Goal: Task Accomplishment & Management: Complete application form

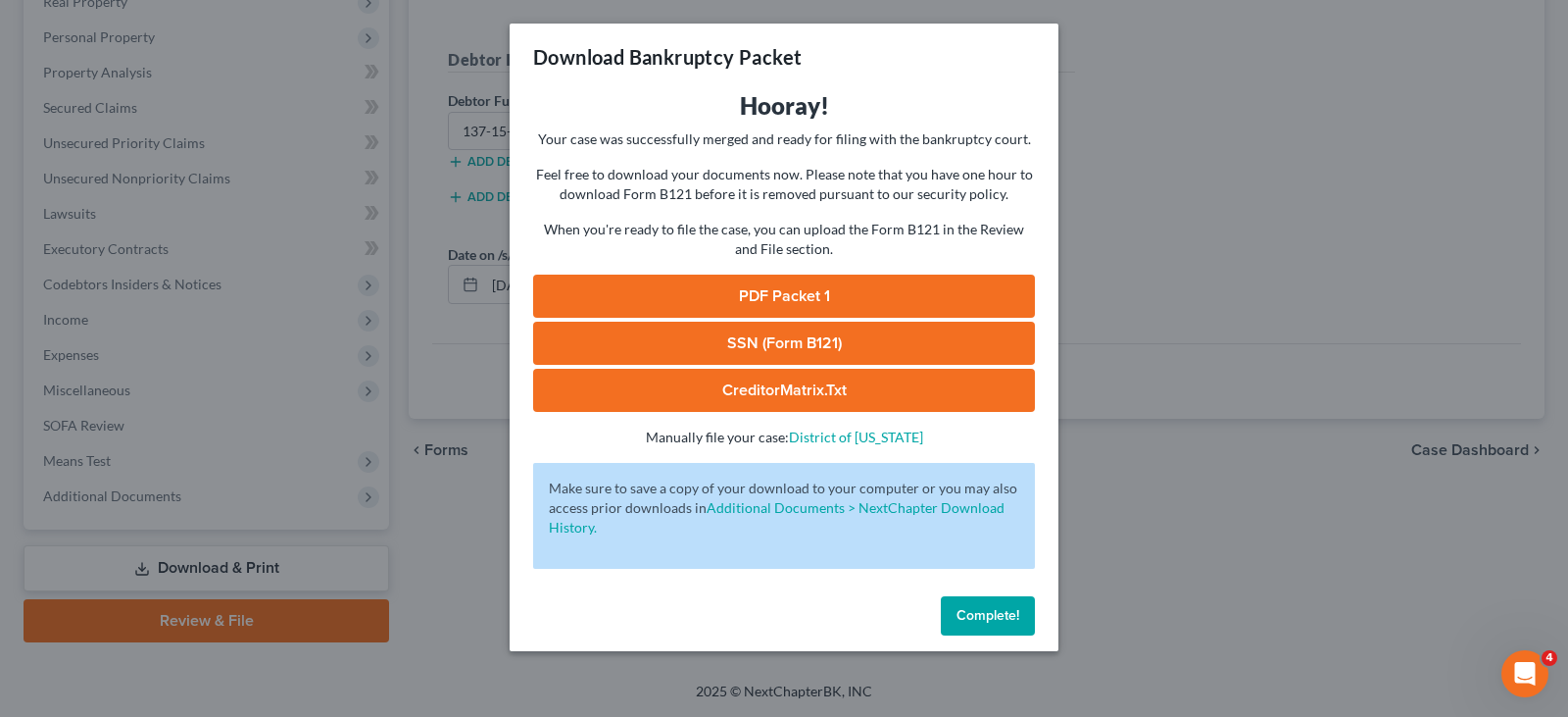
click at [973, 611] on span "Complete!" at bounding box center [987, 615] width 62 height 17
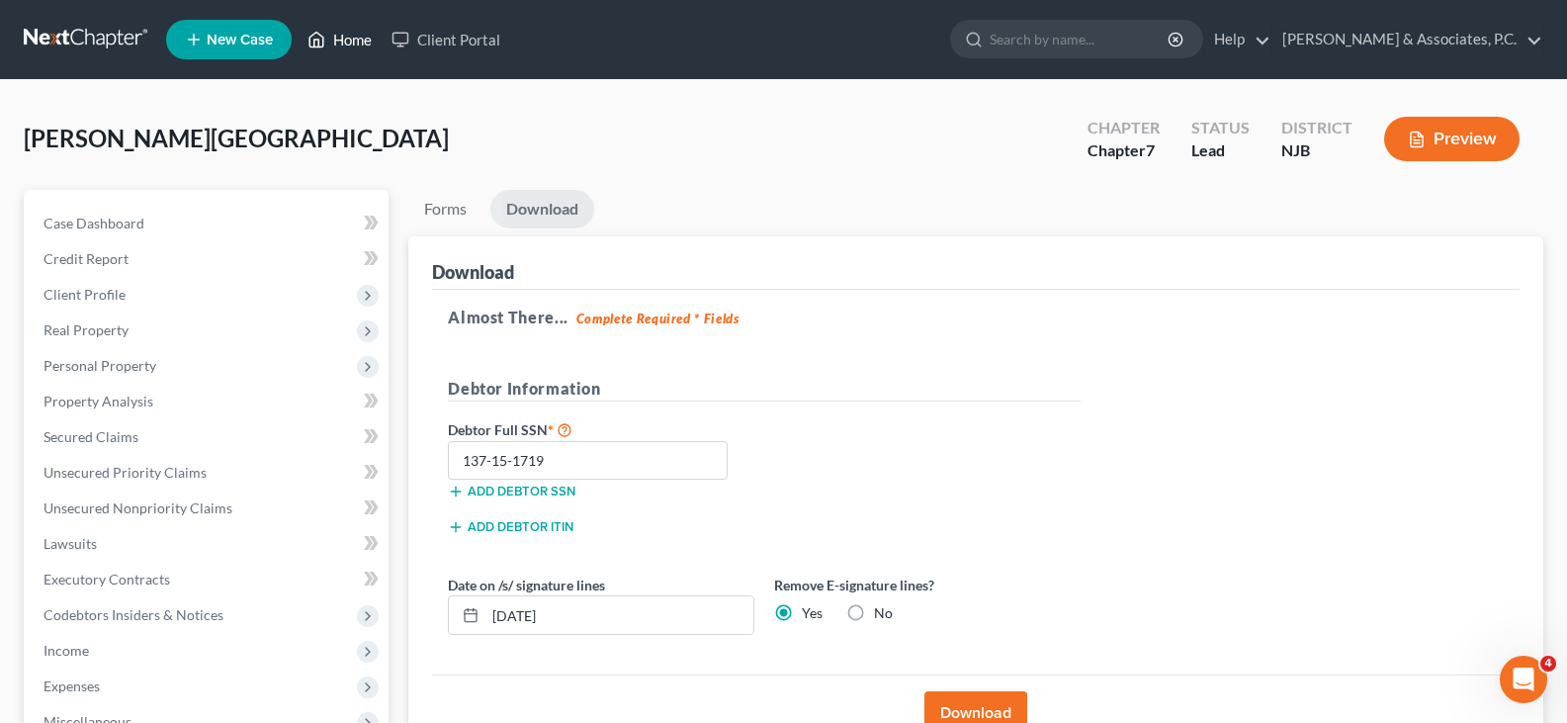
click at [357, 30] on link "Home" at bounding box center [340, 40] width 84 height 36
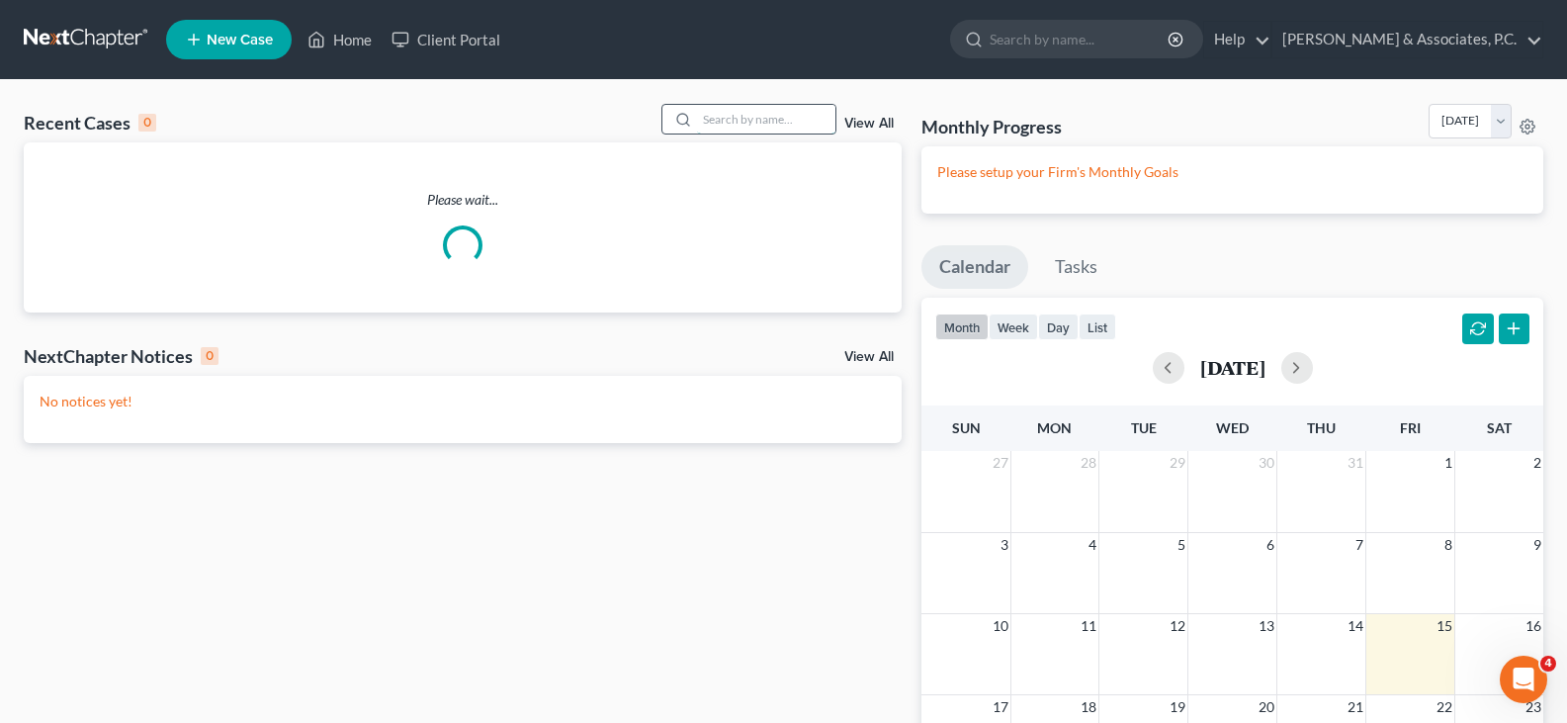
click at [704, 118] on input "search" at bounding box center [766, 119] width 138 height 29
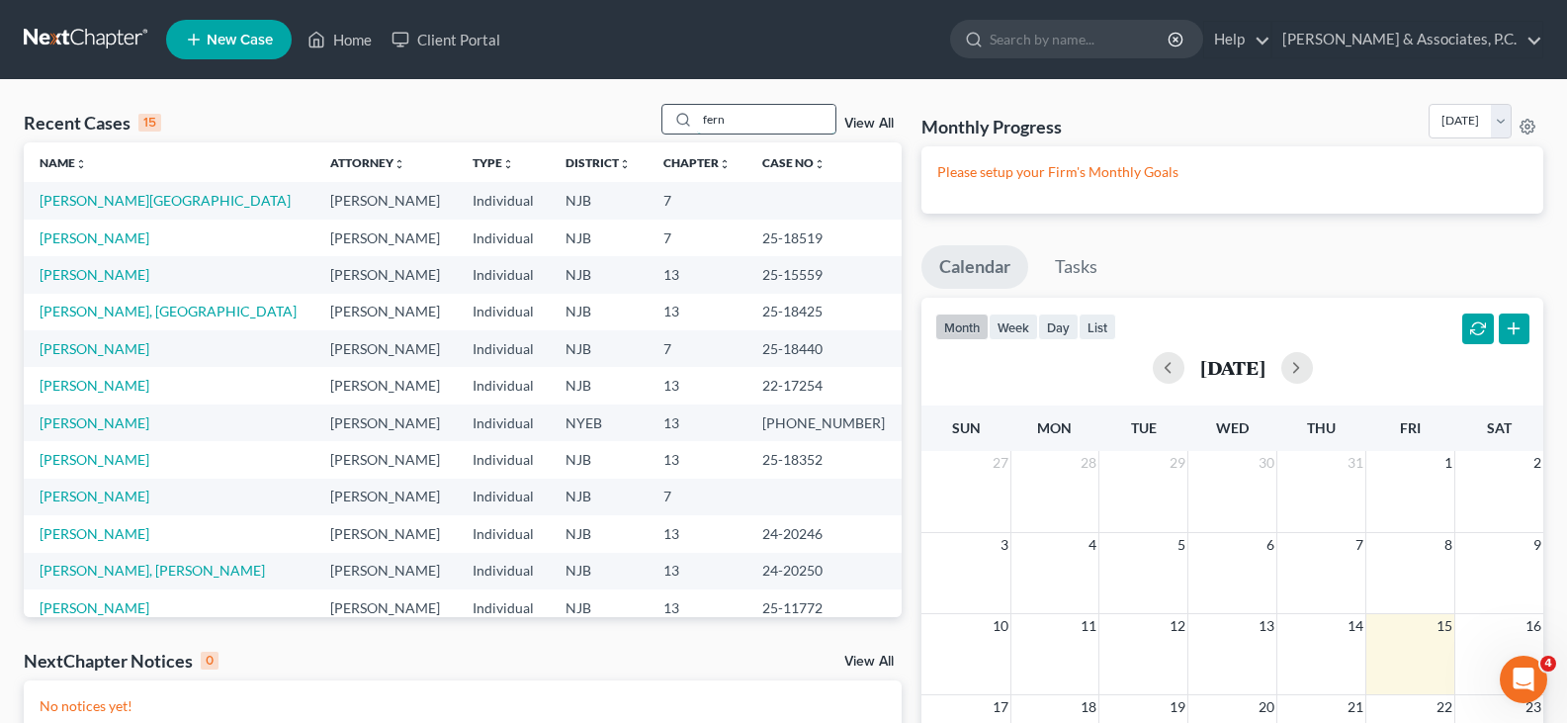
type input "fern"
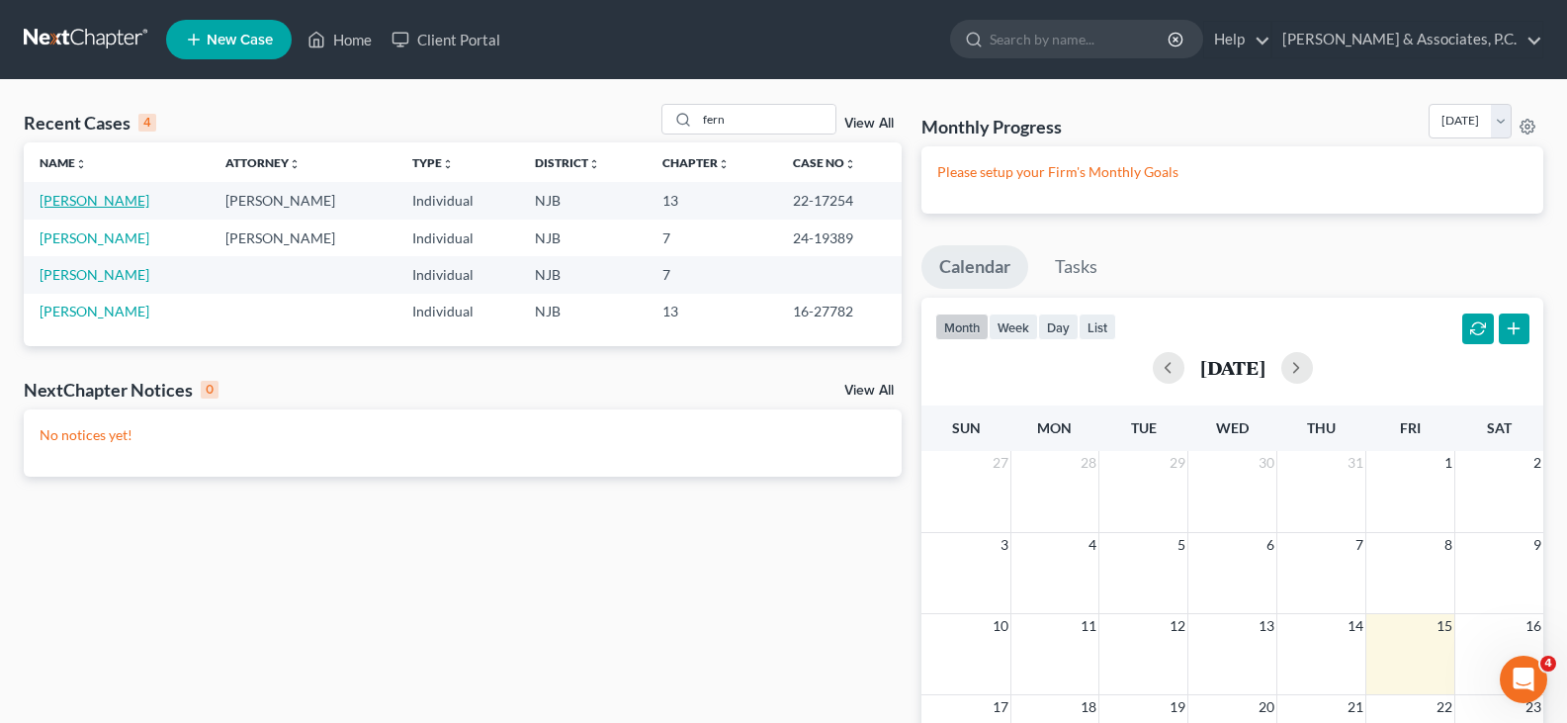
click at [91, 193] on link "[PERSON_NAME]" at bounding box center [95, 200] width 110 height 17
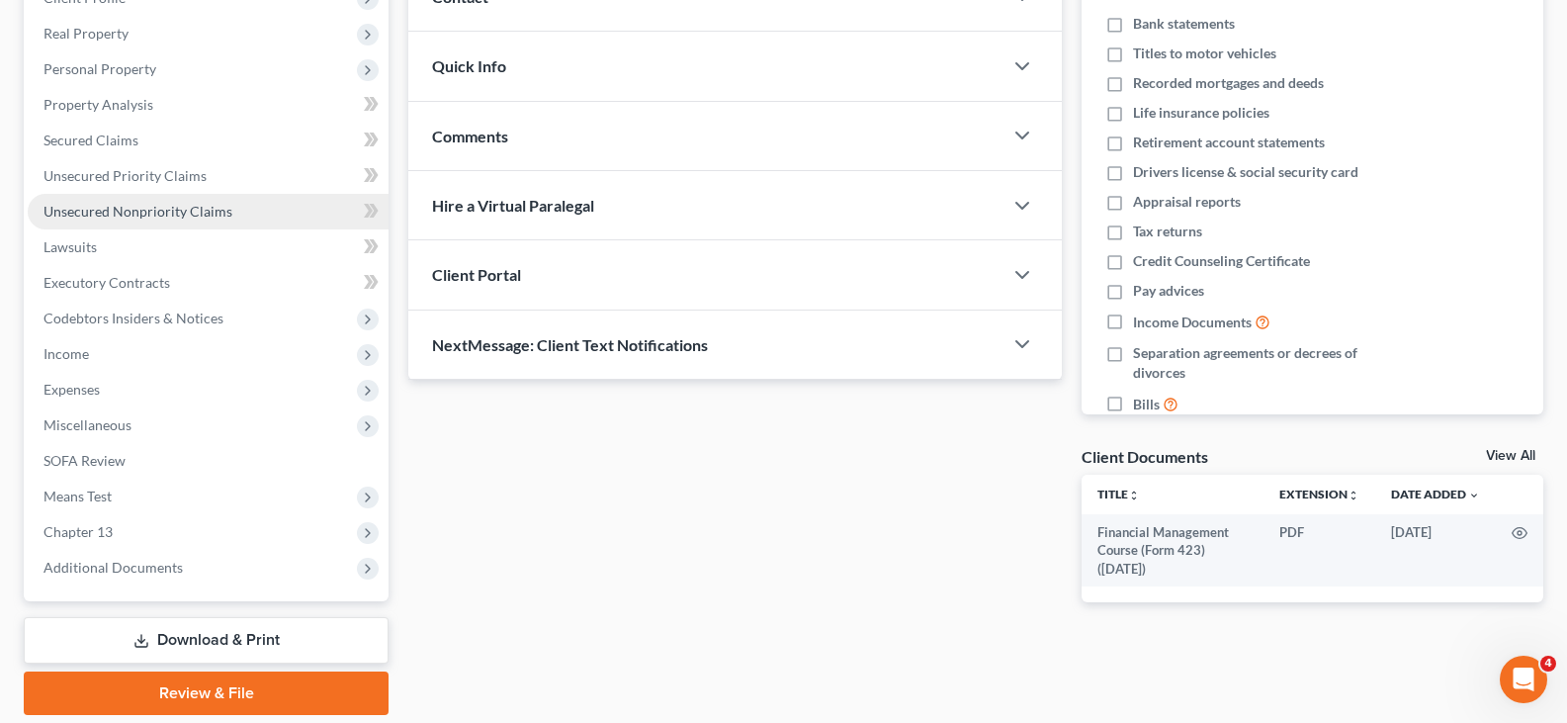
scroll to position [364, 0]
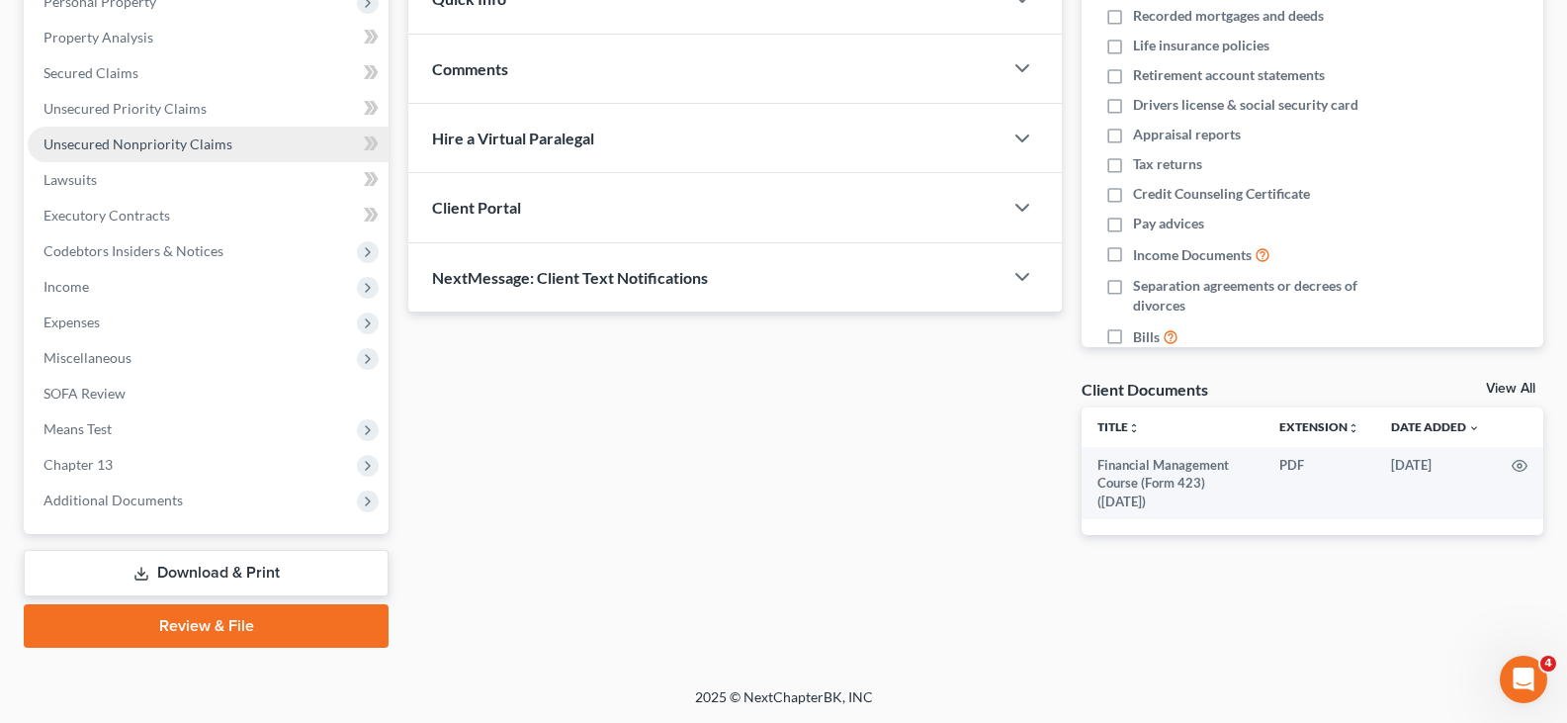
click at [111, 149] on span "Unsecured Nonpriority Claims" at bounding box center [138, 143] width 189 height 17
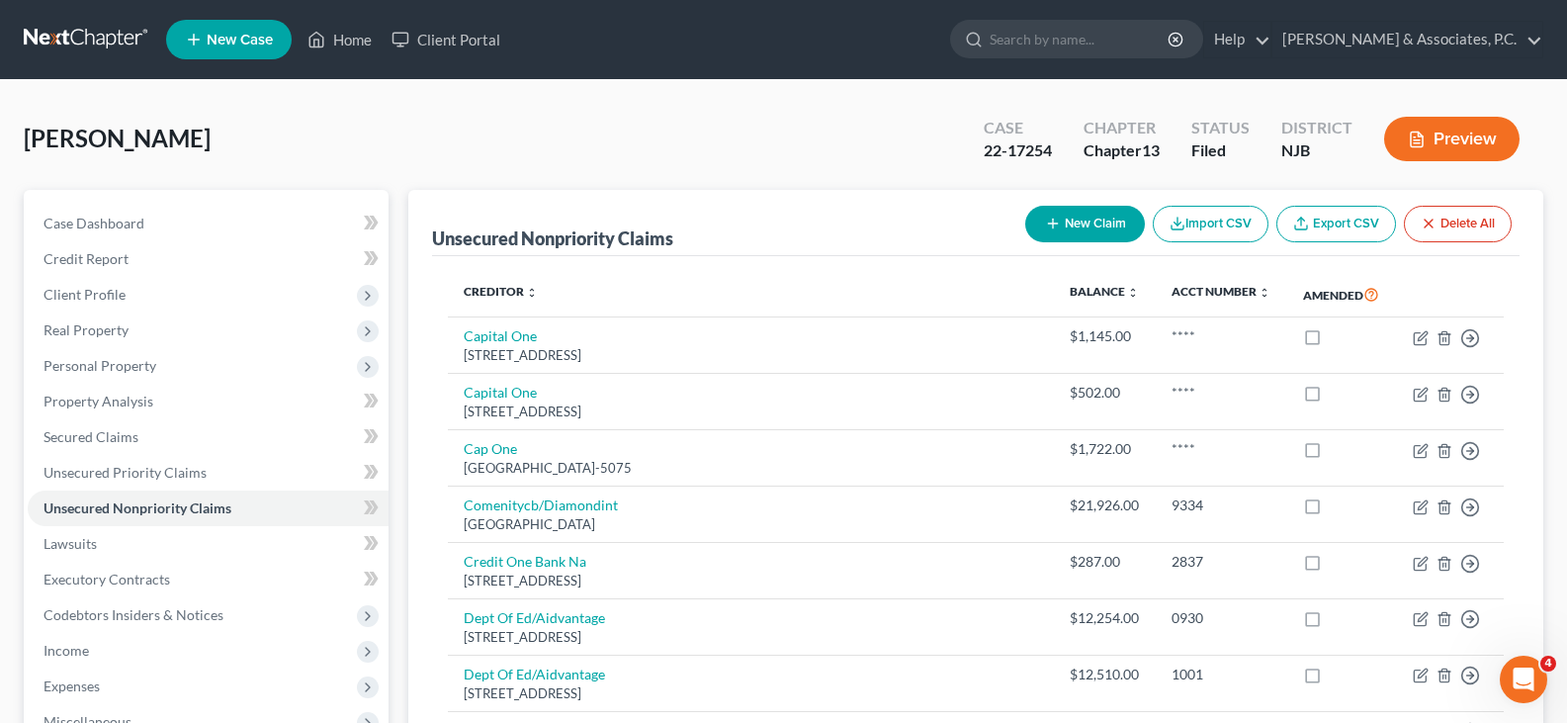
click at [1094, 216] on button "New Claim" at bounding box center [1085, 224] width 120 height 37
select select "0"
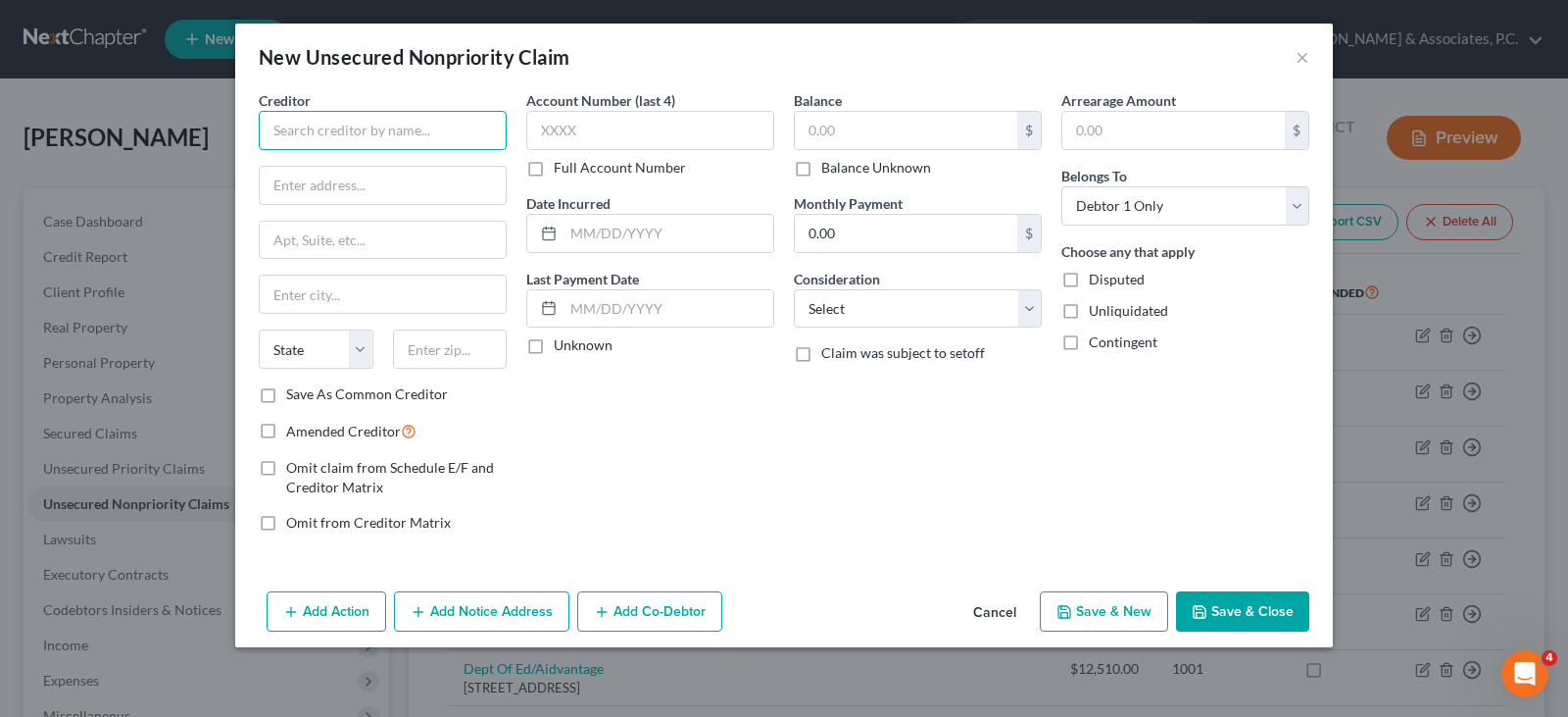
click at [355, 136] on input "text" at bounding box center [383, 131] width 248 height 40
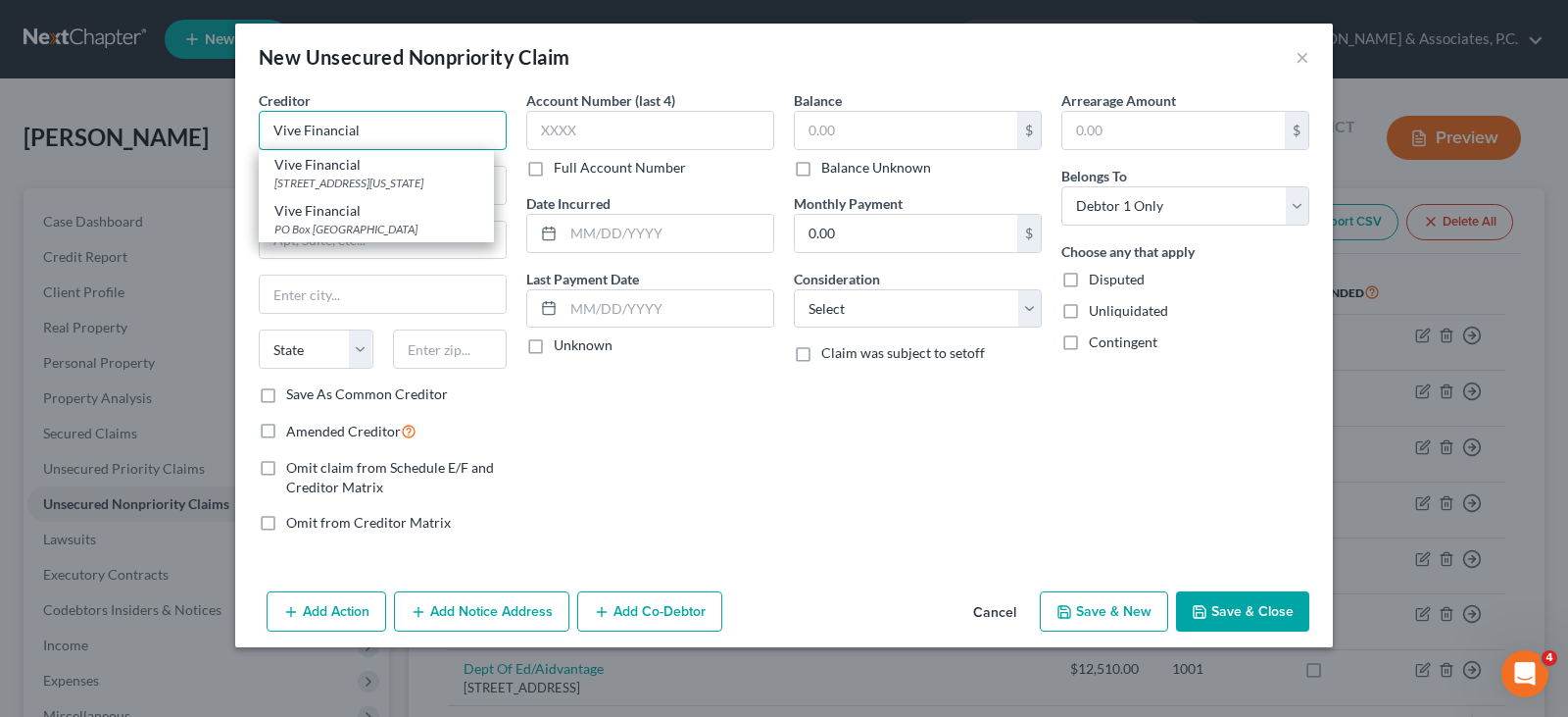
type input "Vive Financial"
type input "PO Box 268808"
type input "[US_STATE][GEOGRAPHIC_DATA]"
select select "37"
type input "73216"
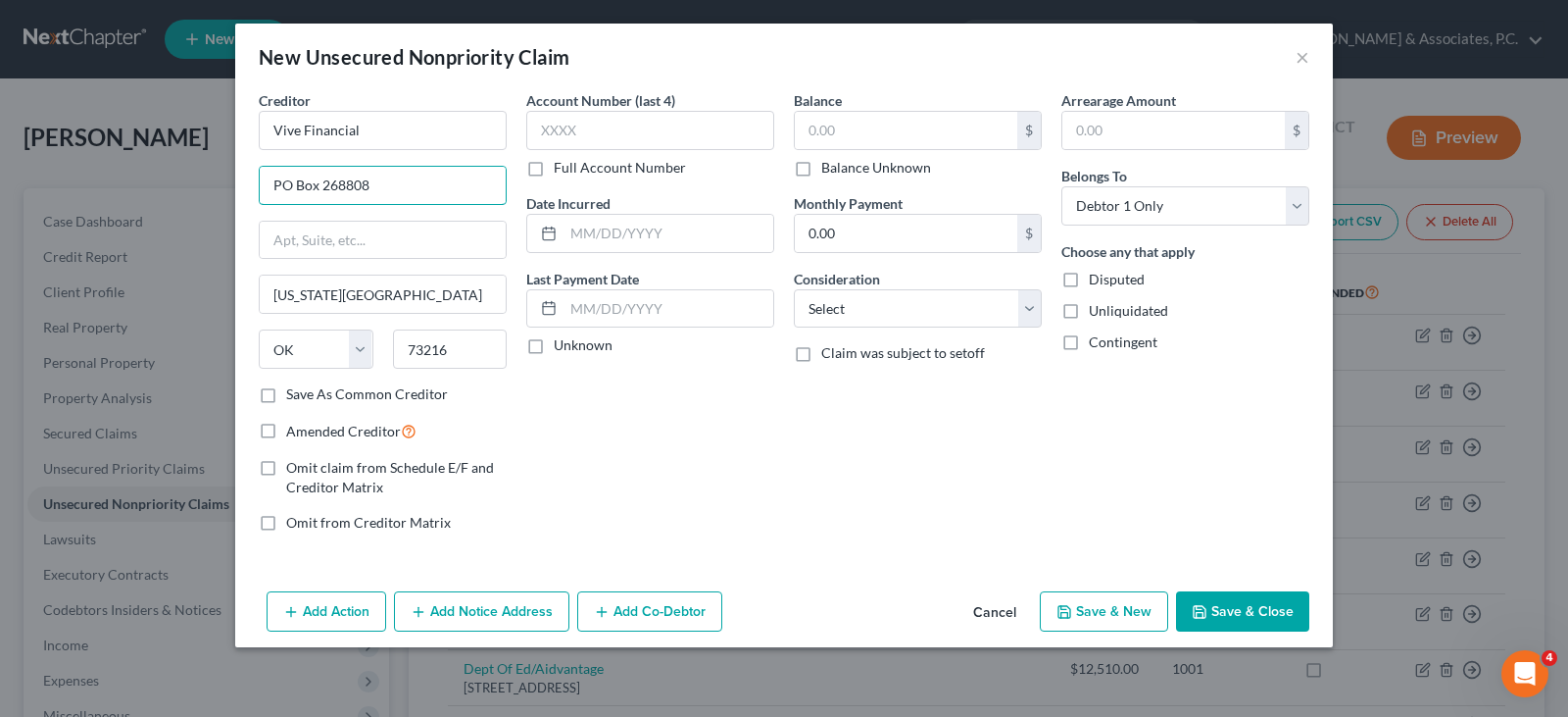
type input "Vive Financial"
click at [365, 193] on input "PO Box 268808" at bounding box center [383, 185] width 246 height 38
click at [452, 341] on input "73216" at bounding box center [450, 349] width 115 height 40
type input "73216-8808"
click at [631, 134] on input "text" at bounding box center [650, 131] width 248 height 40
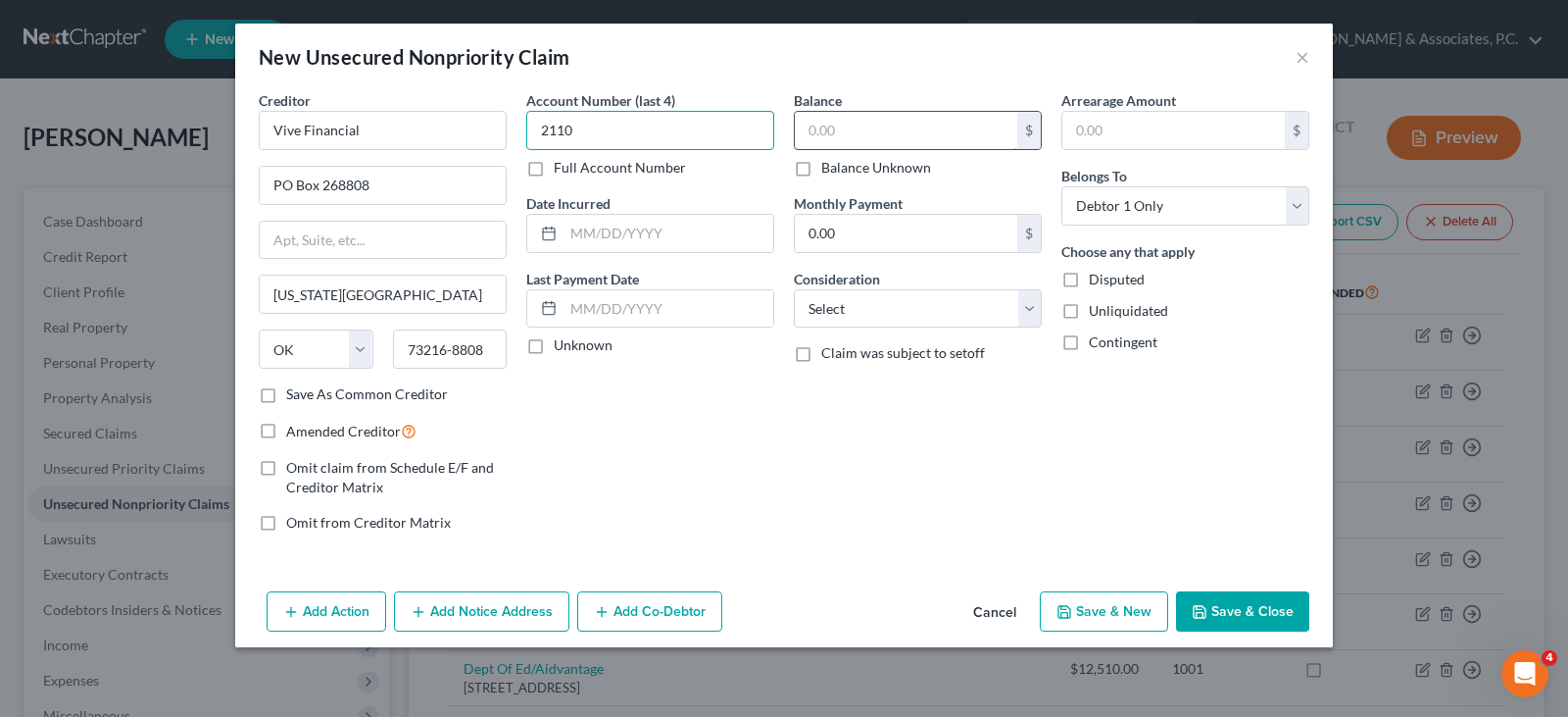
type input "2110"
click at [833, 136] on input "text" at bounding box center [906, 131] width 222 height 38
type input "4,247.43"
click at [847, 315] on select "Select Cable / Satellite Services Collection Agency Credit Card Debt Debt Couns…" at bounding box center [918, 309] width 248 height 40
select select "2"
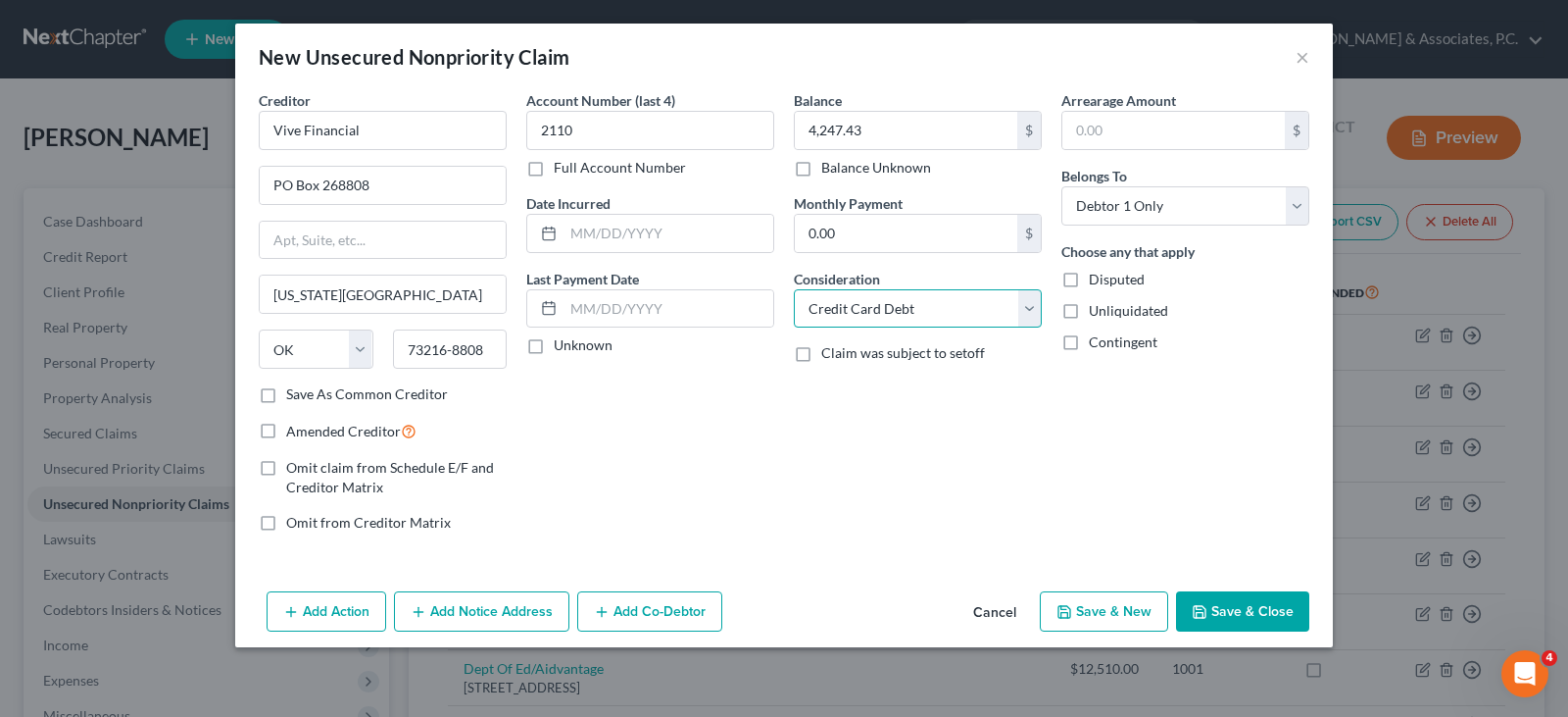
click at [794, 290] on select "Select Cable / Satellite Services Collection Agency Credit Card Debt Debt Couns…" at bounding box center [918, 309] width 248 height 40
drag, startPoint x: 271, startPoint y: 399, endPoint x: 576, endPoint y: 563, distance: 346.3
click at [286, 398] on label "Save As Common Creditor" at bounding box center [367, 395] width 162 height 20
click at [294, 397] on input "Save As Common Creditor" at bounding box center [300, 391] width 13 height 13
checkbox input "true"
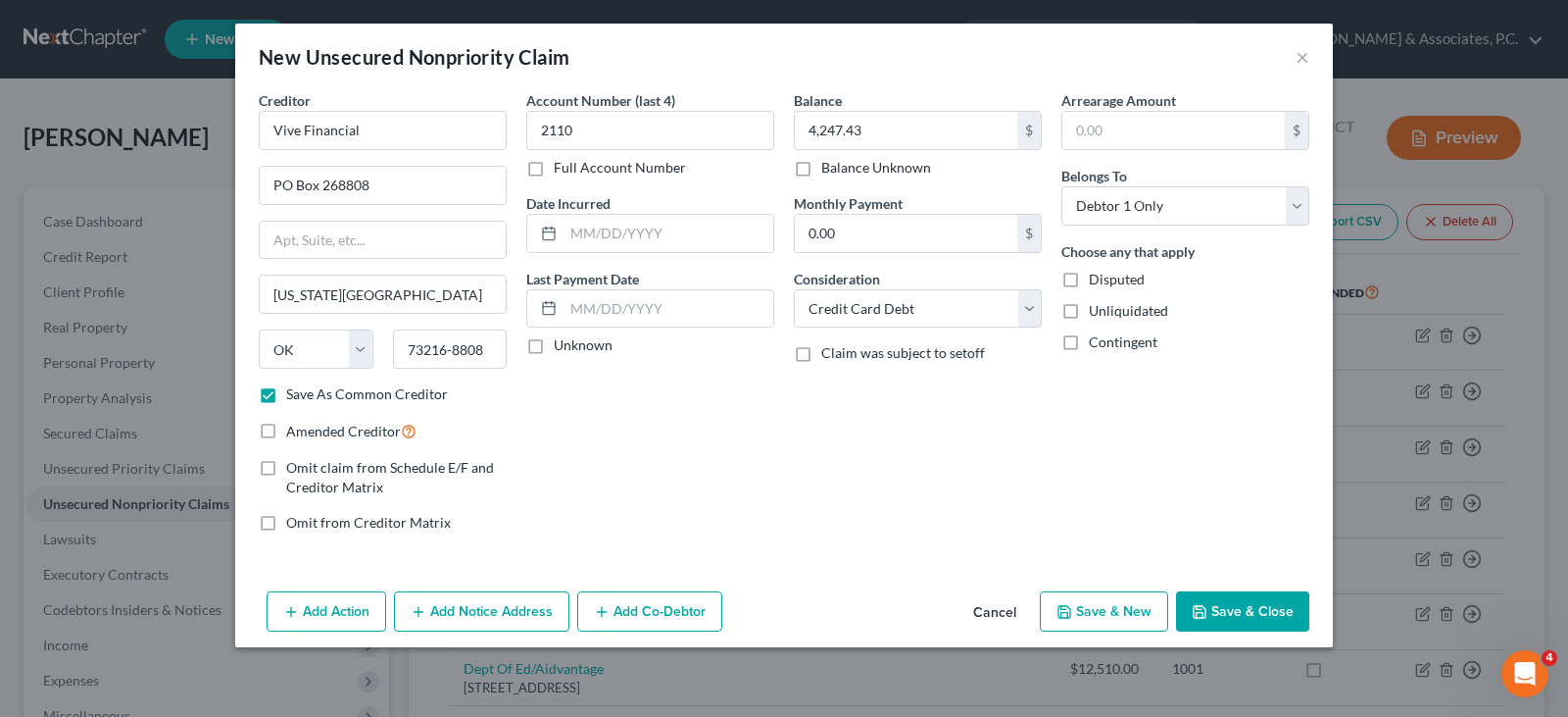
click at [1127, 611] on button "Save & New" at bounding box center [1104, 612] width 129 height 42
select select "0"
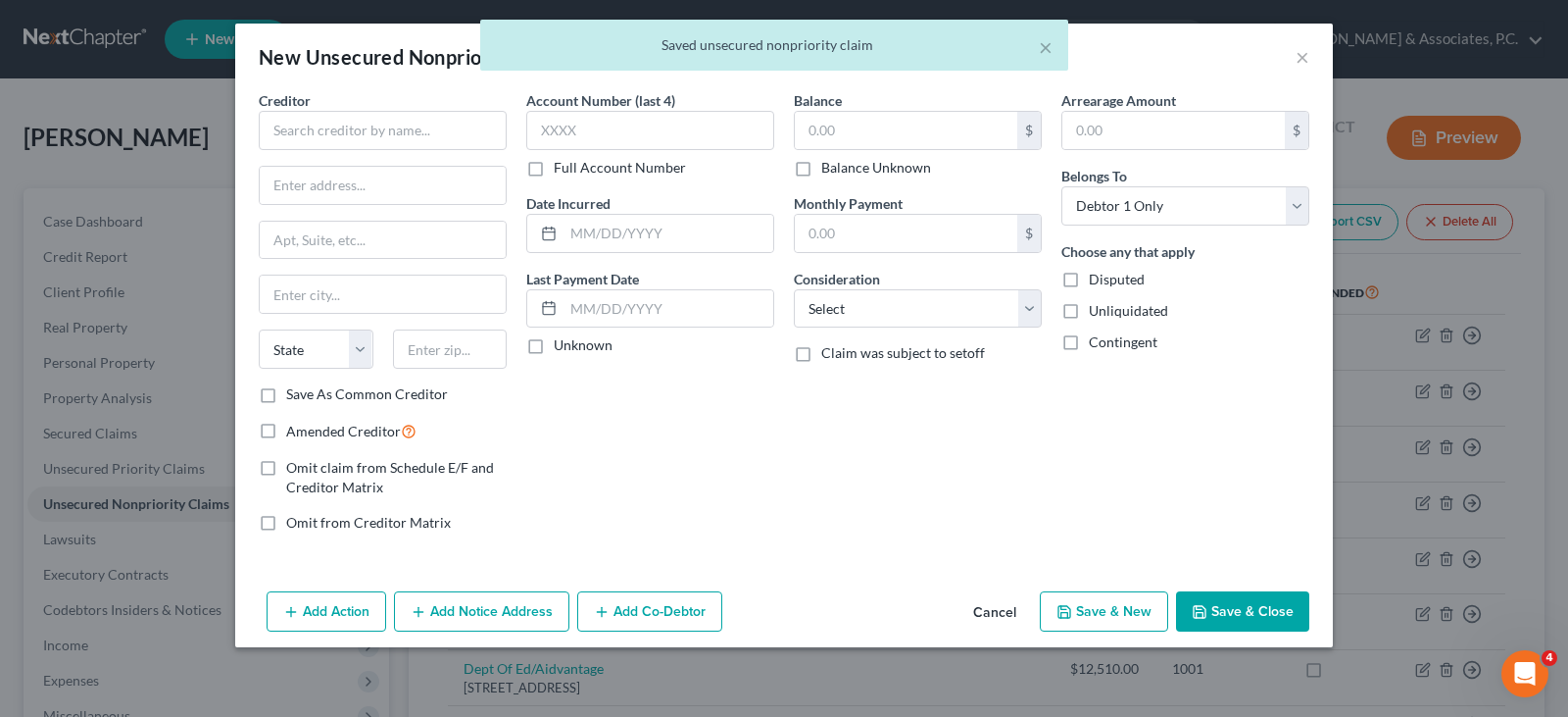
click at [1307, 53] on div "× Saved unsecured nonpriority claim" at bounding box center [774, 50] width 1568 height 60
click at [1305, 53] on div "× Saved unsecured nonpriority claim" at bounding box center [774, 50] width 1568 height 60
click at [1299, 57] on div "× Saved unsecured nonpriority claim" at bounding box center [774, 50] width 1568 height 60
click at [1300, 55] on div "× Saved unsecured nonpriority claim" at bounding box center [774, 50] width 1568 height 60
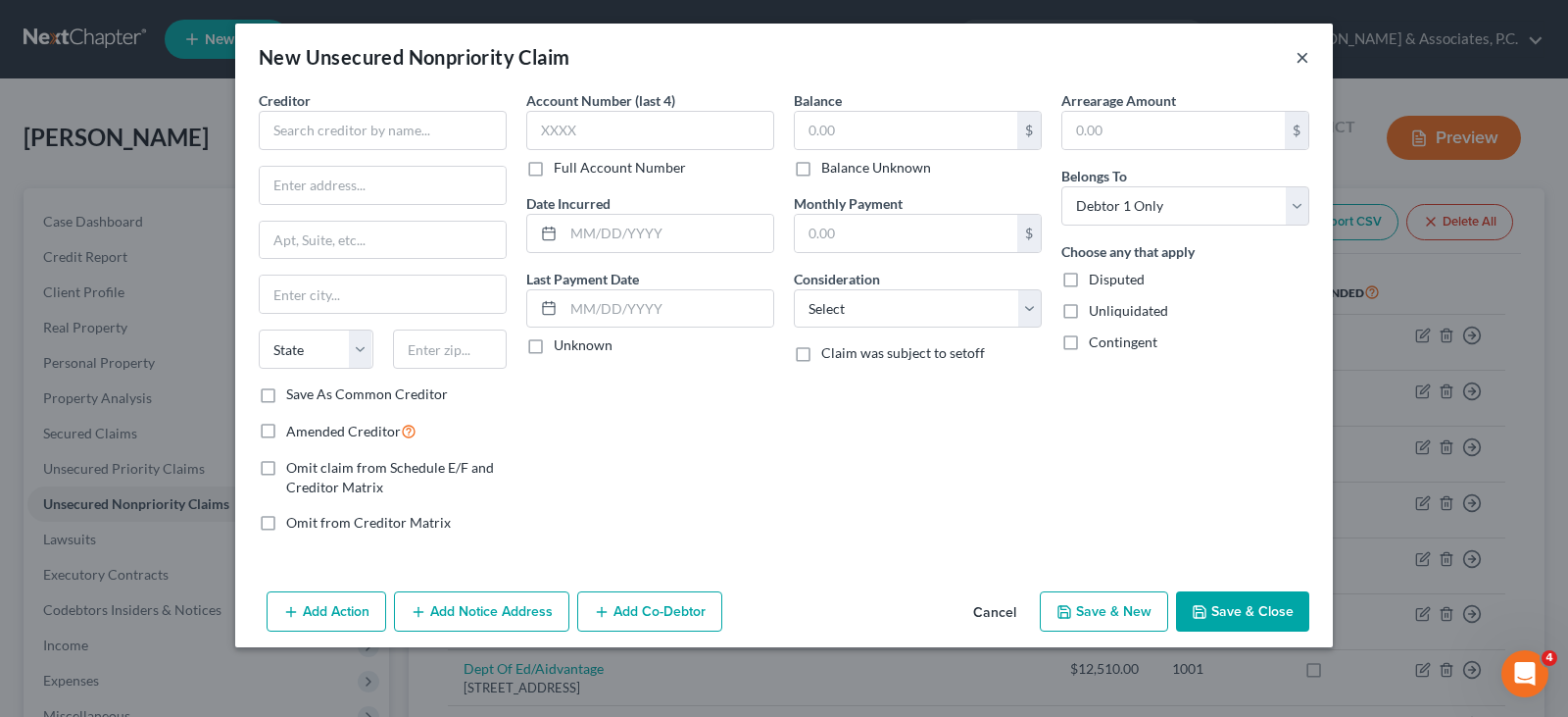
click at [1302, 53] on button "×" at bounding box center [1302, 57] width 14 height 24
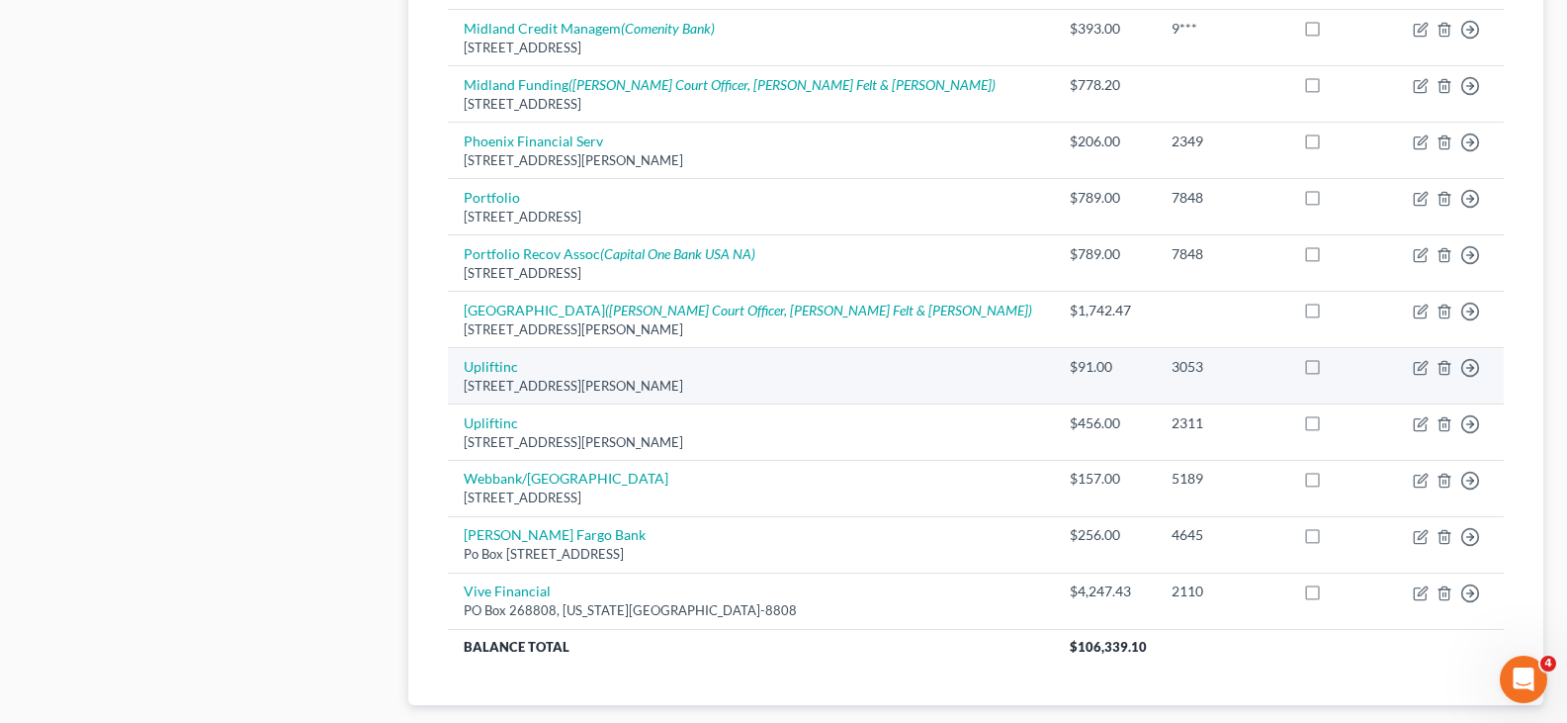
scroll to position [1217, 0]
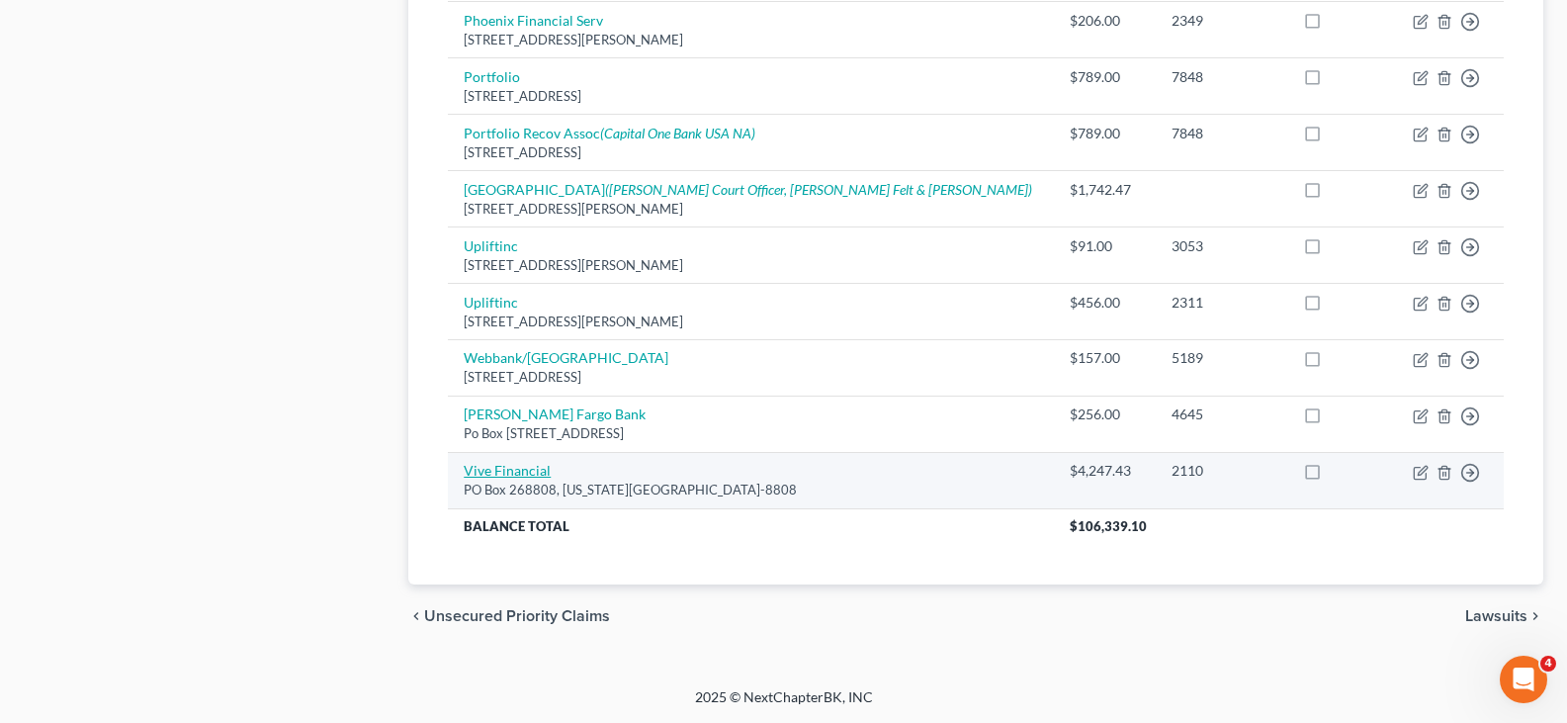
click at [521, 469] on link "Vive Financial" at bounding box center [507, 470] width 87 height 17
select select "37"
select select "2"
select select "0"
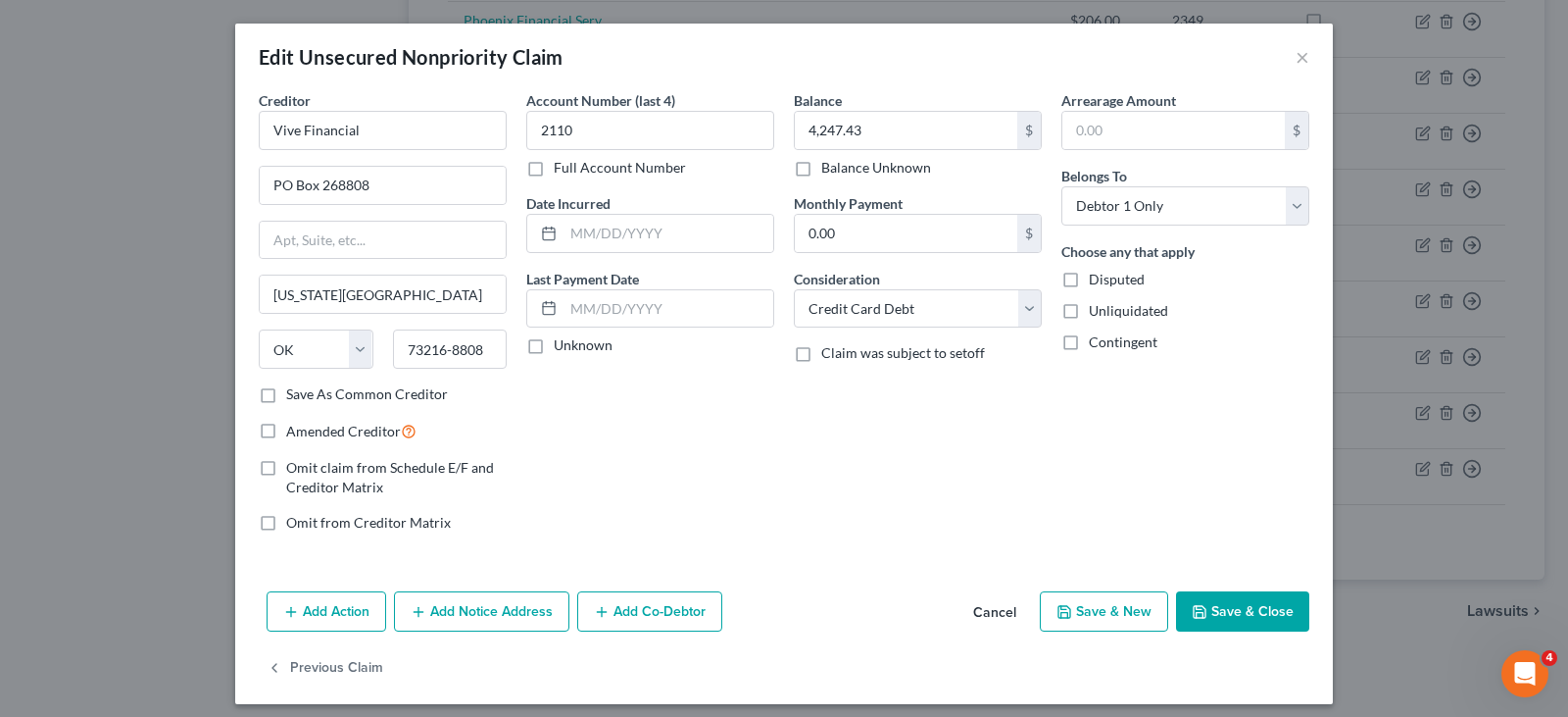
click at [286, 426] on label "Amended Creditor" at bounding box center [352, 430] width 131 height 23
click at [294, 426] on input "Amended Creditor" at bounding box center [300, 425] width 13 height 13
checkbox input "true"
click at [1078, 611] on button "Save & New" at bounding box center [1104, 612] width 129 height 42
select select "0"
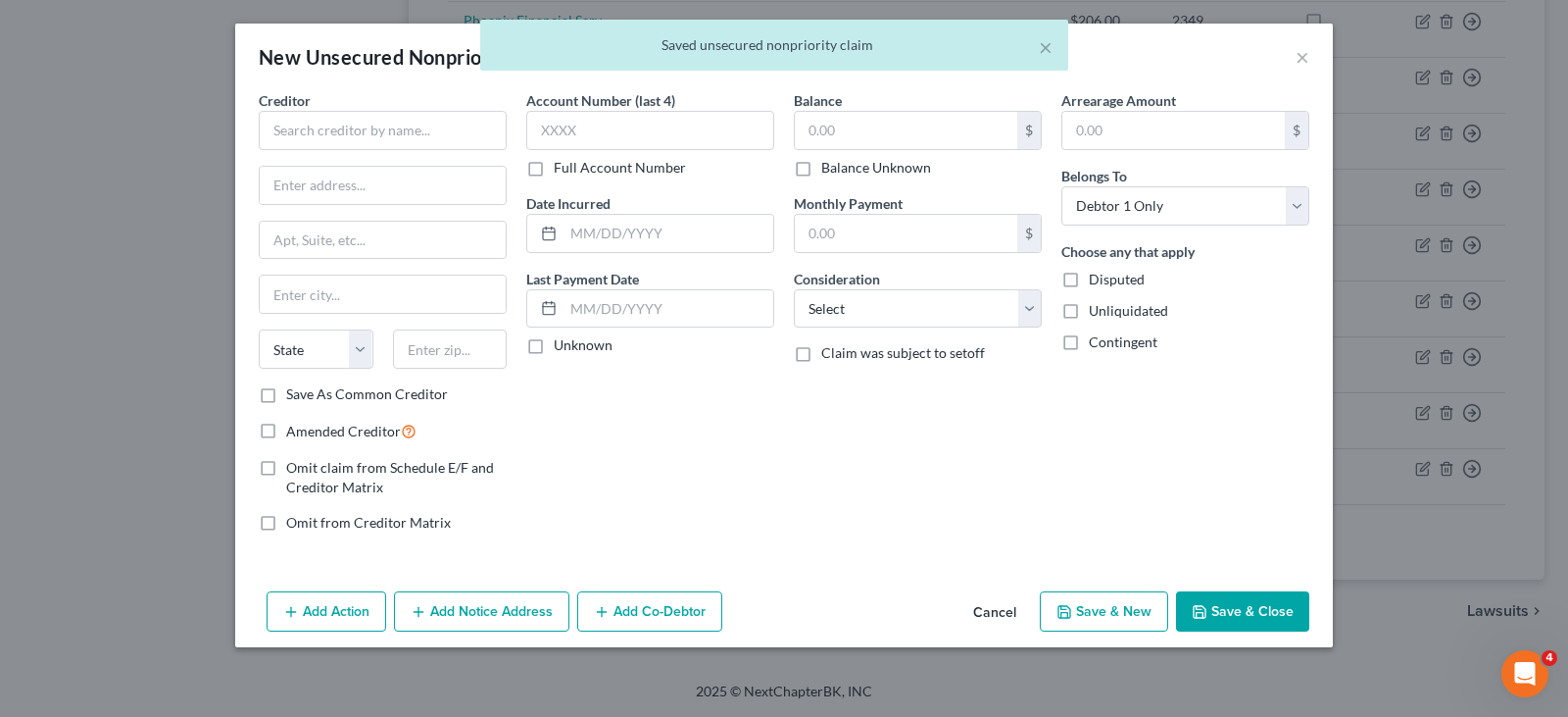
checkbox input "true"
click at [392, 137] on input "text" at bounding box center [383, 131] width 248 height 40
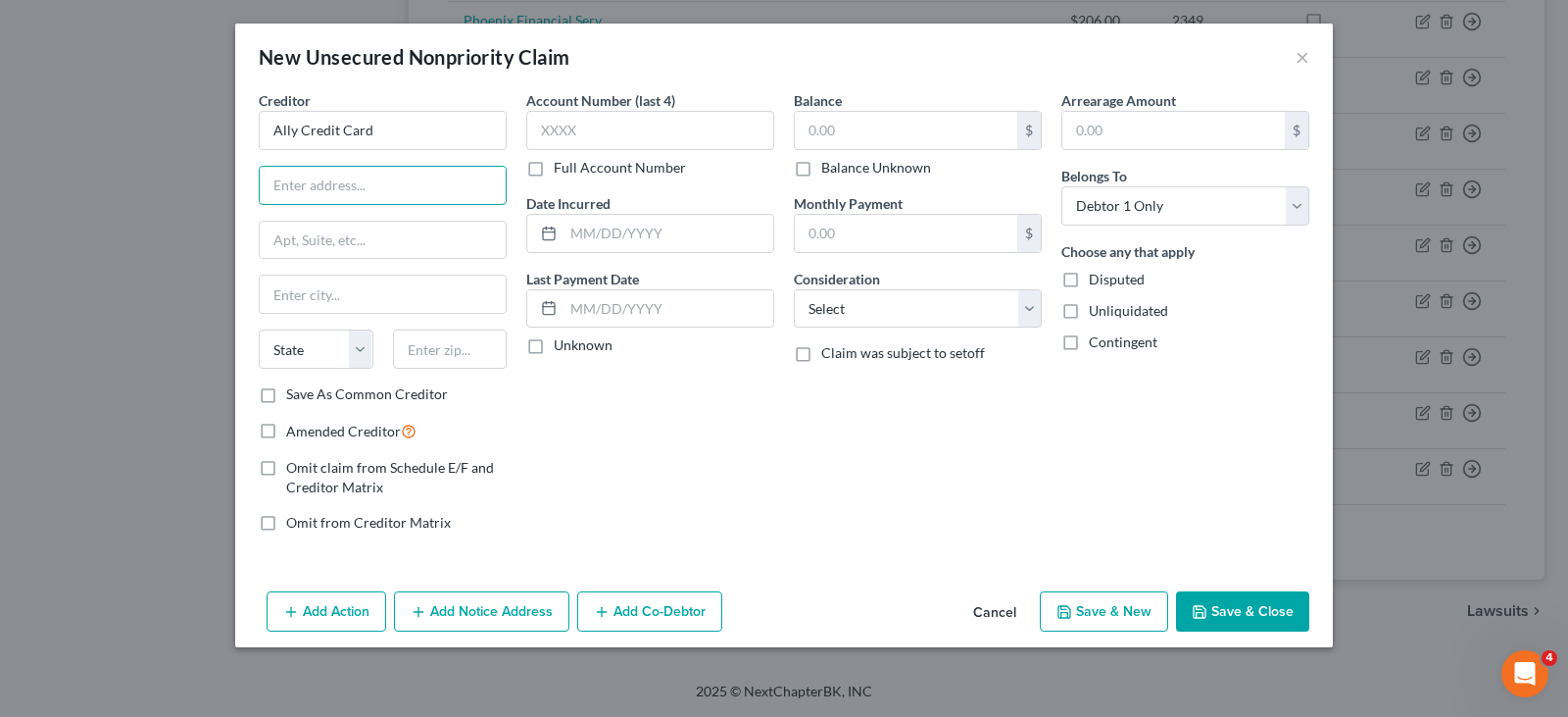
type input "Ally Credit Card"
type input "PO Box 660371"
type input "75266-0371"
click at [376, 304] on input "text" at bounding box center [383, 295] width 246 height 38
drag, startPoint x: 327, startPoint y: 294, endPoint x: 347, endPoint y: 303, distance: 21.9
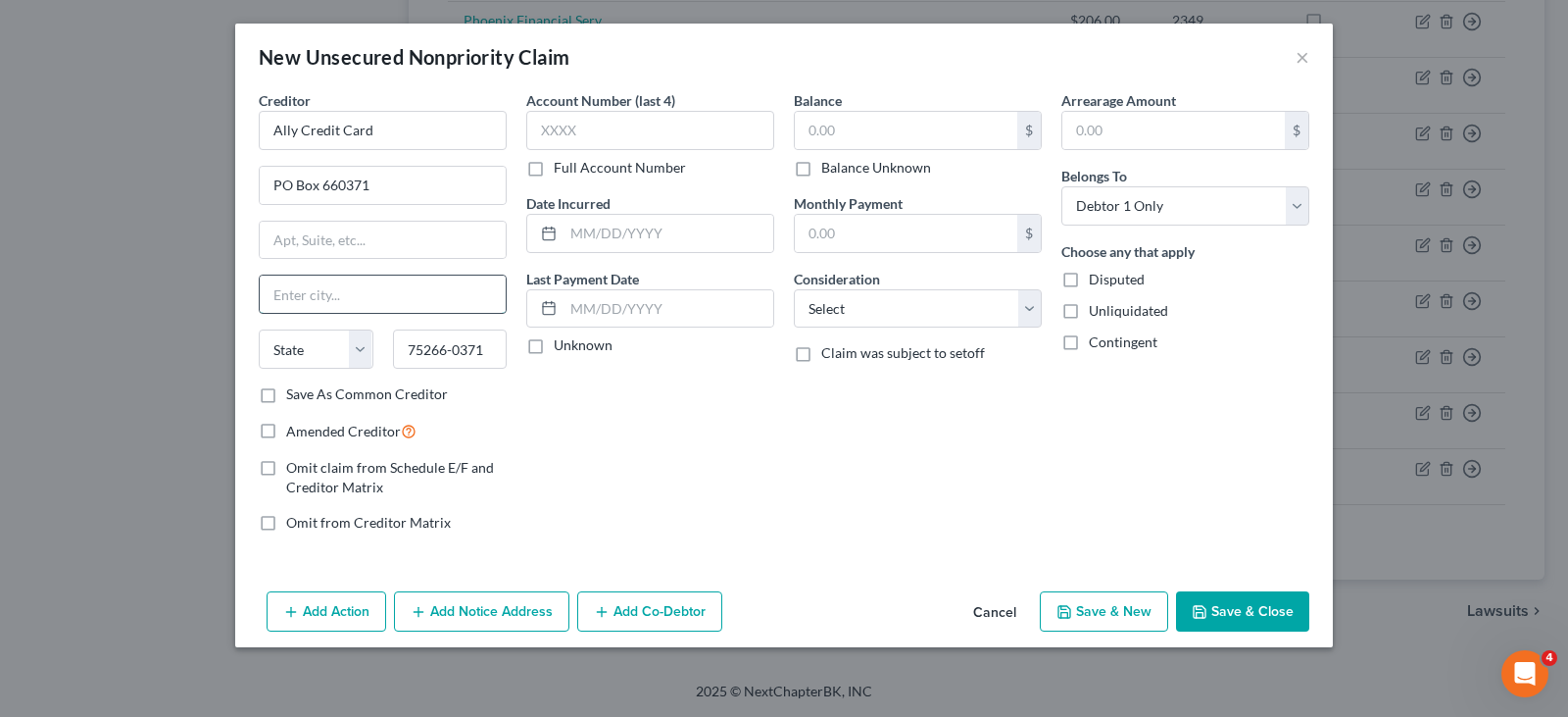
click at [327, 294] on input "text" at bounding box center [383, 295] width 246 height 38
type input "[GEOGRAPHIC_DATA]"
select select "45"
click at [578, 135] on input "text" at bounding box center [650, 131] width 248 height 40
type input "1162"
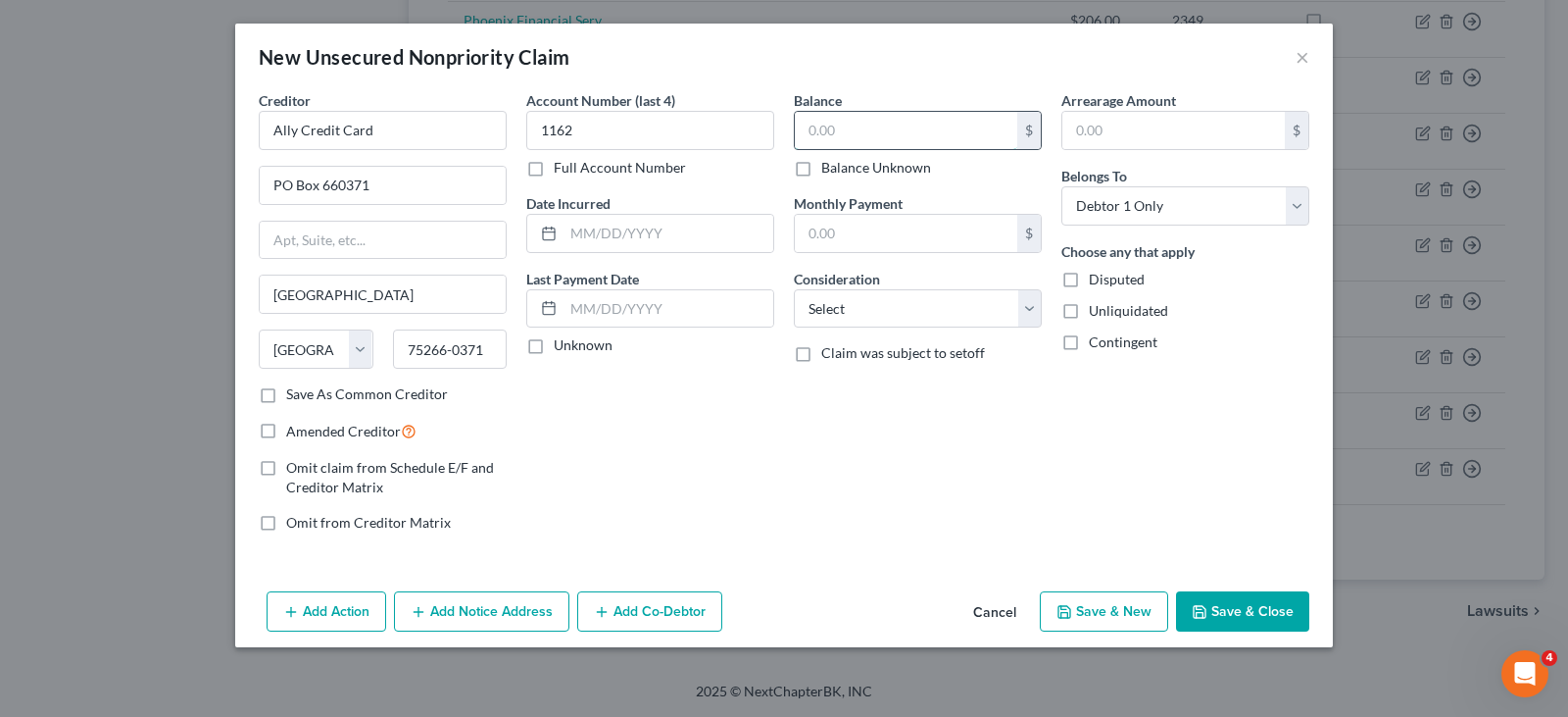
click at [839, 137] on input "text" at bounding box center [906, 131] width 222 height 38
type input "3,236.25"
click at [905, 304] on select "Select Cable / Satellite Services Collection Agency Credit Card Debt Debt Couns…" at bounding box center [918, 309] width 248 height 40
select select "2"
click at [794, 290] on select "Select Cable / Satellite Services Collection Agency Credit Card Debt Debt Couns…" at bounding box center [918, 309] width 248 height 40
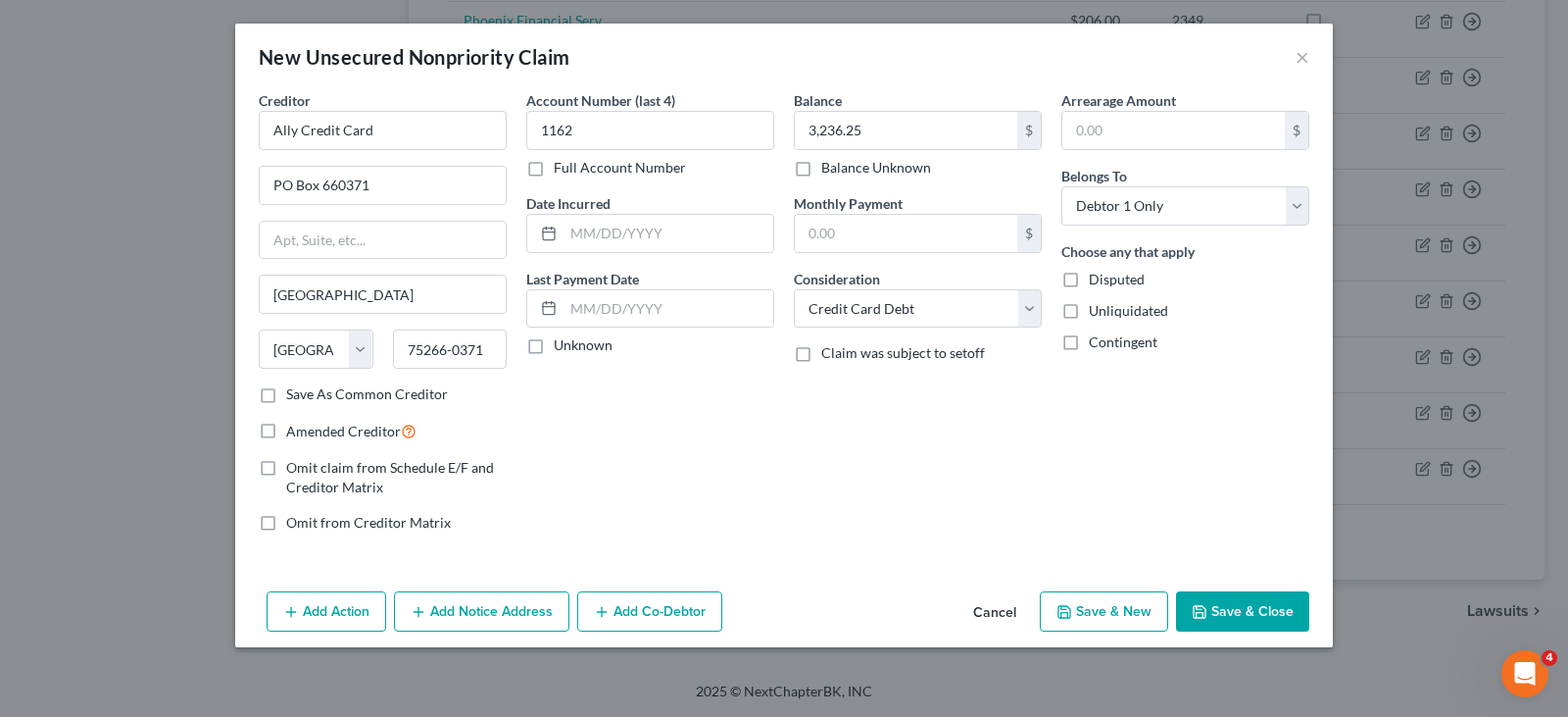
drag, startPoint x: 268, startPoint y: 429, endPoint x: 269, endPoint y: 402, distance: 27.0
click at [286, 430] on label "Amended Creditor" at bounding box center [352, 430] width 131 height 23
click at [294, 430] on input "Amended Creditor" at bounding box center [300, 425] width 13 height 13
checkbox input "true"
click at [286, 400] on label "Save As Common Creditor" at bounding box center [367, 395] width 162 height 20
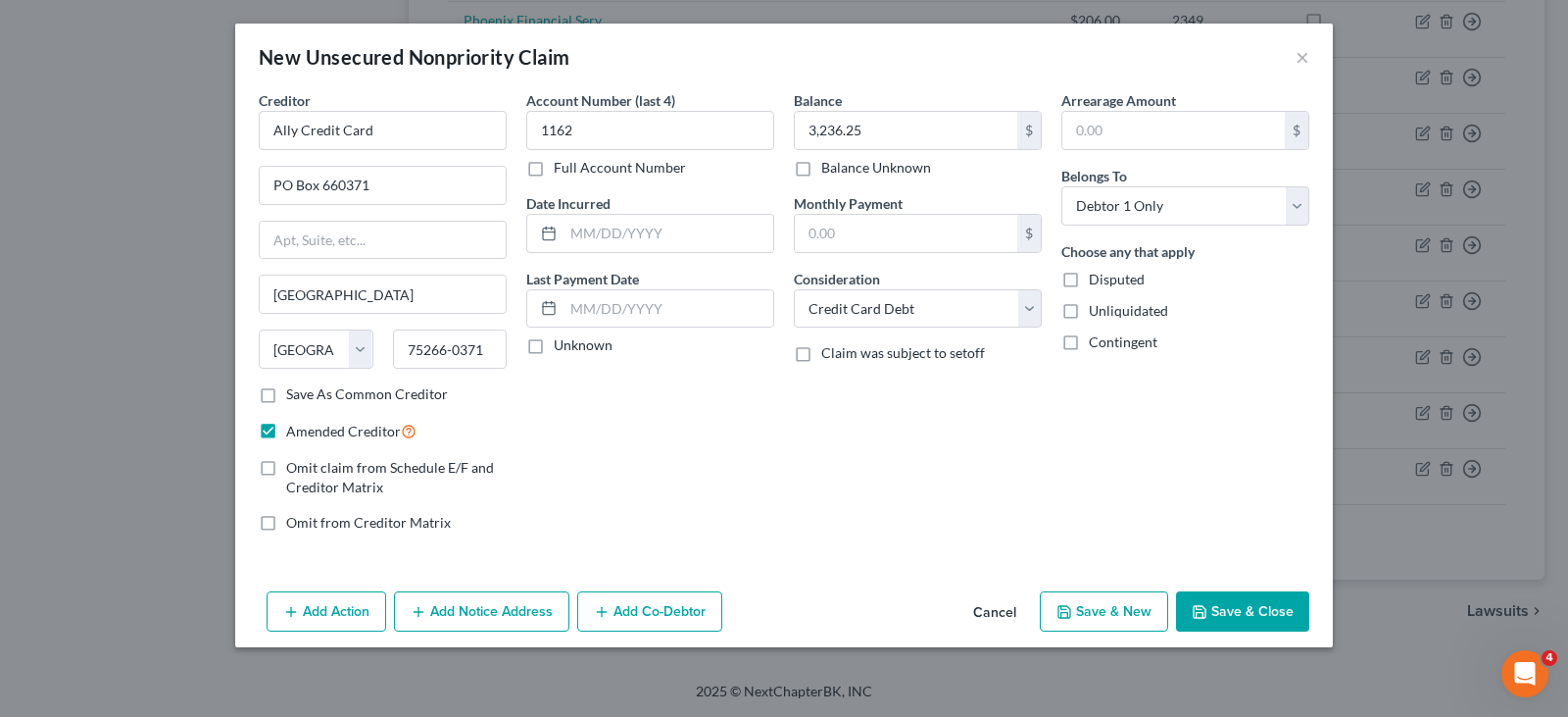
click at [294, 397] on input "Save As Common Creditor" at bounding box center [300, 391] width 13 height 13
checkbox input "true"
click at [1114, 618] on button "Save & New" at bounding box center [1104, 612] width 129 height 42
select select "0"
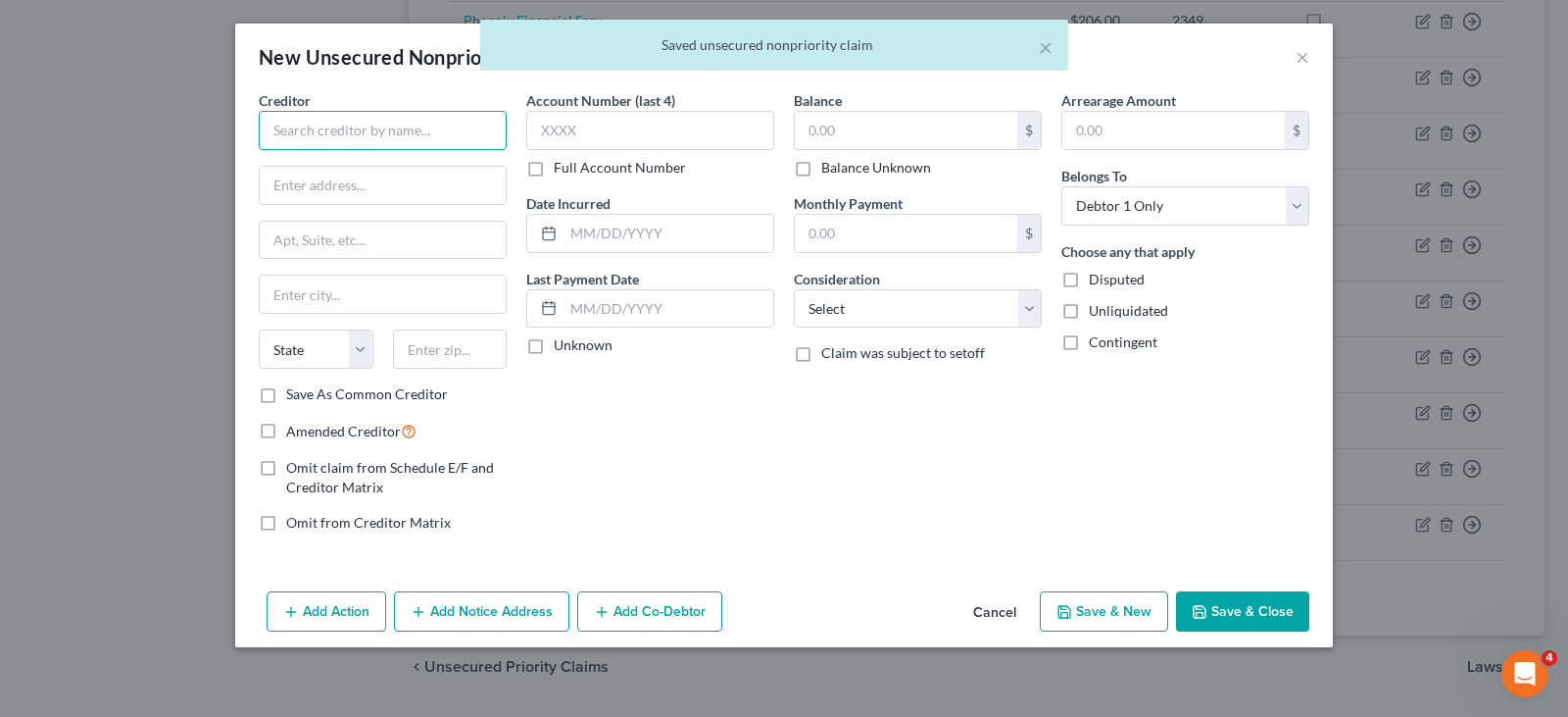
click at [378, 136] on input "text" at bounding box center [383, 131] width 248 height 40
type input "Verve"
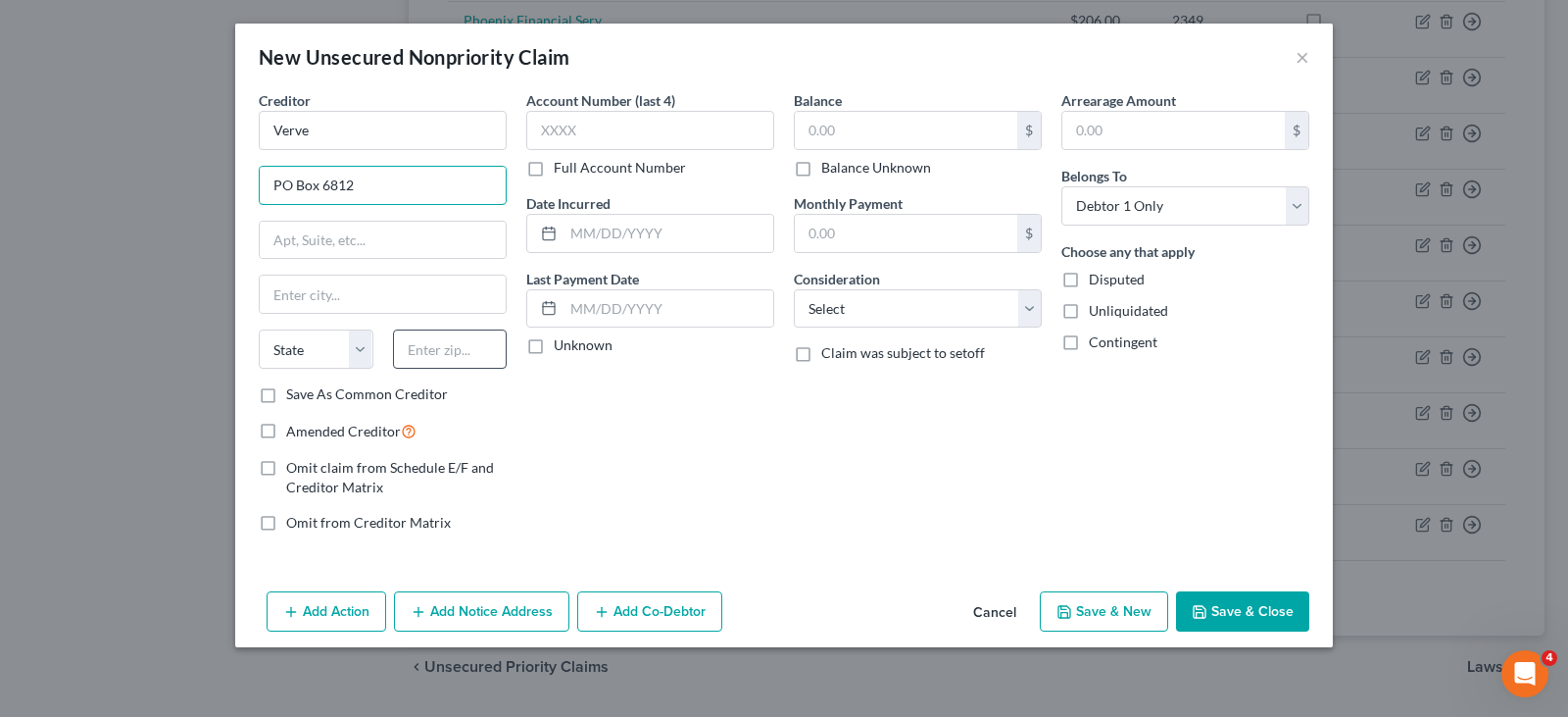
type input "PO Box 6812"
click at [482, 353] on input "text" at bounding box center [450, 349] width 115 height 40
type input "60197-6812"
click at [428, 306] on input "text" at bounding box center [383, 295] width 246 height 38
type input "[PERSON_NAME] Stream"
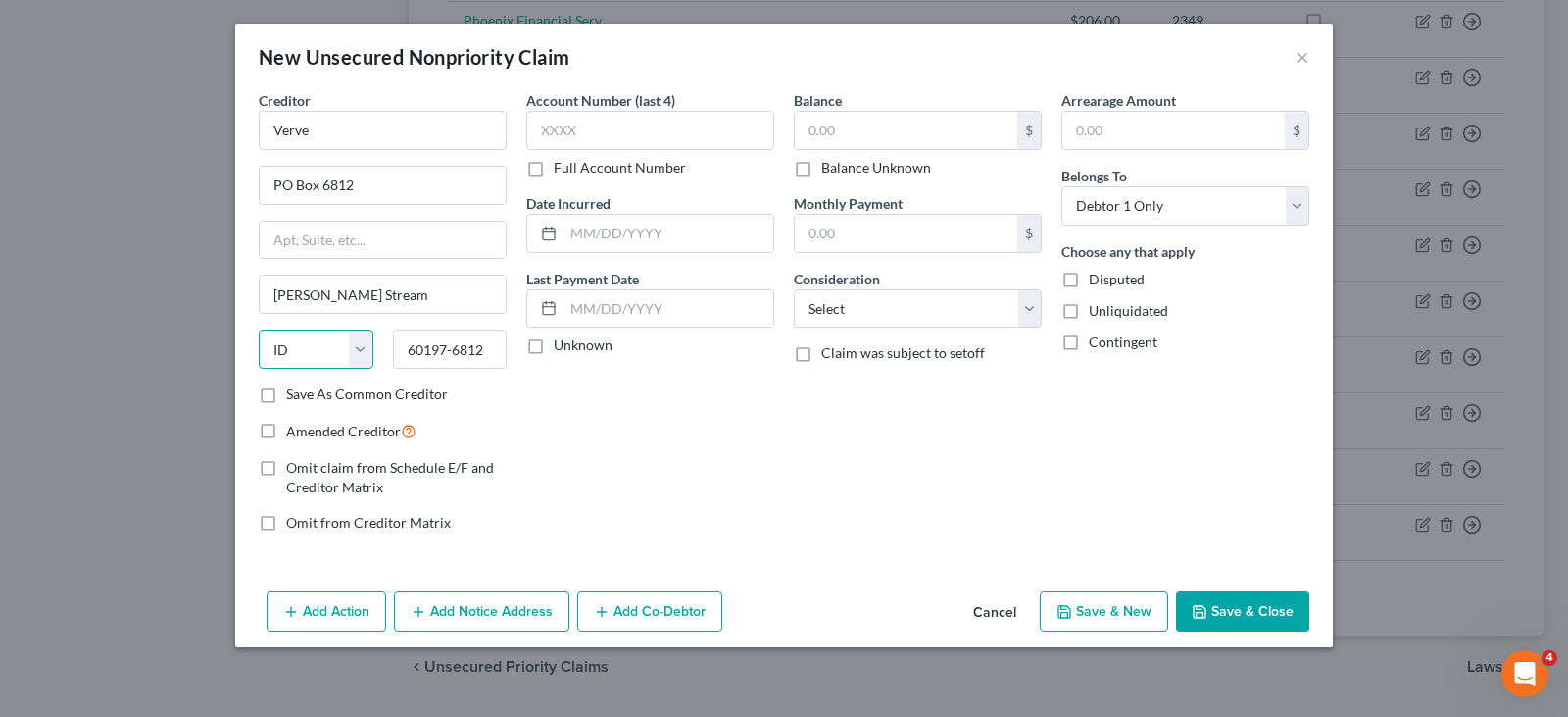
select select "14"
click at [598, 134] on input "text" at bounding box center [650, 131] width 248 height 40
type input "0764"
click at [848, 126] on input "text" at bounding box center [906, 131] width 222 height 38
type input "1,672.38"
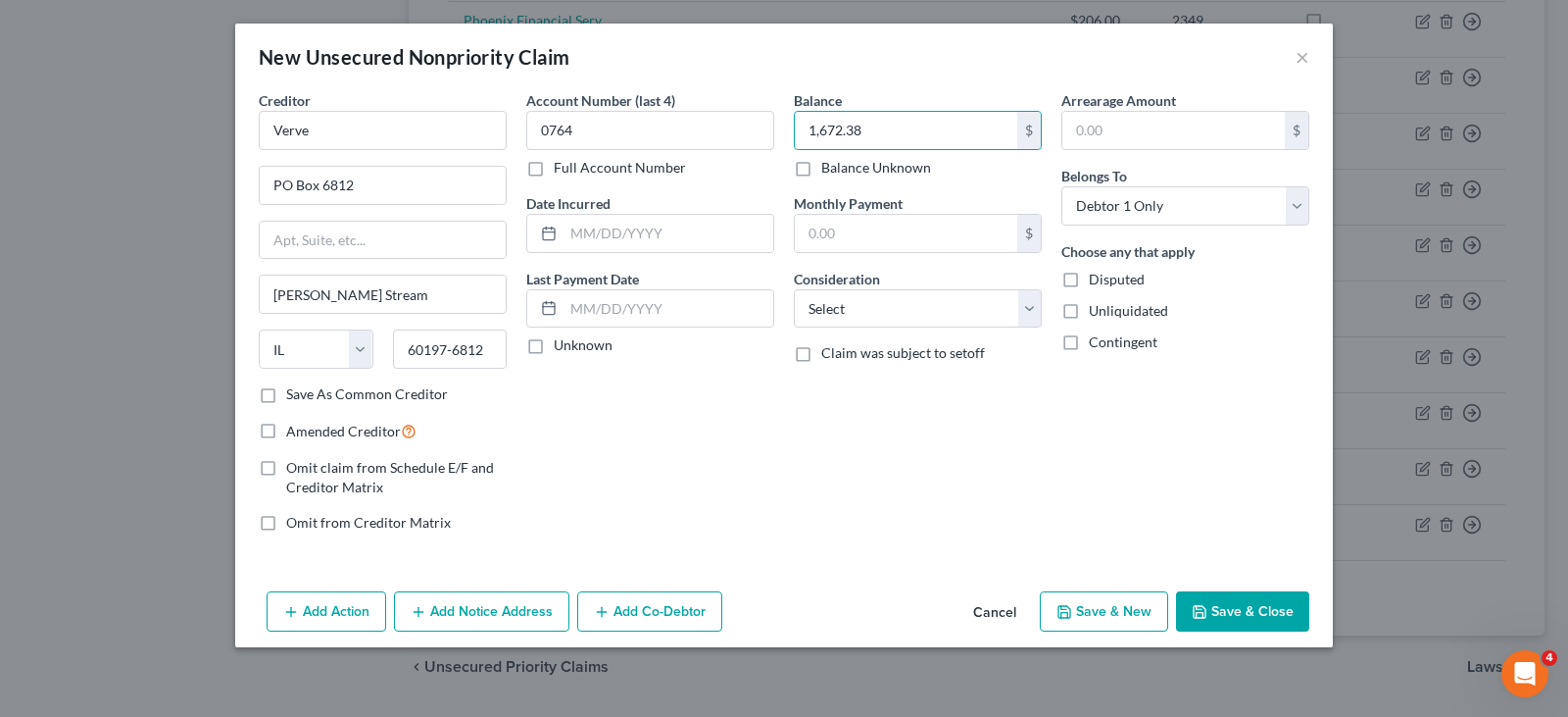
click at [286, 426] on label "Amended Creditor" at bounding box center [352, 430] width 131 height 23
click at [294, 426] on input "Amended Creditor" at bounding box center [300, 425] width 13 height 13
checkbox input "true"
click at [835, 314] on select "Select Cable / Satellite Services Collection Agency Credit Card Debt Debt Couns…" at bounding box center [918, 309] width 248 height 40
select select "2"
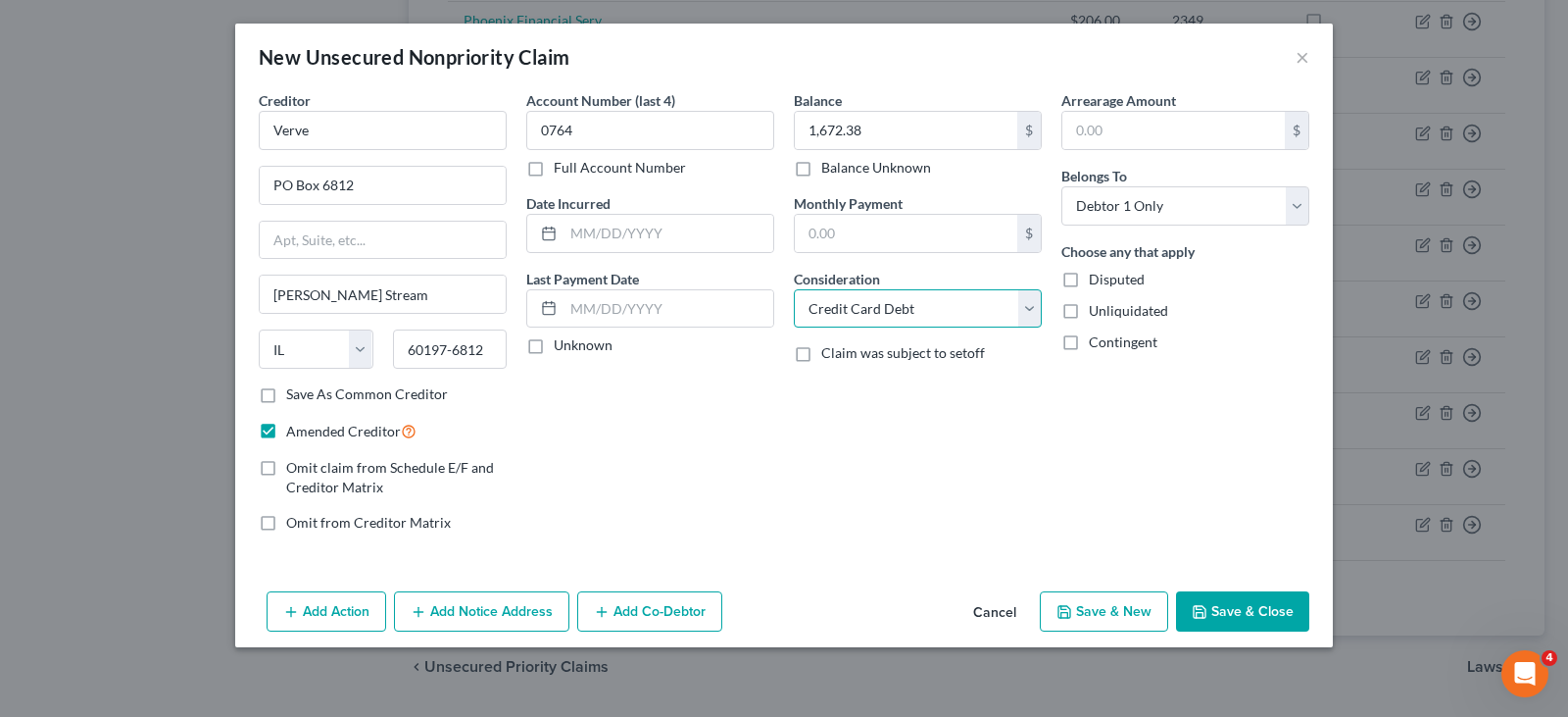
click at [794, 290] on select "Select Cable / Satellite Services Collection Agency Credit Card Debt Debt Couns…" at bounding box center [918, 309] width 248 height 40
click at [1126, 623] on button "Save & New" at bounding box center [1104, 612] width 129 height 42
select select "0"
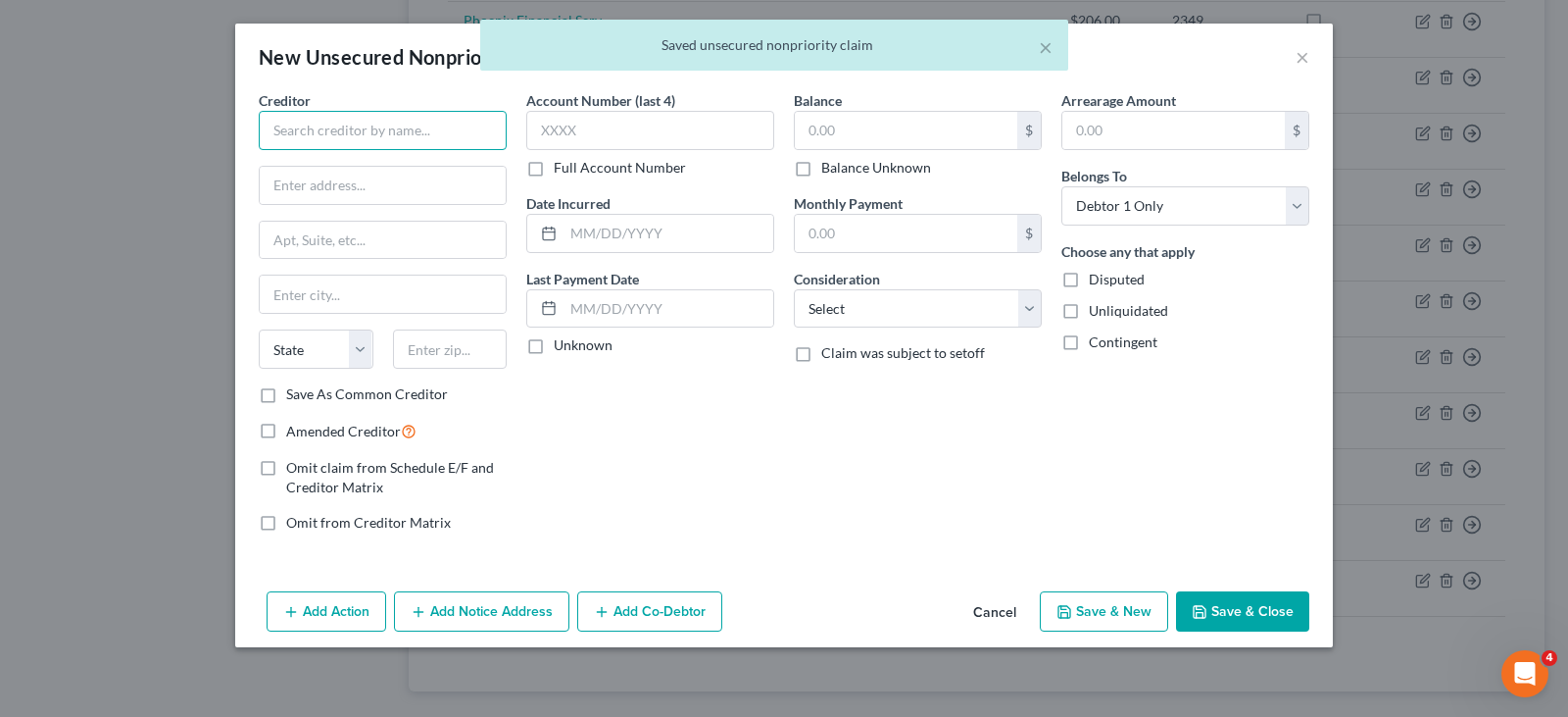
click at [391, 128] on input "text" at bounding box center [383, 131] width 248 height 40
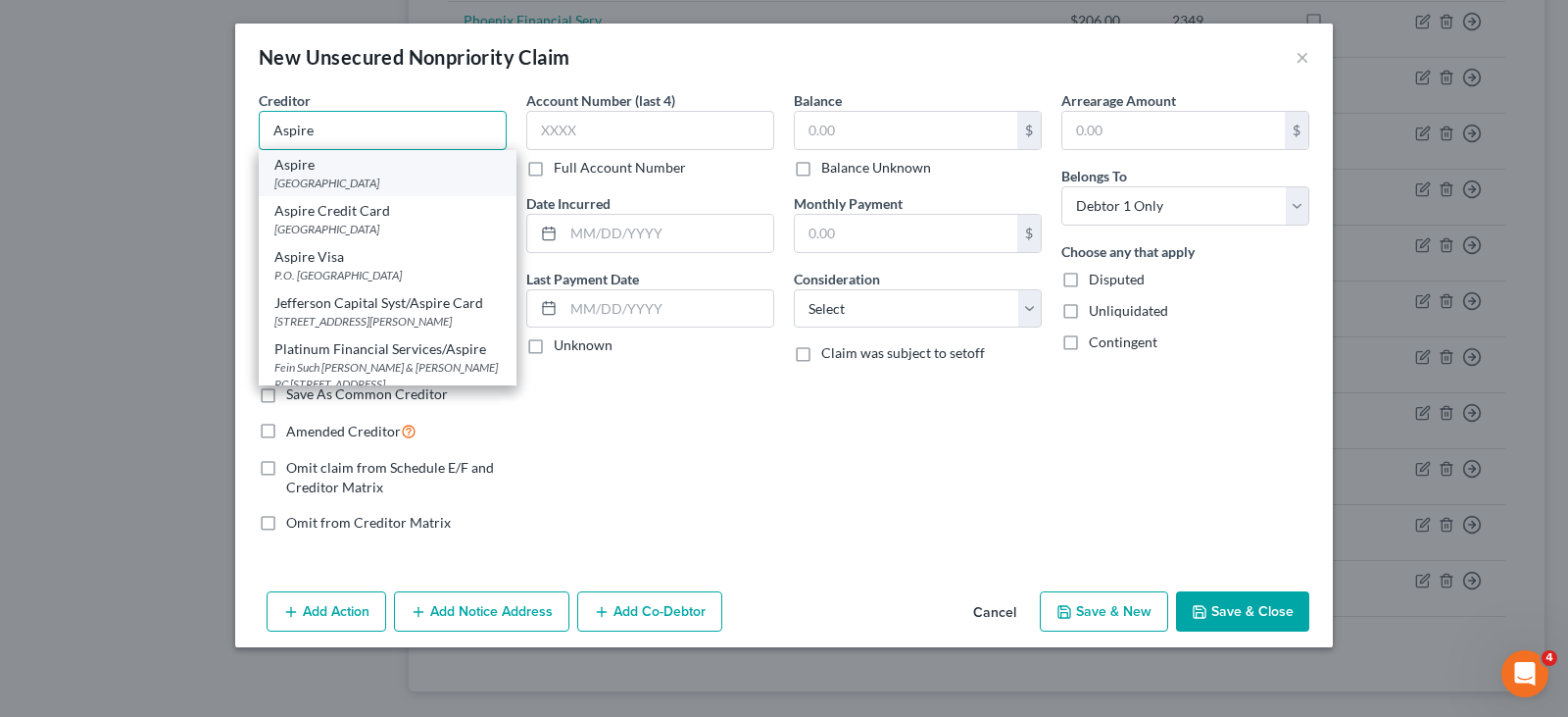
type input "Aspire"
click at [376, 178] on div "[GEOGRAPHIC_DATA]" at bounding box center [388, 182] width 226 height 17
type input "PO Box 105555"
type input "[GEOGRAPHIC_DATA]"
select select "10"
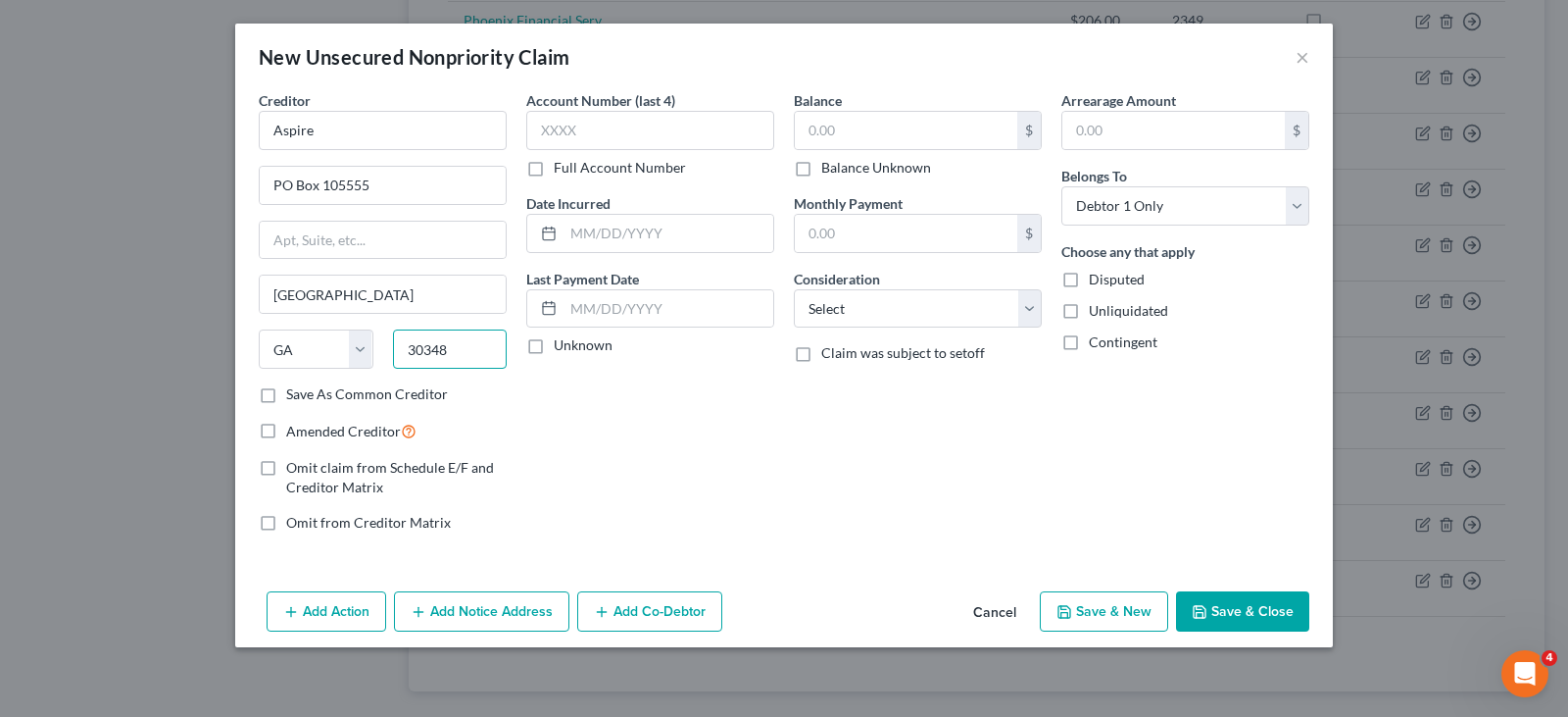
click at [462, 348] on input "30348" at bounding box center [450, 349] width 115 height 40
type input "30348-5555"
click at [600, 135] on input "text" at bounding box center [650, 131] width 248 height 40
type input "2142"
click at [947, 132] on input "text" at bounding box center [906, 131] width 222 height 38
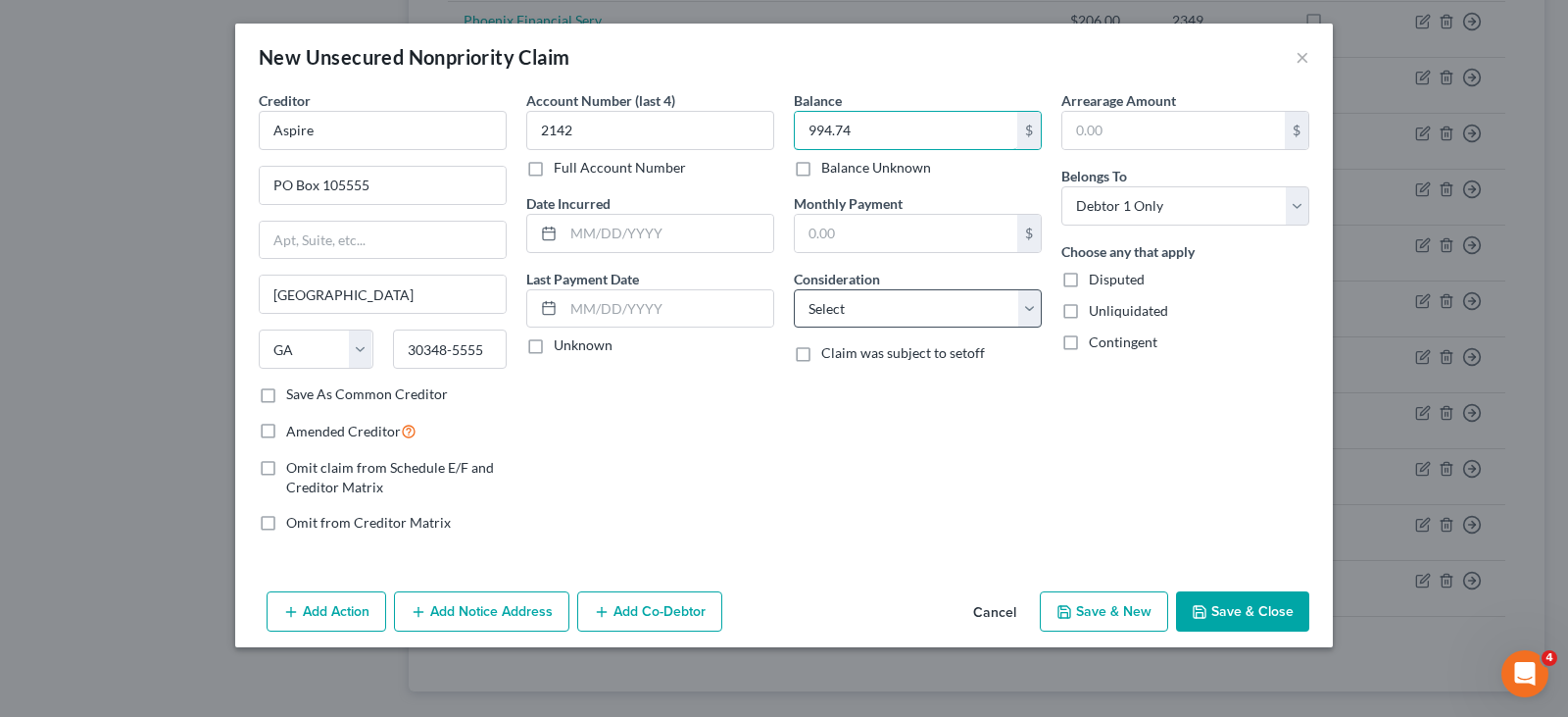
type input "994.74"
click at [926, 308] on select "Select Cable / Satellite Services Collection Agency Credit Card Debt Debt Couns…" at bounding box center [918, 309] width 248 height 40
select select "2"
click at [794, 290] on select "Select Cable / Satellite Services Collection Agency Credit Card Debt Debt Couns…" at bounding box center [918, 309] width 248 height 40
click at [613, 481] on div "Account Number (last 4) 2142 Full Account Number Date Incurred Last Payment Dat…" at bounding box center [650, 319] width 268 height 458
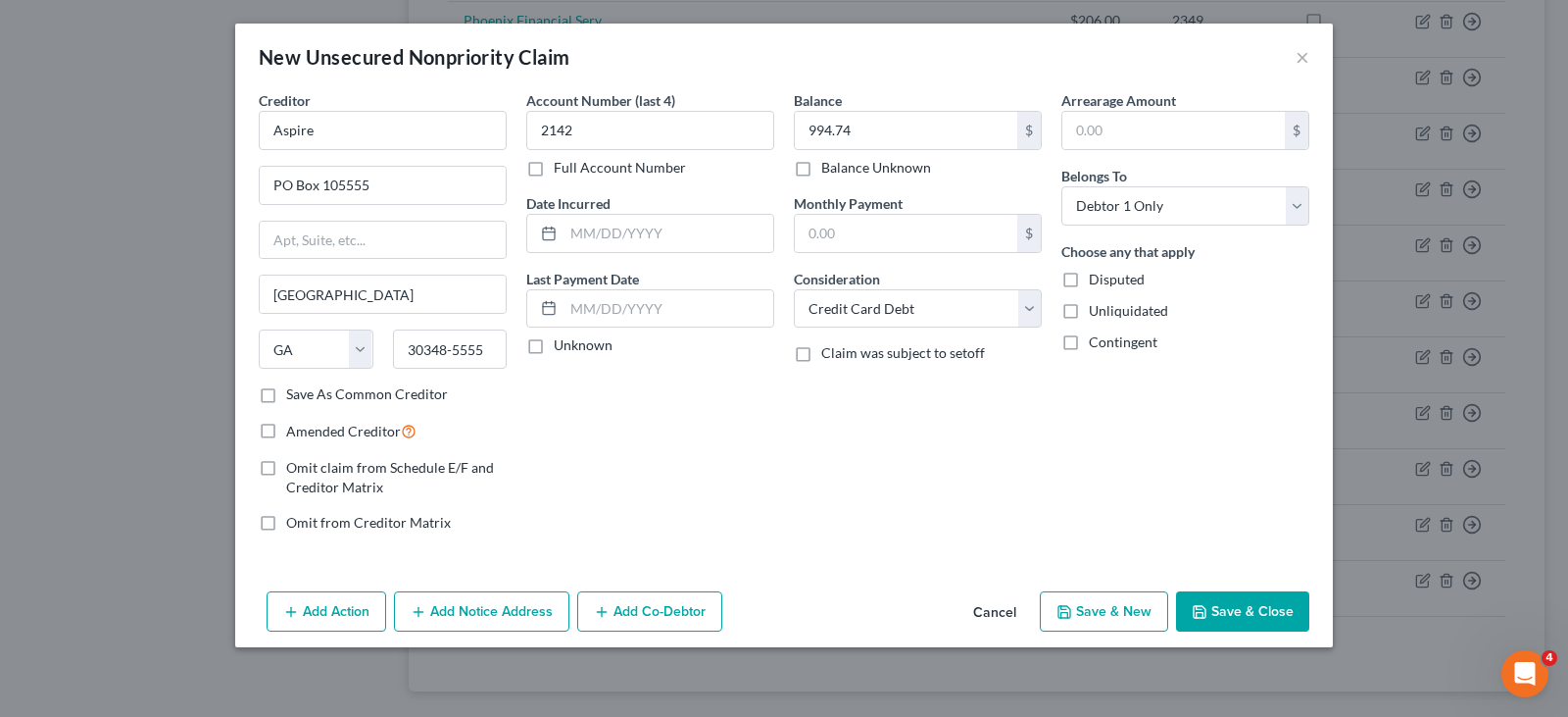
click at [286, 435] on label "Amended Creditor" at bounding box center [352, 430] width 131 height 23
click at [294, 432] on input "Amended Creditor" at bounding box center [300, 425] width 13 height 13
checkbox input "true"
click at [1260, 610] on button "Save & Close" at bounding box center [1243, 612] width 133 height 42
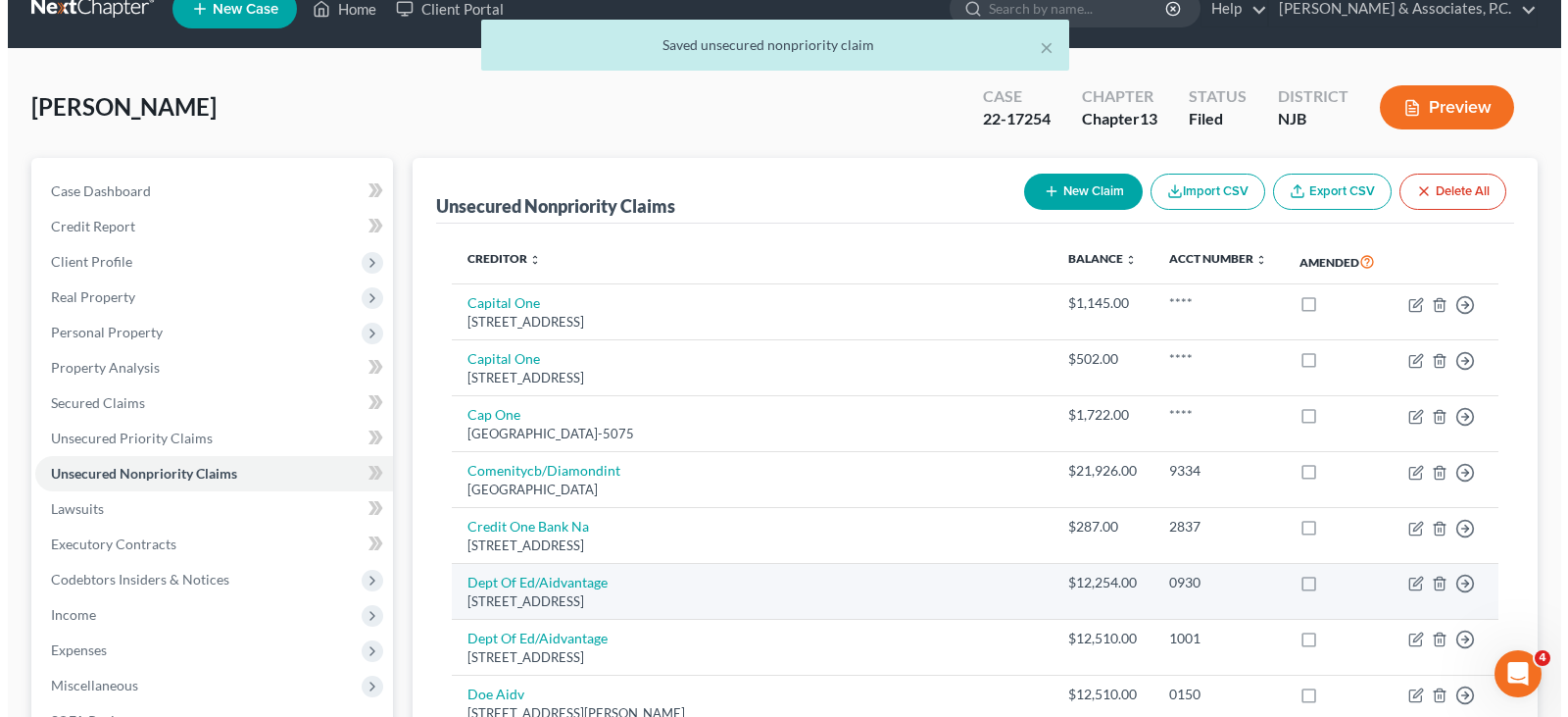
scroll to position [0, 0]
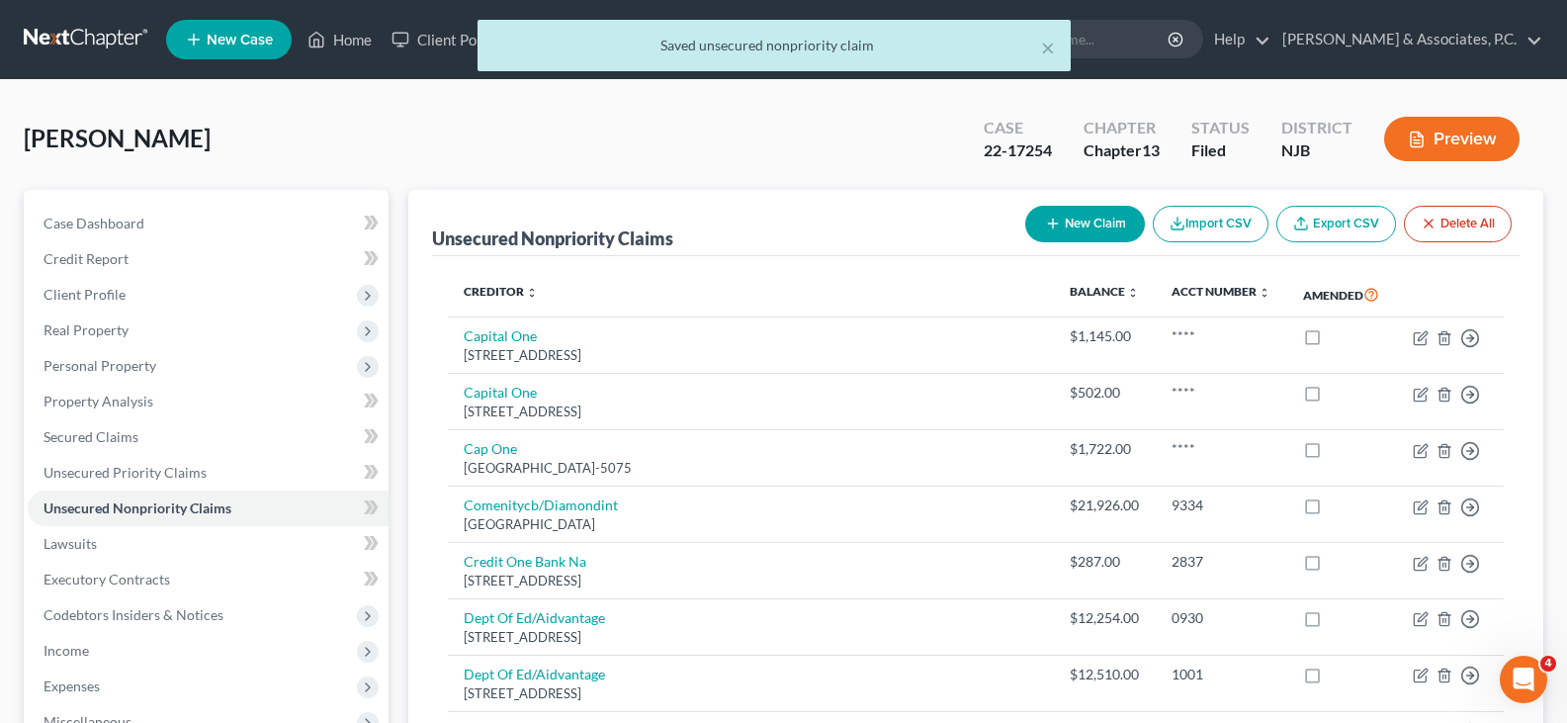
click at [1074, 219] on button "New Claim" at bounding box center [1085, 224] width 120 height 37
select select "0"
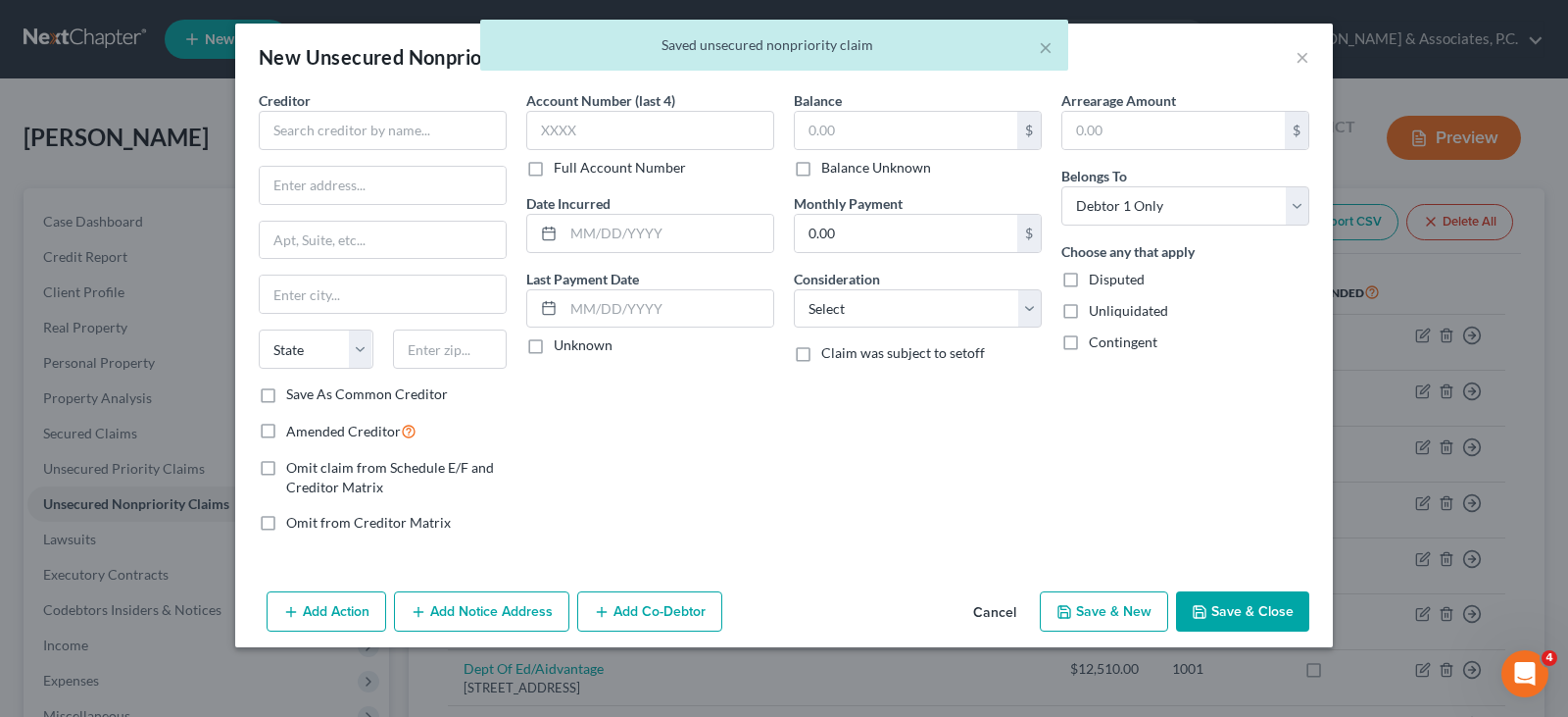
click at [305, 150] on div "Creditor * State [US_STATE] AK AR AZ CA CO [GEOGRAPHIC_DATA] DE DC [GEOGRAPHIC_…" at bounding box center [383, 237] width 248 height 295
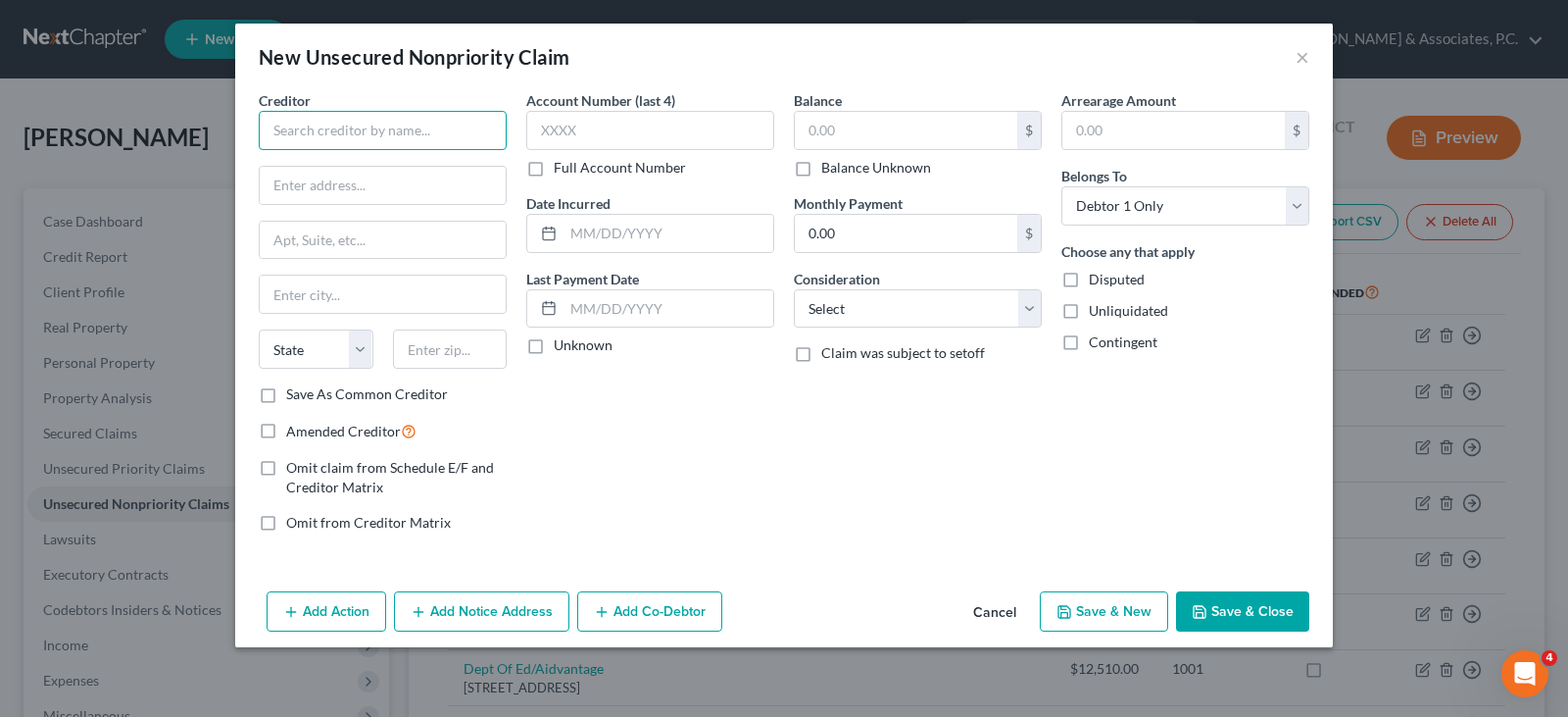
click at [475, 130] on input "text" at bounding box center [383, 131] width 248 height 40
type input "Snap Finance Ricoma Embroidery Machines"
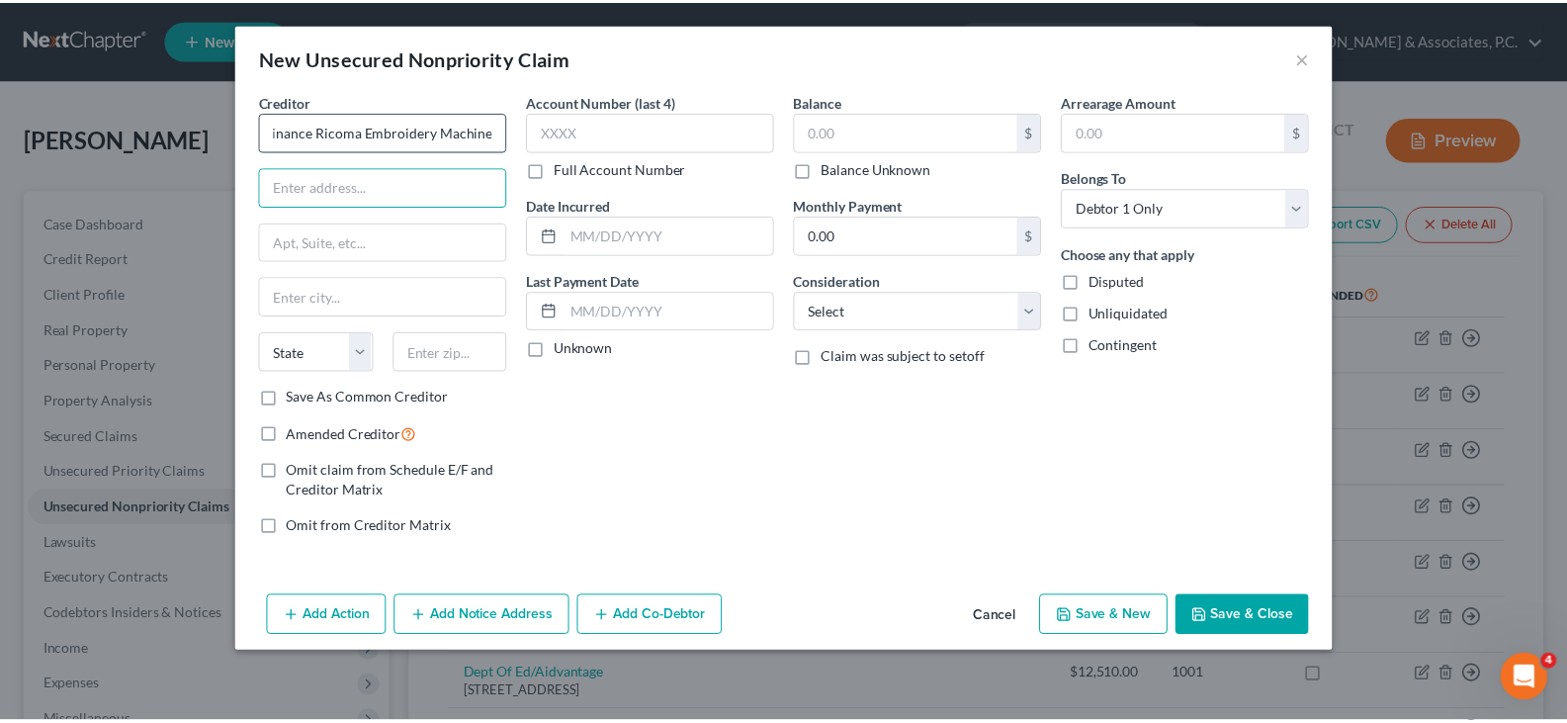
scroll to position [0, 0]
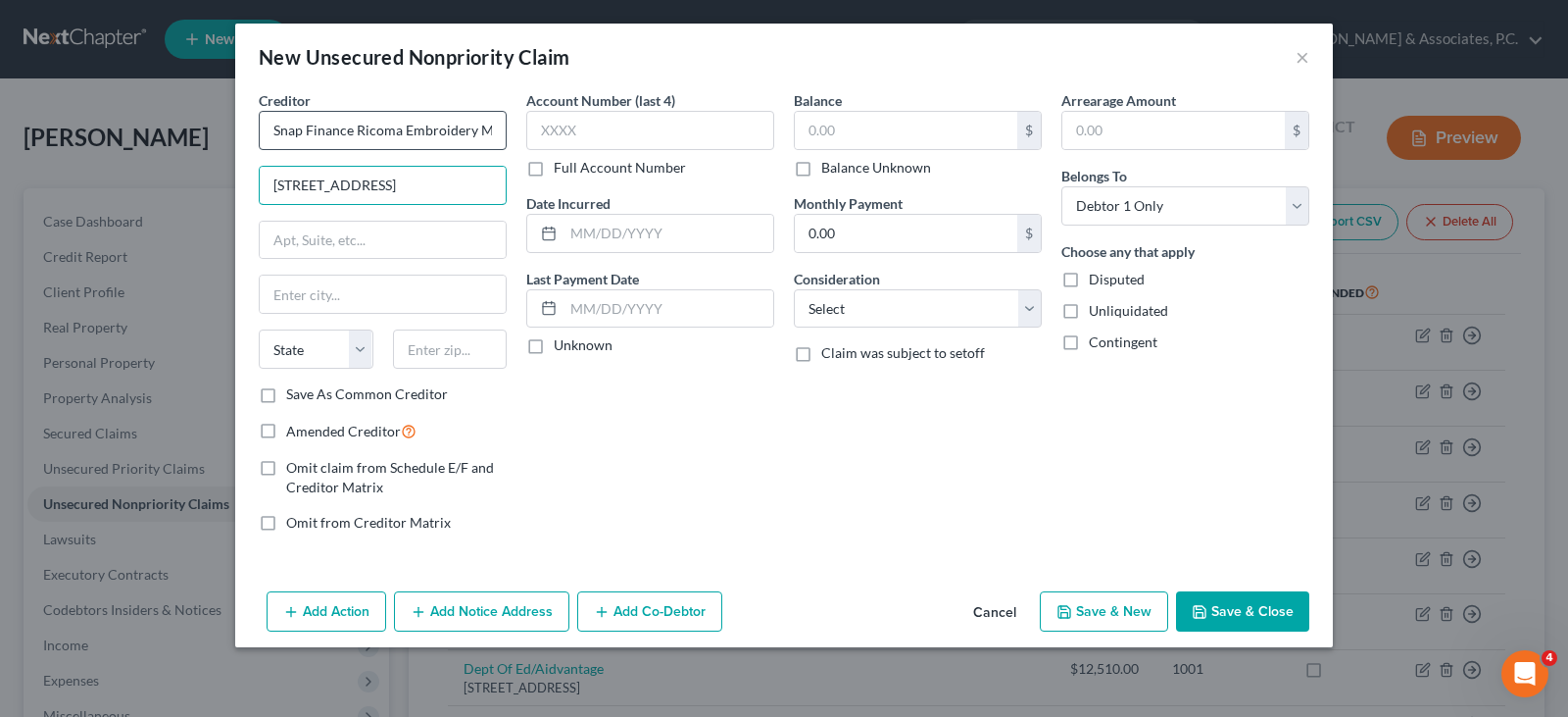
type input "[STREET_ADDRESS]"
type input "33178"
type input "[GEOGRAPHIC_DATA]"
select select "9"
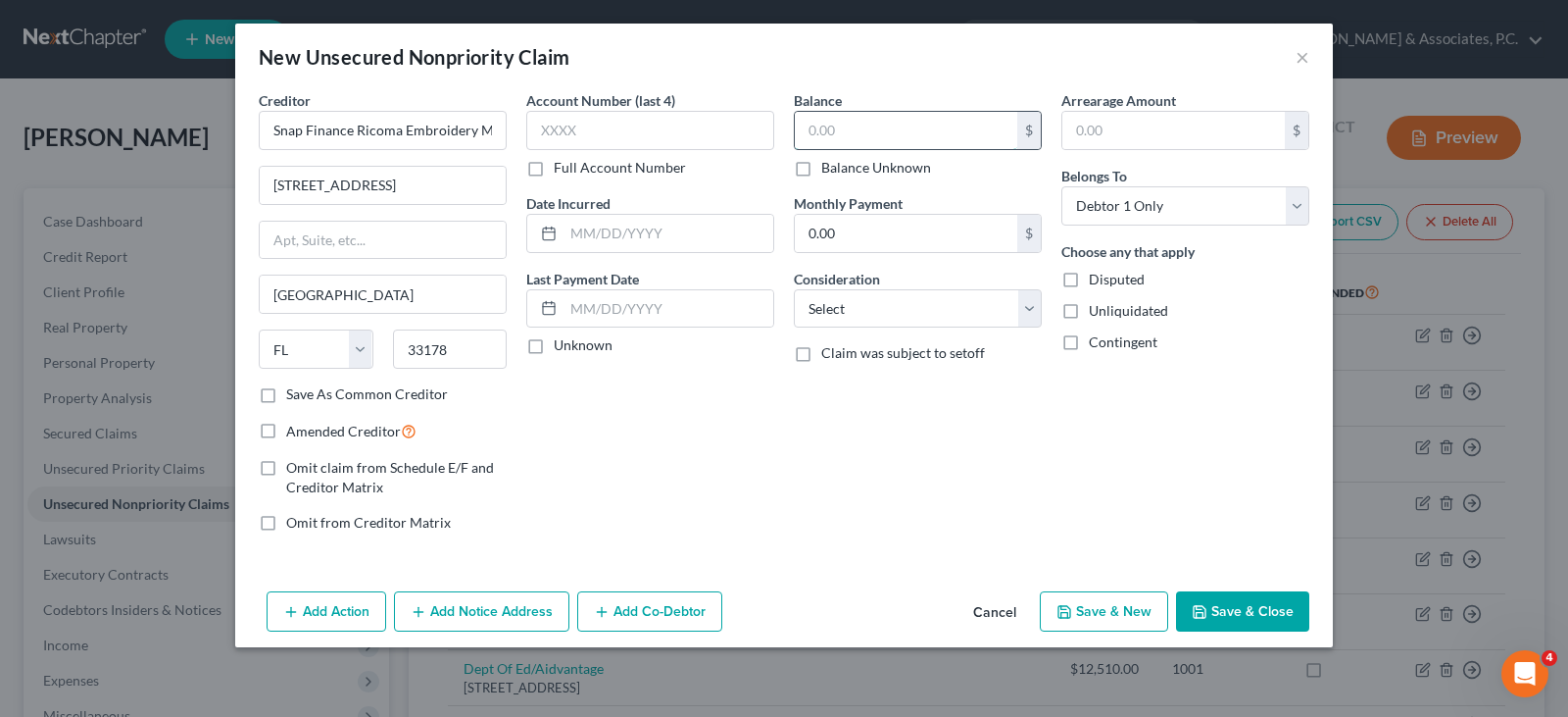
click at [874, 125] on input "text" at bounding box center [906, 131] width 222 height 38
click at [286, 427] on label "Amended Creditor" at bounding box center [352, 430] width 131 height 23
click at [294, 427] on input "Amended Creditor" at bounding box center [300, 425] width 13 height 13
checkbox input "true"
click at [642, 126] on input "text" at bounding box center [650, 131] width 248 height 40
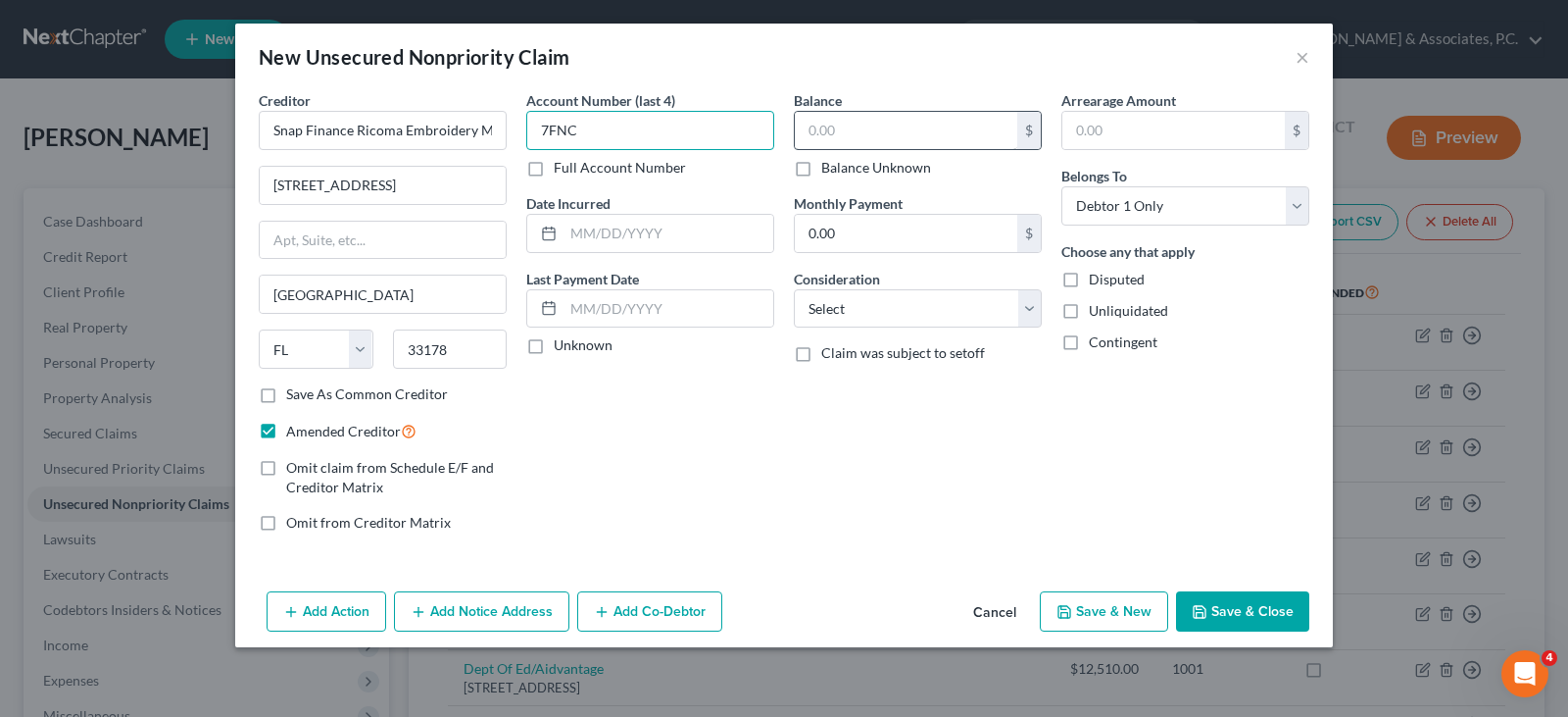
type input "7FNC"
click at [840, 132] on input "text" at bounding box center [906, 131] width 222 height 38
type input "7,617.45"
click at [856, 314] on select "Select Cable / Satellite Services Collection Agency Credit Card Debt Debt Couns…" at bounding box center [918, 309] width 248 height 40
select select "10"
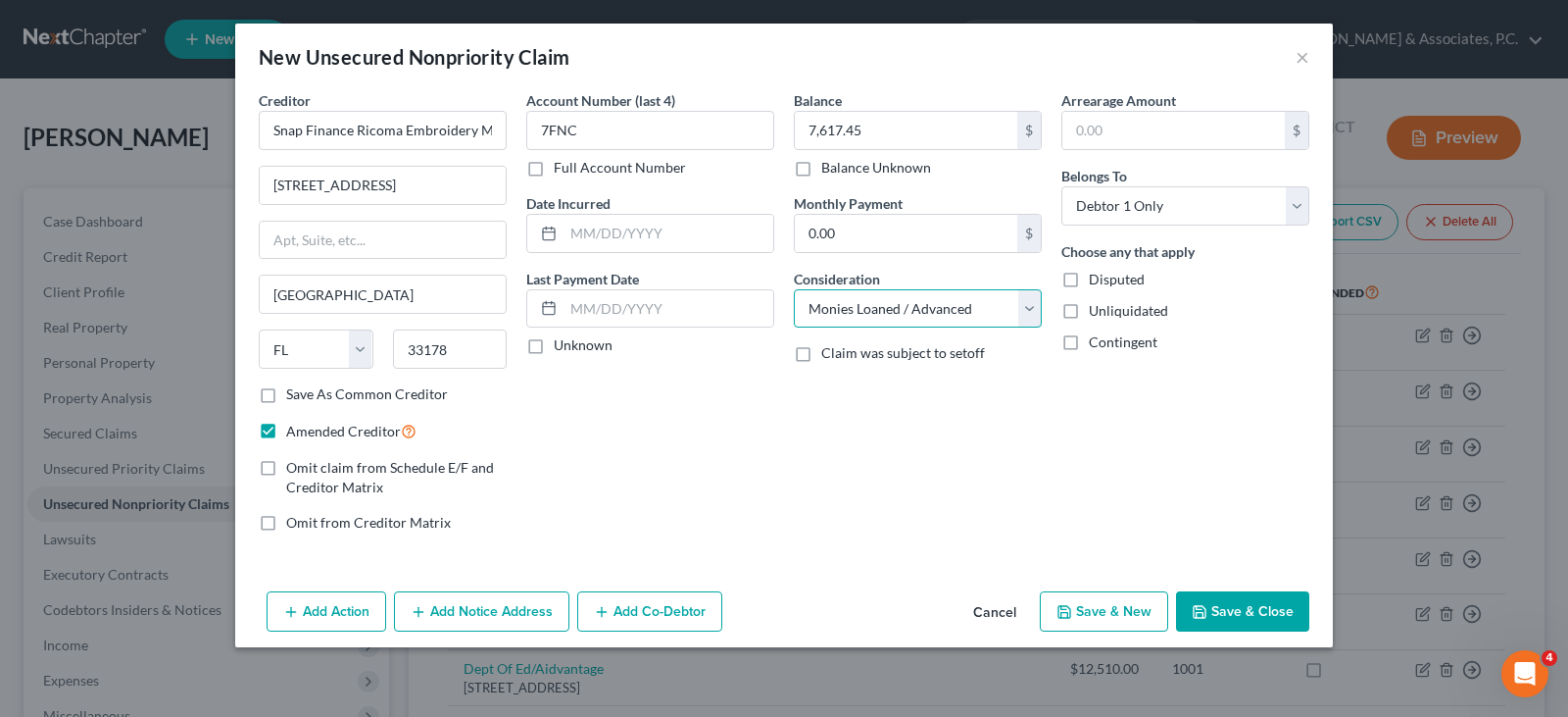
click at [794, 290] on select "Select Cable / Satellite Services Collection Agency Credit Card Debt Debt Couns…" at bounding box center [918, 309] width 248 height 40
click at [787, 383] on div "Balance 7,617.45 $ Balance Unknown Balance Undetermined 7,617.45 $ Balance Unkn…" at bounding box center [918, 319] width 268 height 458
click at [1085, 617] on button "Save & New" at bounding box center [1104, 612] width 129 height 42
select select "0"
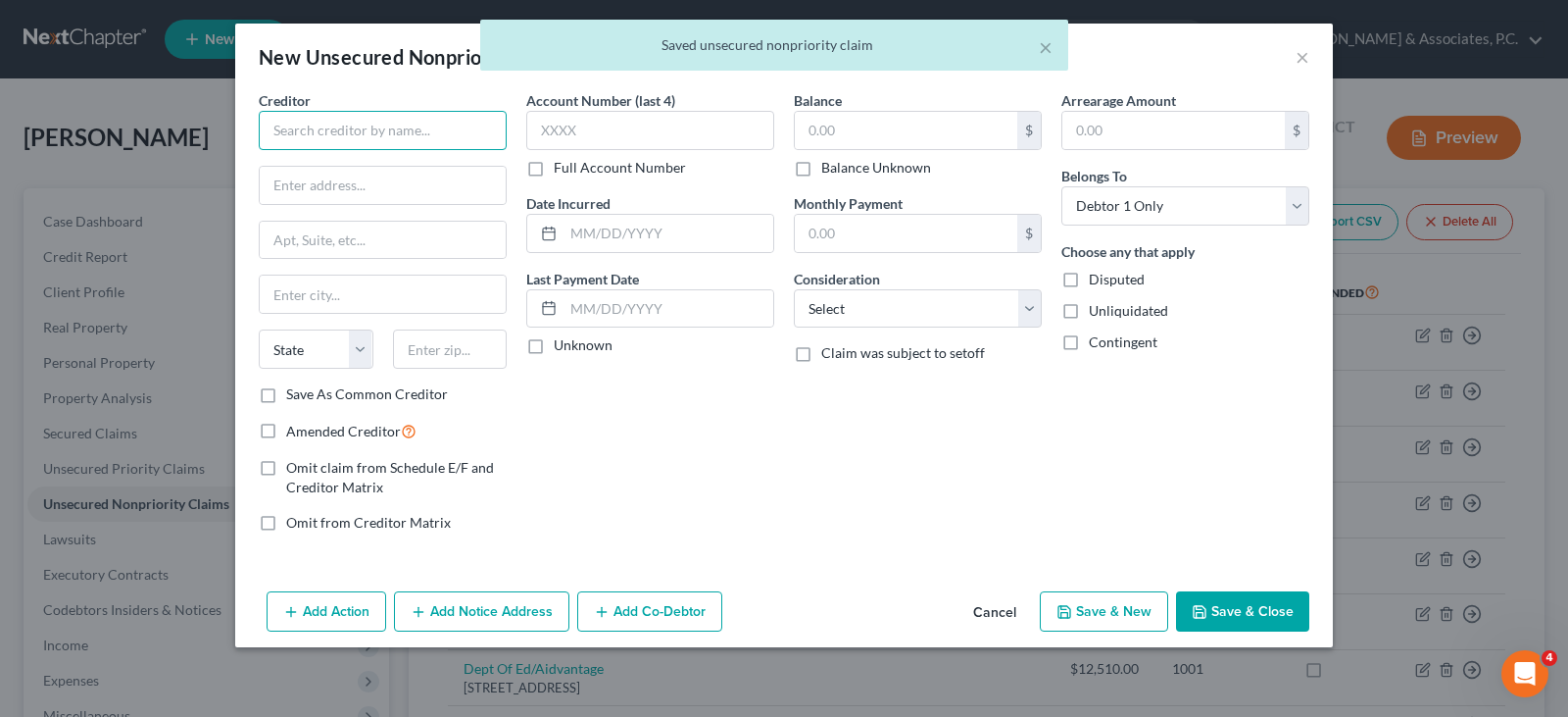
click at [338, 135] on input "text" at bounding box center [383, 131] width 248 height 40
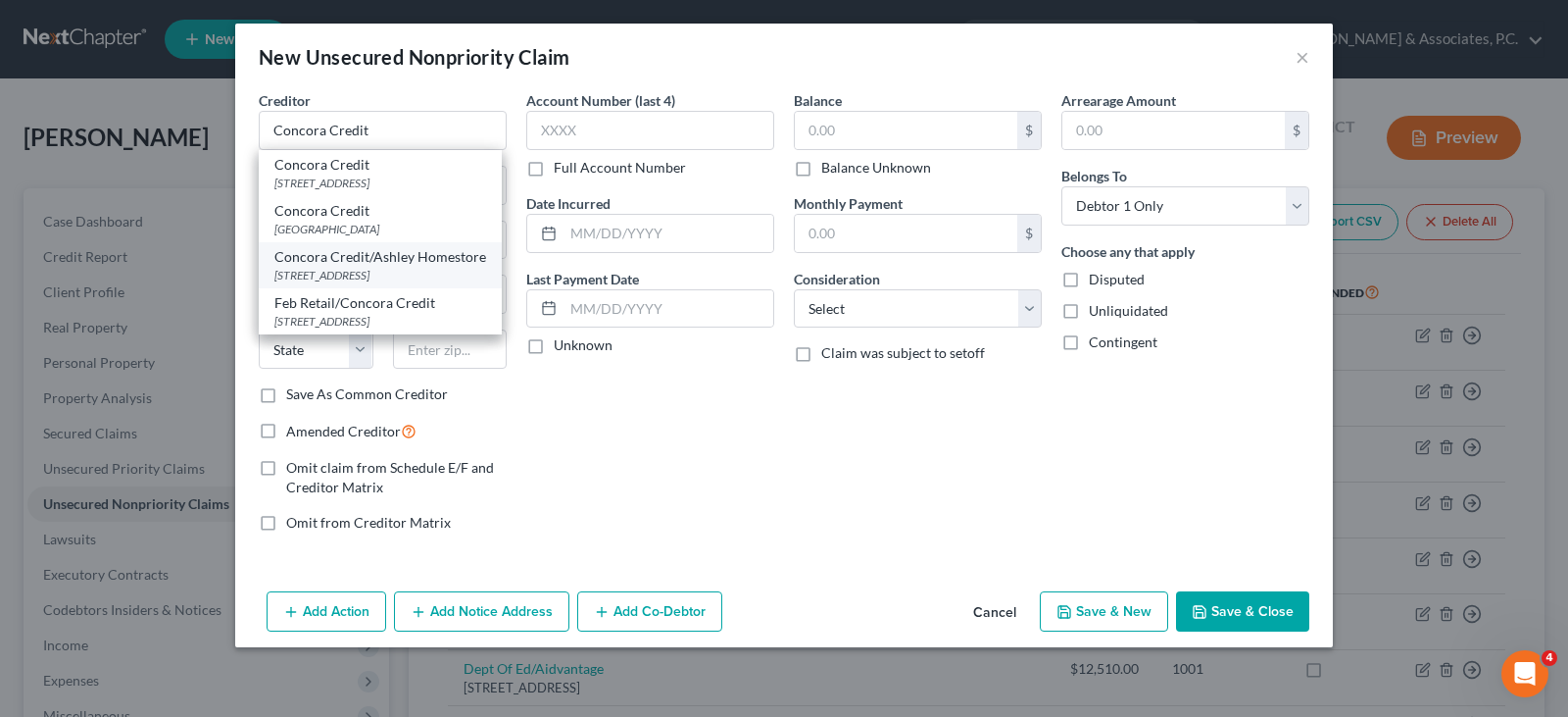
click at [327, 271] on div "[STREET_ADDRESS]" at bounding box center [381, 275] width 212 height 17
type input "Concora Credit/Ashley Homestore"
type input "PO Box 96541"
type input "Charlotte"
select select "28"
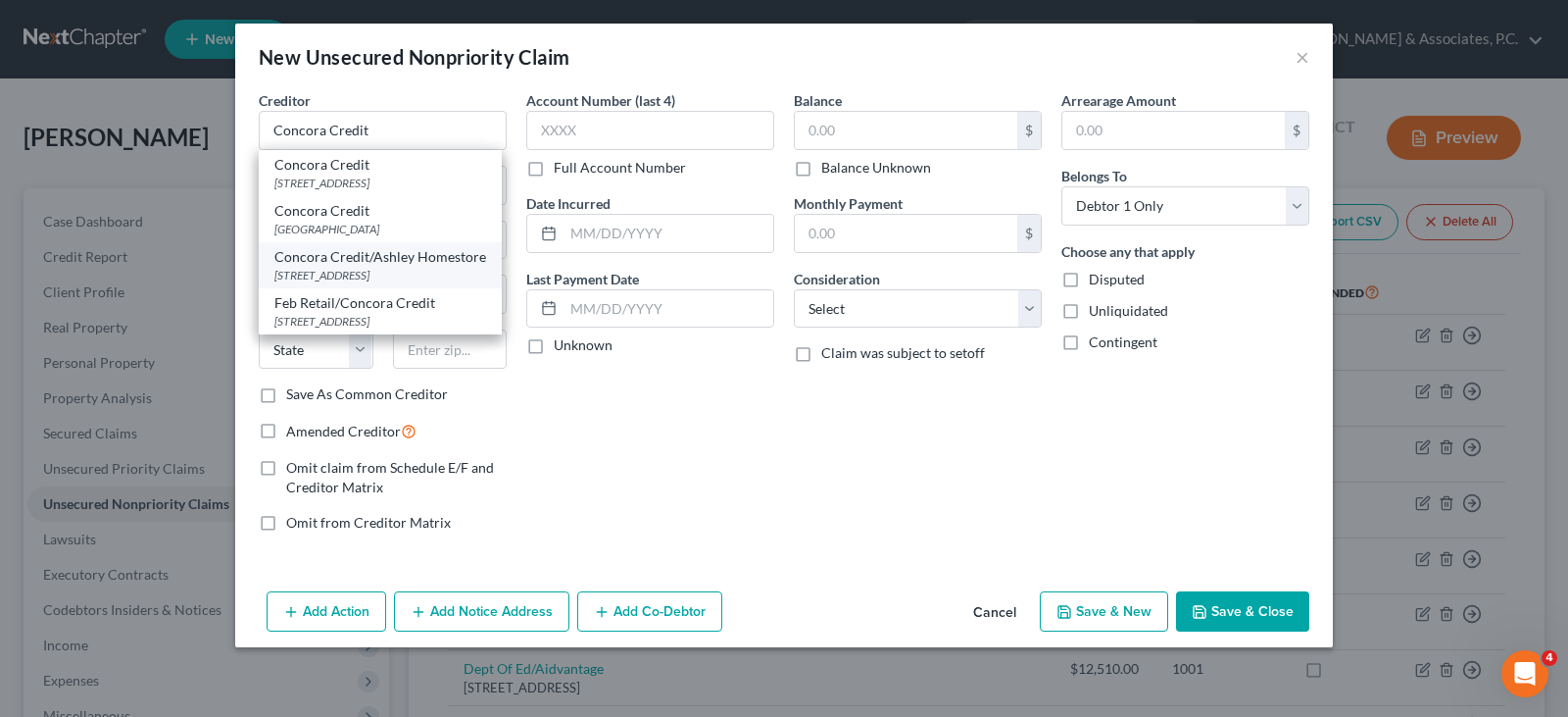
type input "28296"
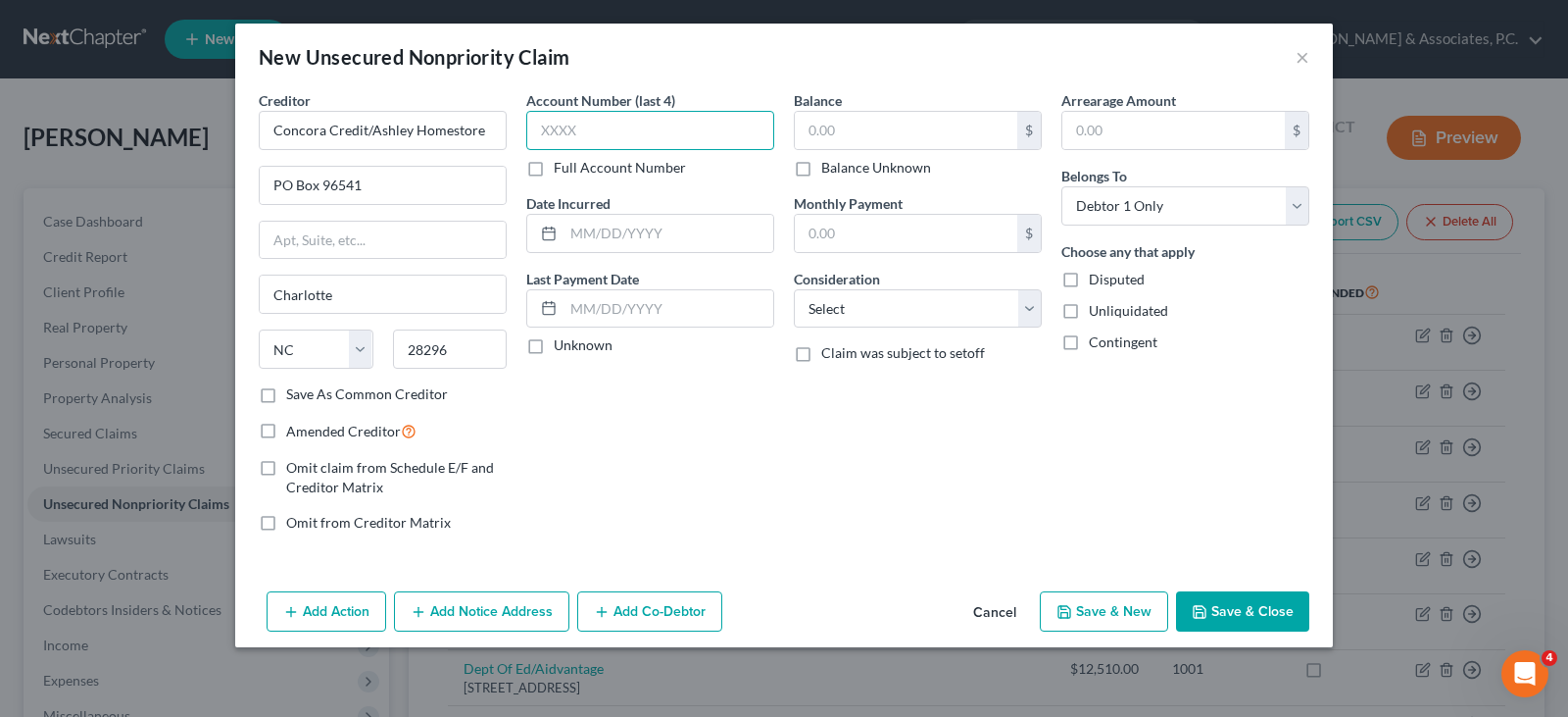
click at [609, 136] on input "text" at bounding box center [650, 131] width 248 height 40
type input "4676"
click at [848, 133] on input "text" at bounding box center [906, 131] width 222 height 38
click at [286, 429] on label "Amended Creditor" at bounding box center [352, 430] width 131 height 23
click at [294, 429] on input "Amended Creditor" at bounding box center [300, 425] width 13 height 13
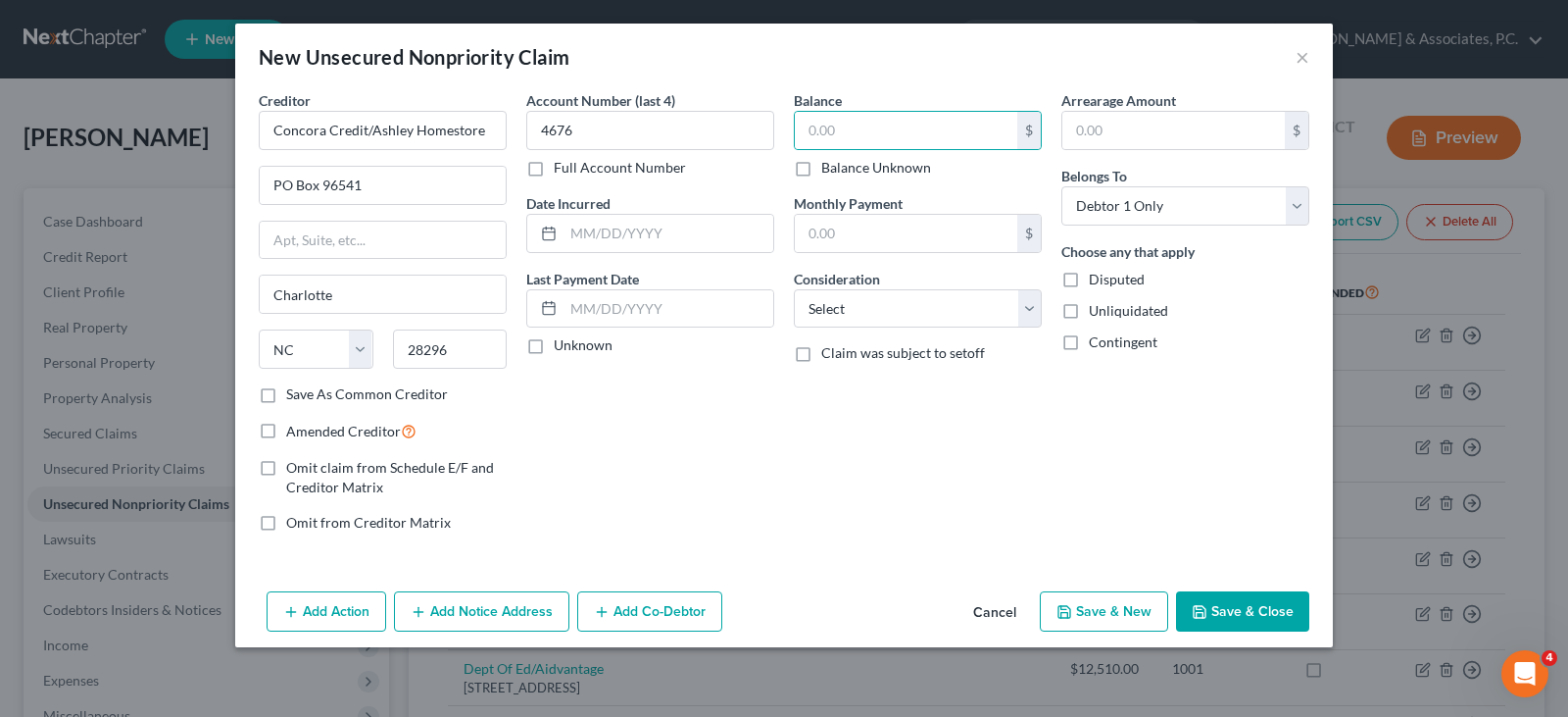
checkbox input "true"
click at [851, 134] on input "text" at bounding box center [906, 131] width 222 height 38
type input "3,145.30"
click at [826, 306] on select "Select Cable / Satellite Services Collection Agency Credit Card Debt Debt Couns…" at bounding box center [918, 309] width 248 height 40
select select "2"
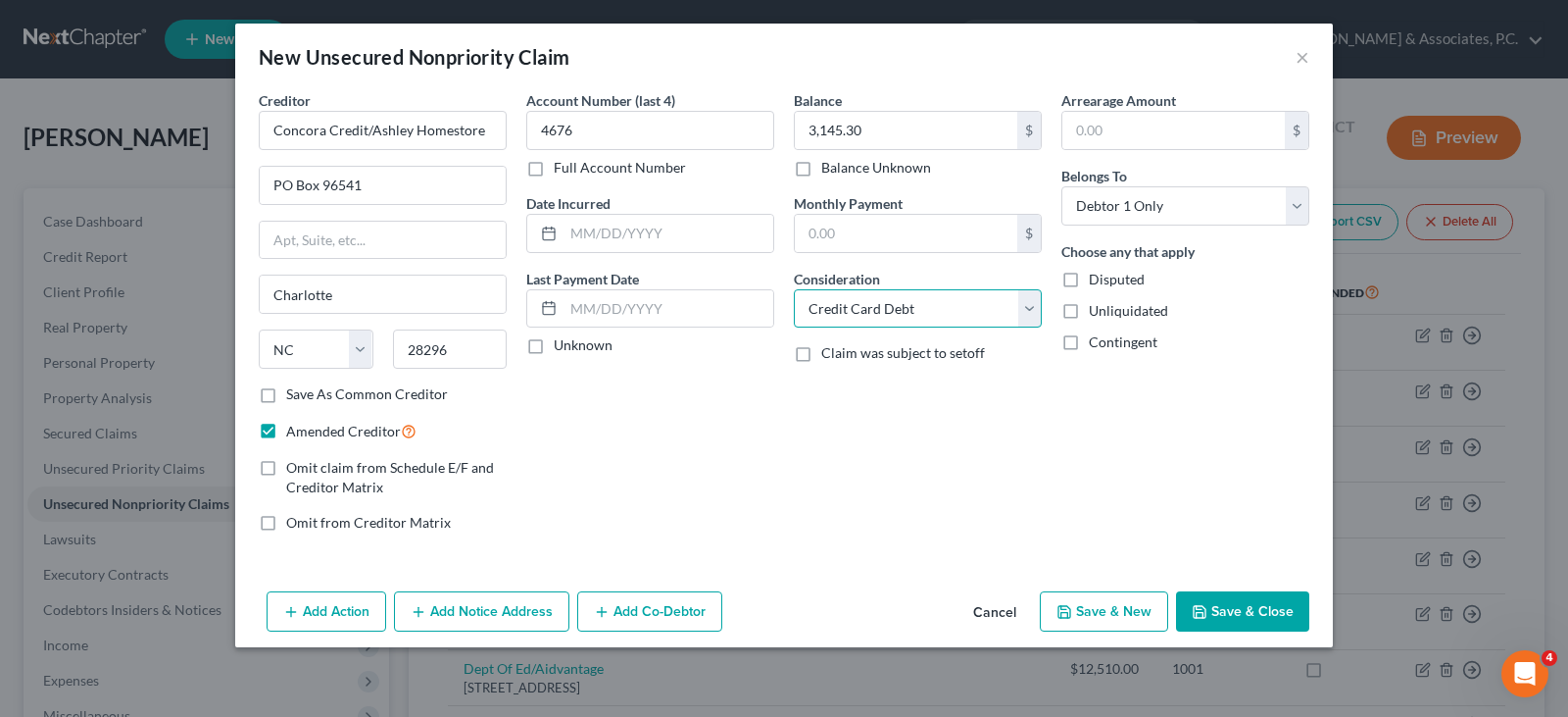
click at [794, 290] on select "Select Cable / Satellite Services Collection Agency Credit Card Debt Debt Couns…" at bounding box center [918, 309] width 248 height 40
click at [1100, 617] on button "Save & New" at bounding box center [1104, 612] width 129 height 42
select select "0"
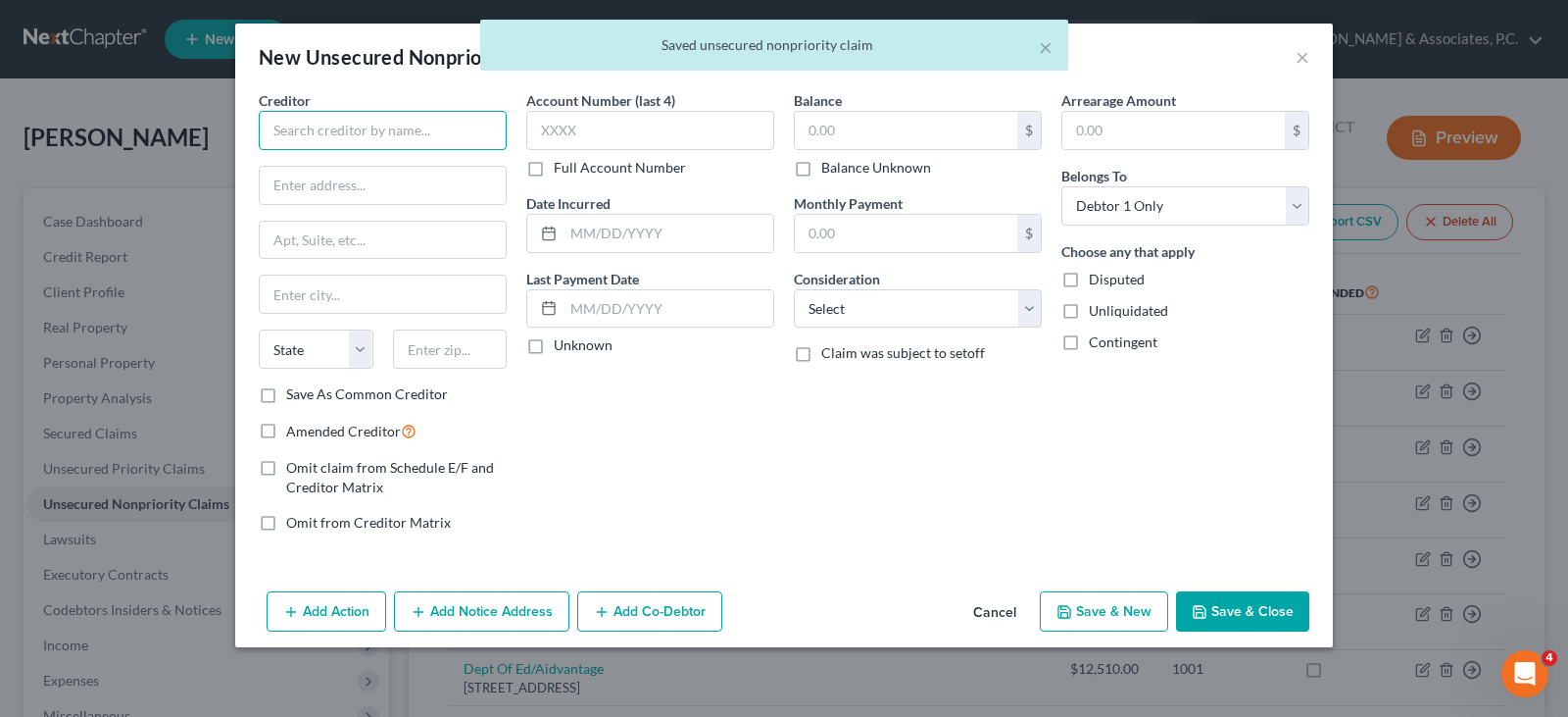
click at [385, 134] on input "text" at bounding box center [383, 131] width 248 height 40
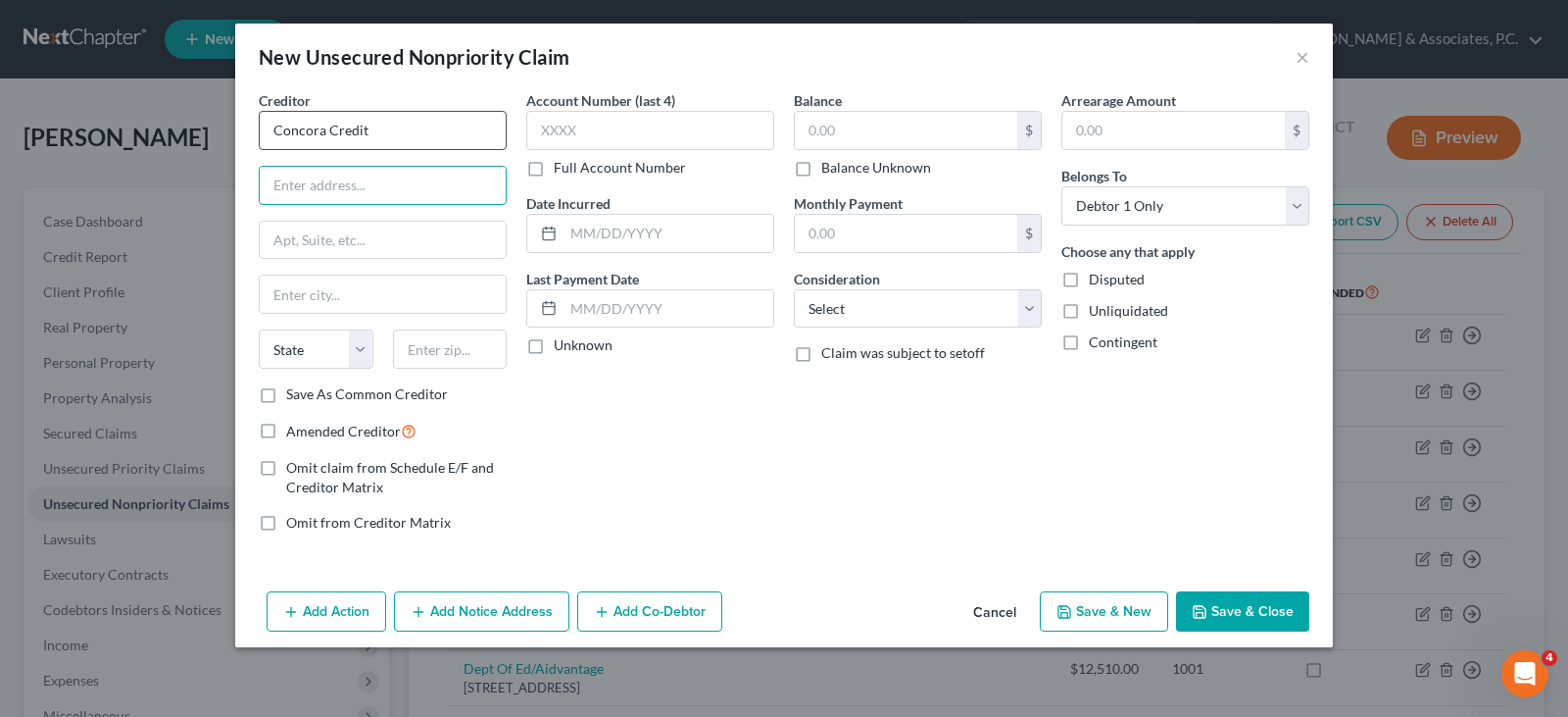
type input "Concora Credit"
type input "Po Box 96541"
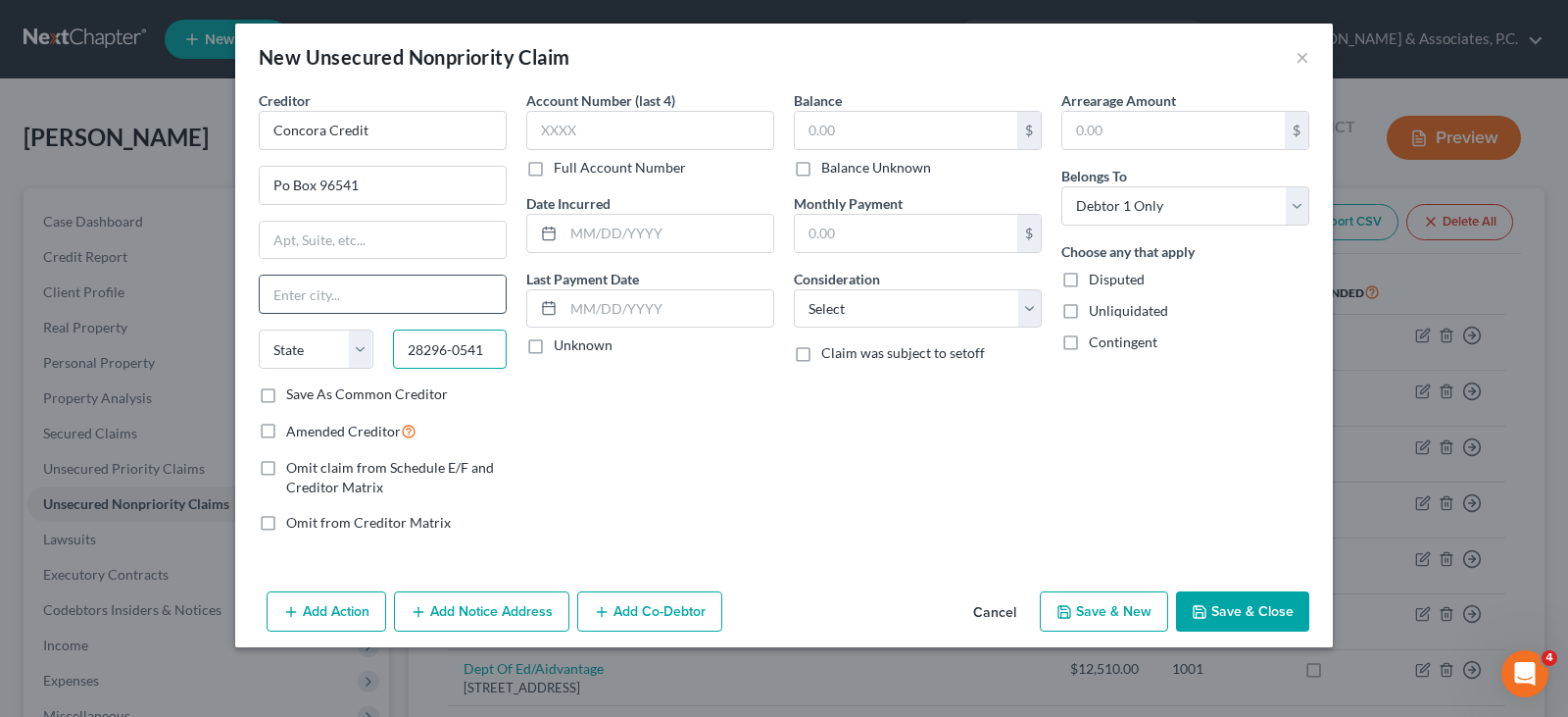
type input "28296-0541"
click at [392, 304] on input "text" at bounding box center [383, 295] width 246 height 38
type input "Charlotte"
select select "28"
click at [640, 131] on input "text" at bounding box center [650, 131] width 248 height 40
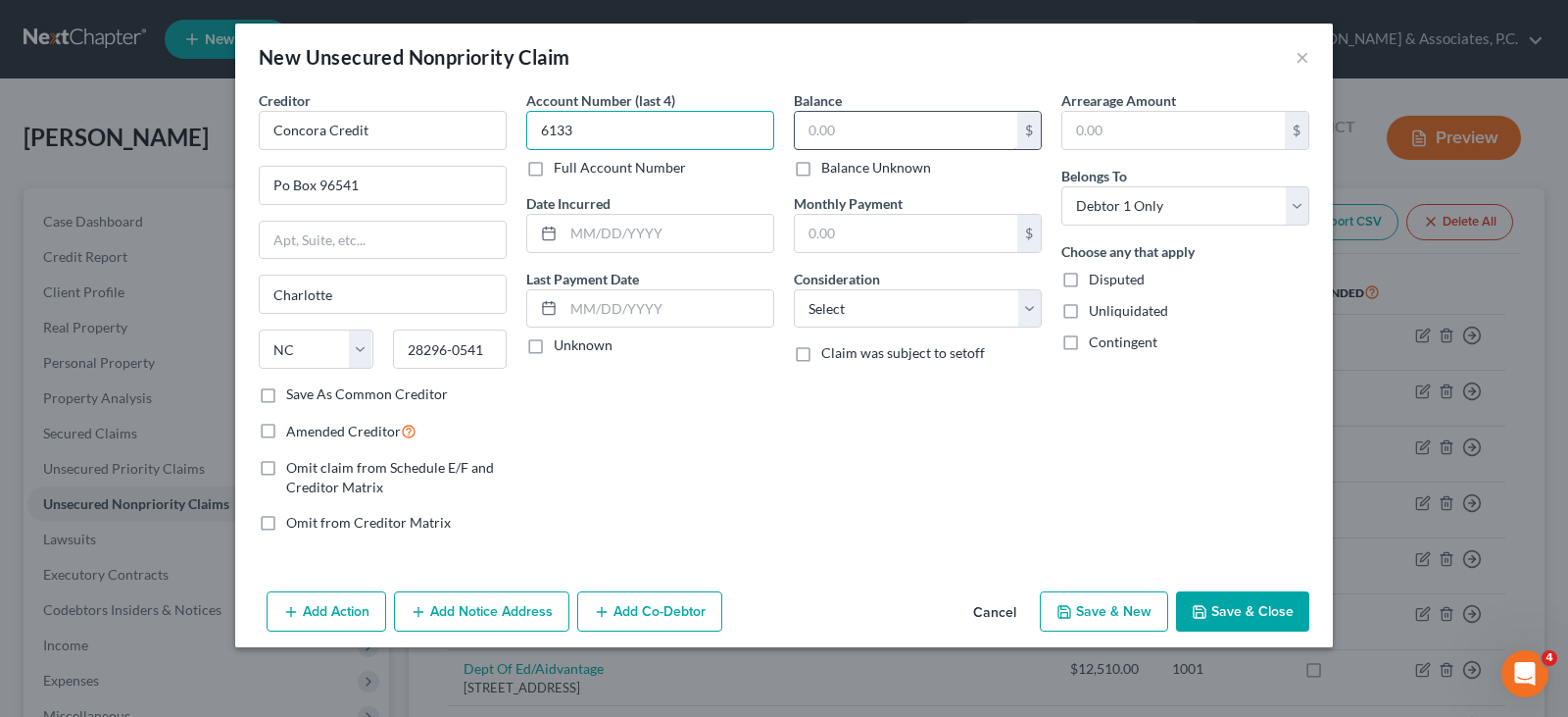
type input "6133"
click at [836, 142] on input "text" at bounding box center [906, 131] width 222 height 38
type input "461.64"
click at [840, 315] on select "Select Cable / Satellite Services Collection Agency Credit Card Debt Debt Couns…" at bounding box center [918, 309] width 248 height 40
select select "2"
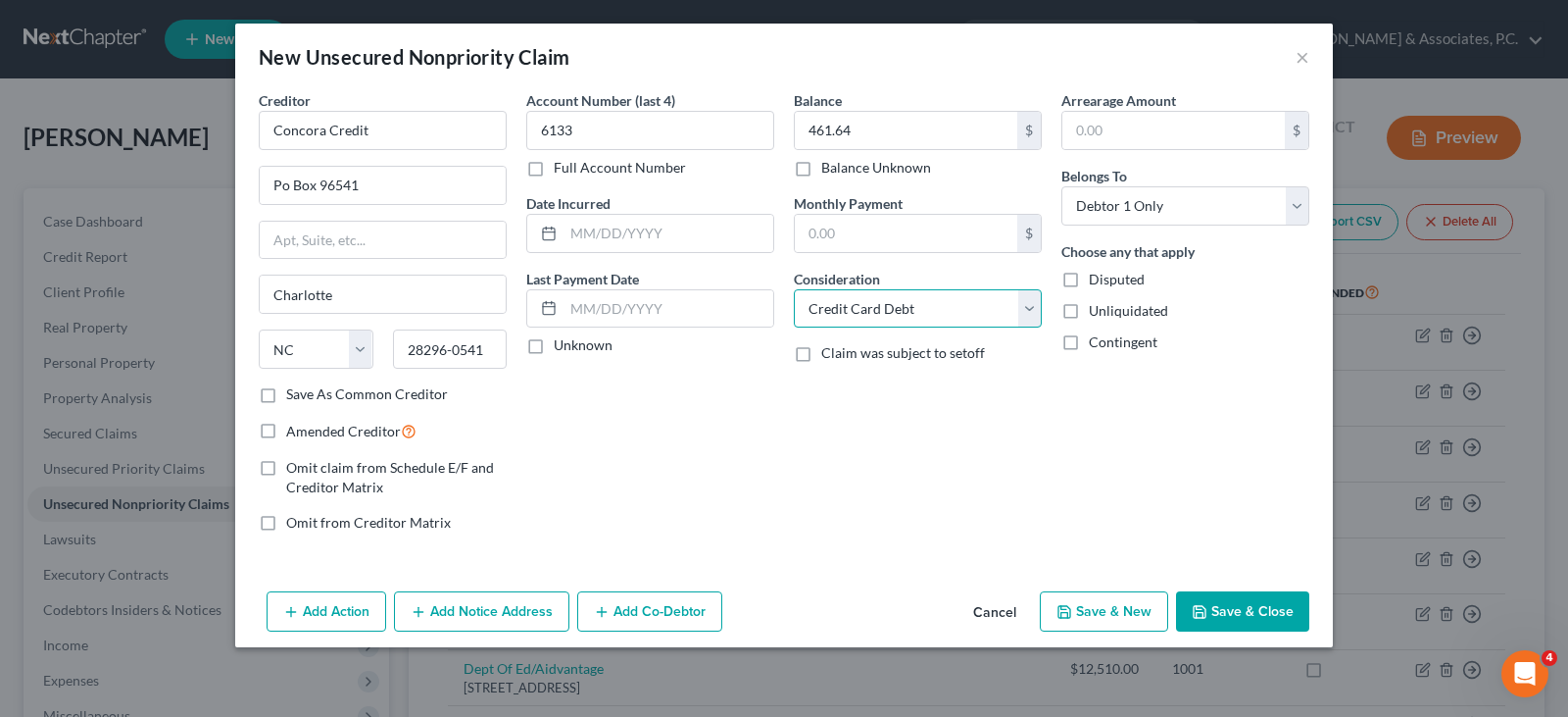
click at [794, 290] on select "Select Cable / Satellite Services Collection Agency Credit Card Debt Debt Couns…" at bounding box center [918, 309] width 248 height 40
click at [650, 398] on div "Account Number (last 4) 6133 Full Account Number Date Incurred Last Payment Dat…" at bounding box center [650, 319] width 268 height 458
click at [286, 429] on label "Amended Creditor" at bounding box center [352, 430] width 131 height 23
click at [294, 429] on input "Amended Creditor" at bounding box center [300, 425] width 13 height 13
checkbox input "true"
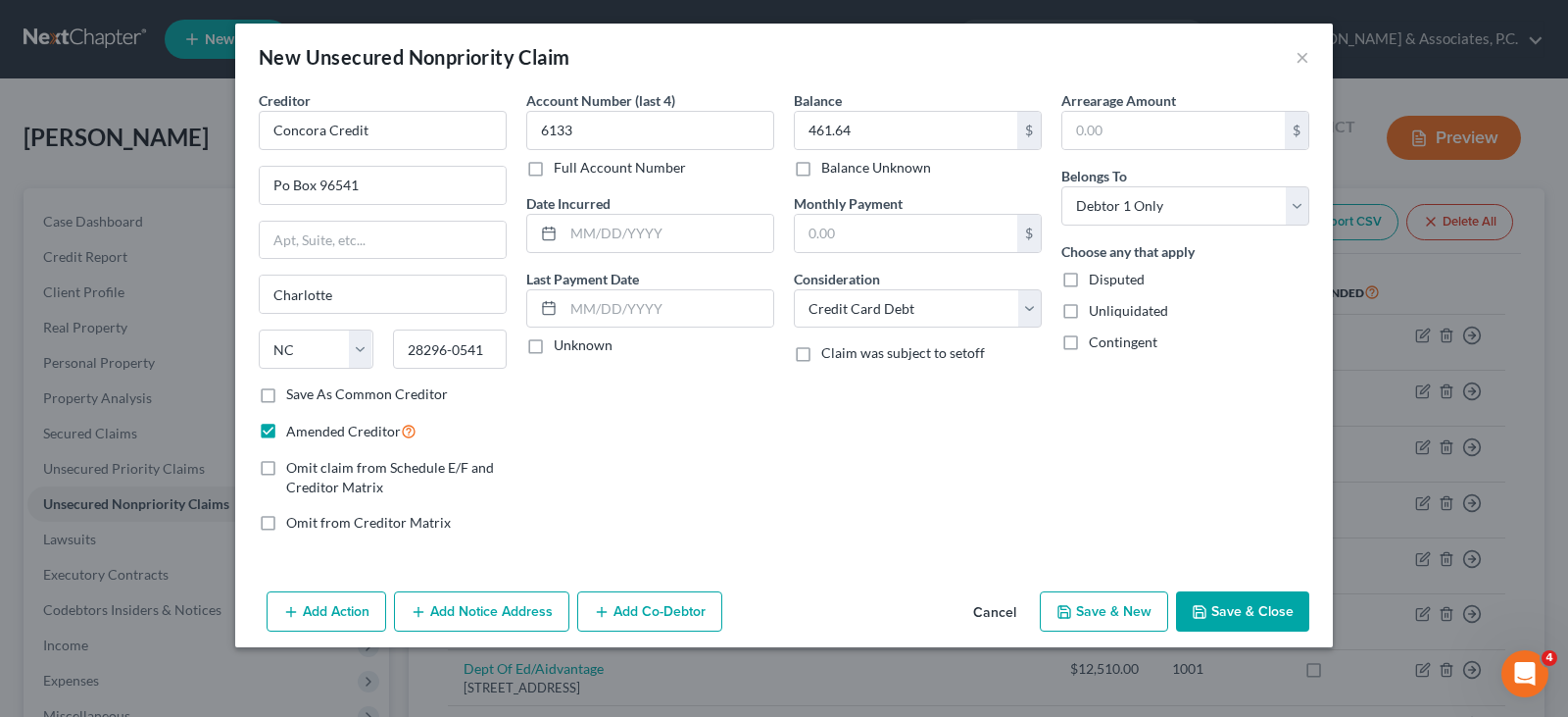
drag, startPoint x: 1231, startPoint y: 615, endPoint x: 1086, endPoint y: 542, distance: 162.3
click at [1229, 616] on button "Save & Close" at bounding box center [1243, 612] width 133 height 42
type input "0.00"
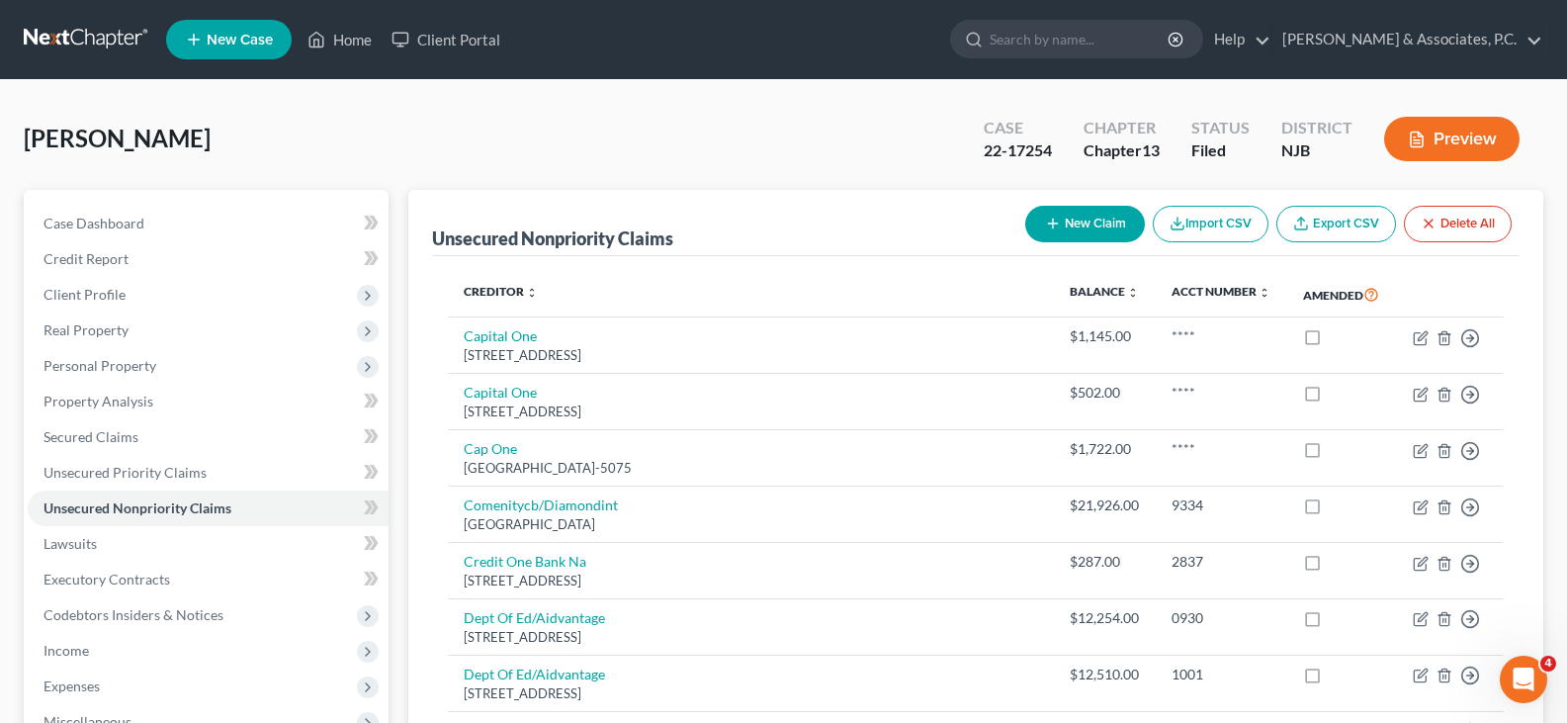
click at [1094, 220] on button "New Claim" at bounding box center [1085, 224] width 120 height 37
select select "0"
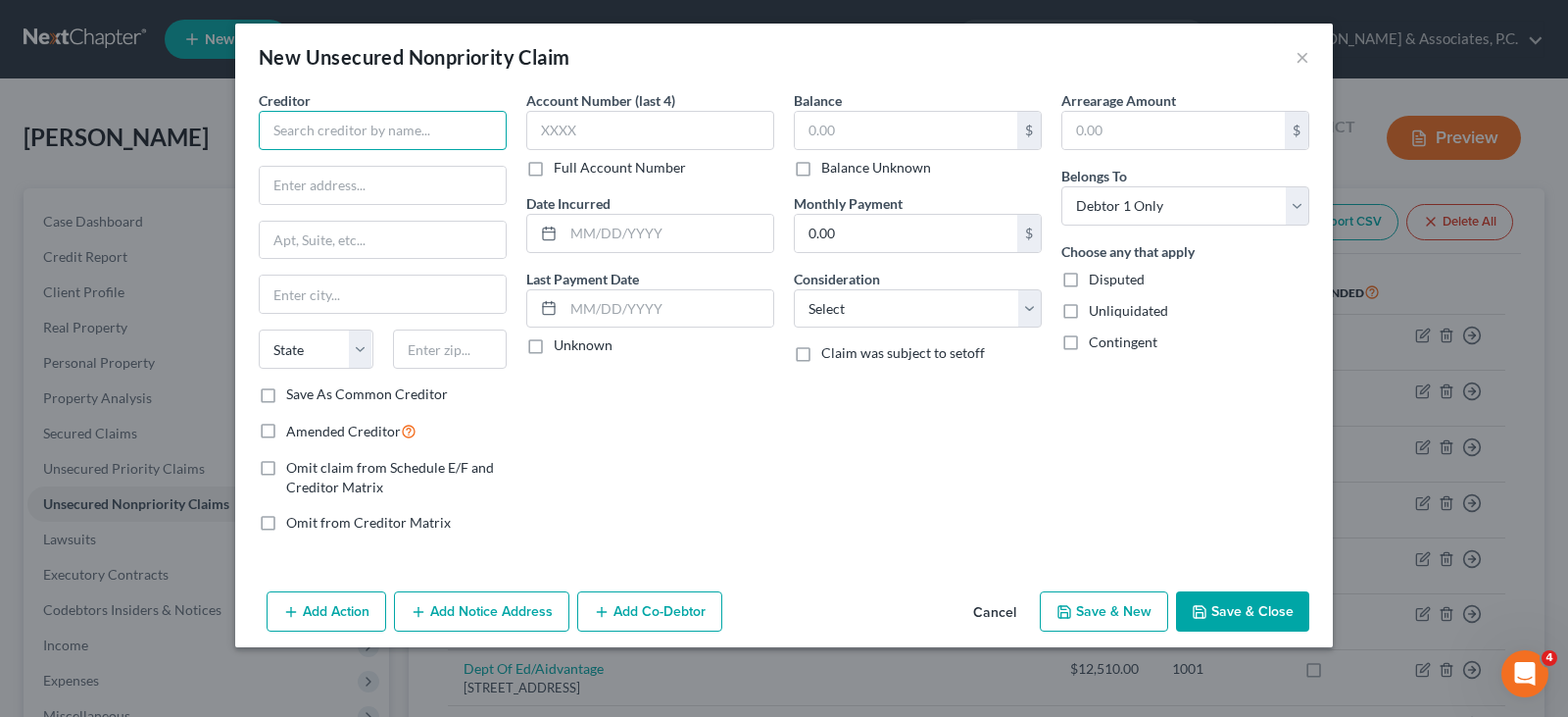
click at [332, 133] on input "text" at bounding box center [383, 131] width 248 height 40
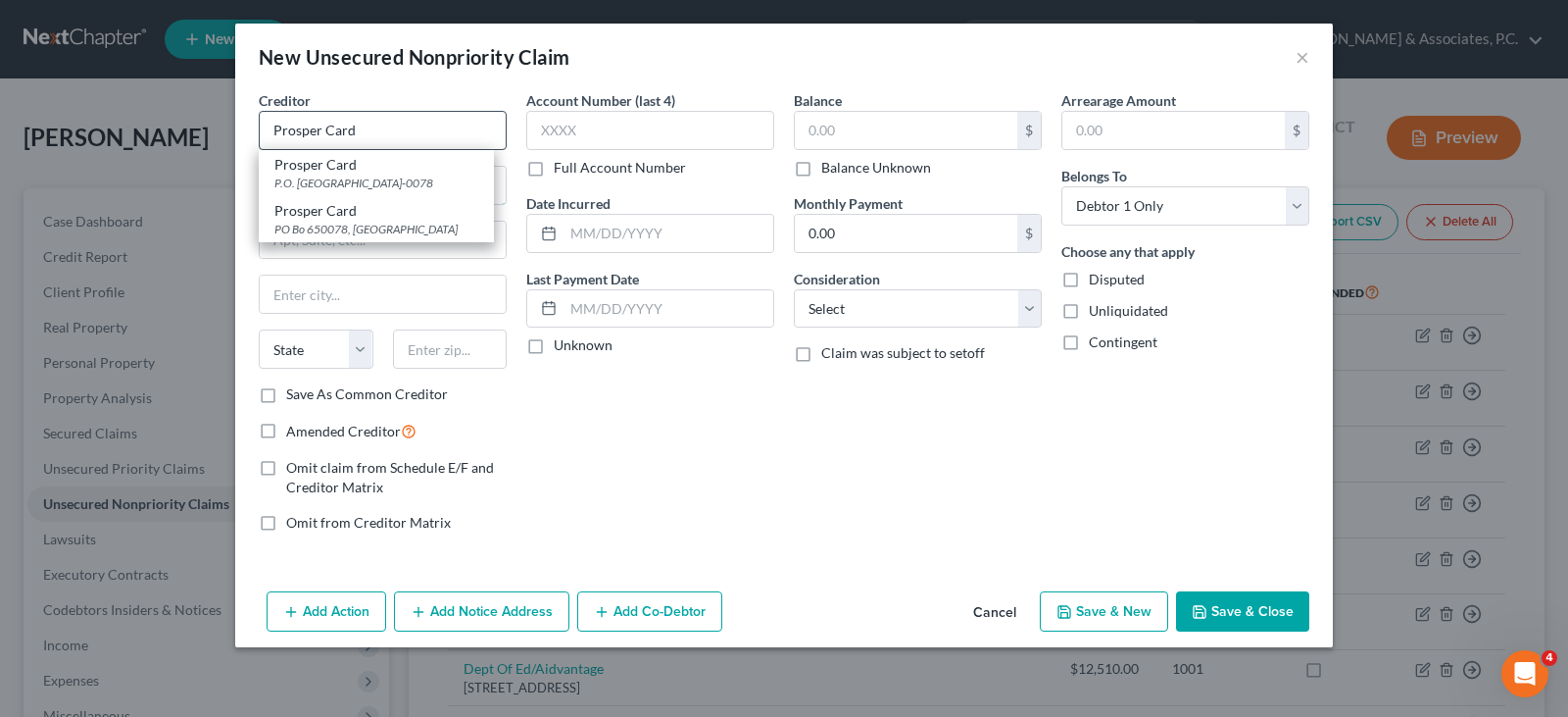
type input "Prosper Card"
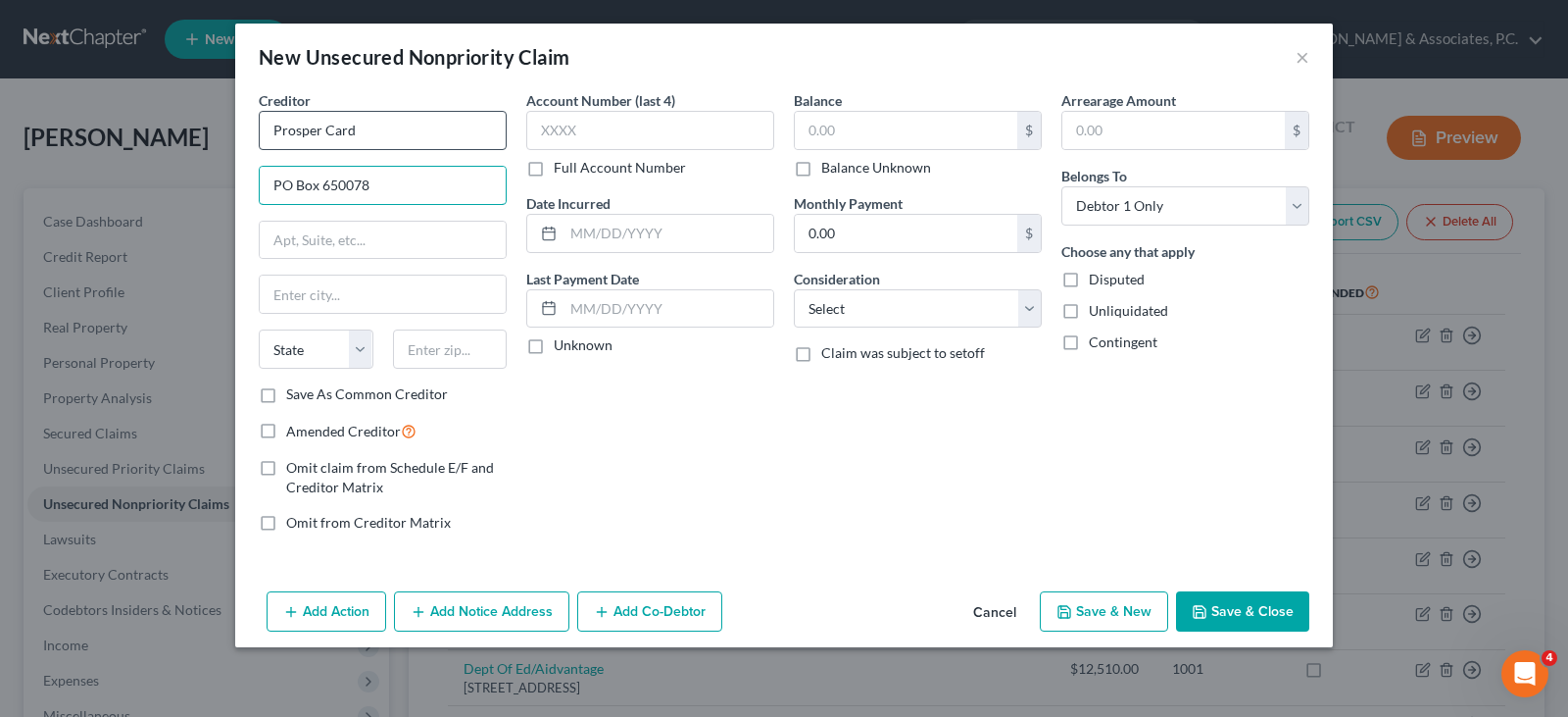
type input "PO Box 650078"
type input "75265-0078"
click at [301, 293] on input "text" at bounding box center [383, 295] width 246 height 38
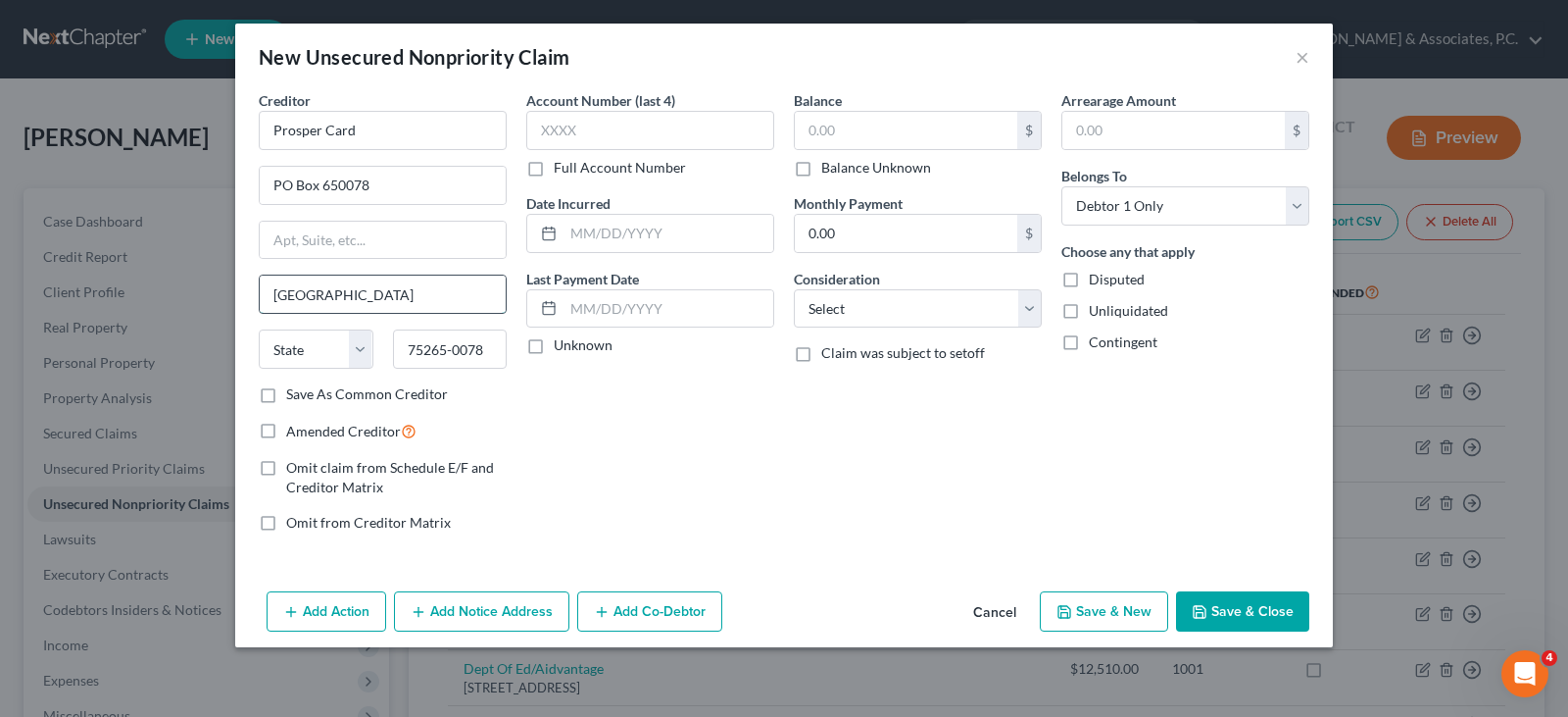
type input "[GEOGRAPHIC_DATA]"
select select "45"
click at [581, 133] on input "text" at bounding box center [650, 131] width 248 height 40
type input "1856"
drag, startPoint x: 274, startPoint y: 428, endPoint x: 636, endPoint y: 213, distance: 421.0
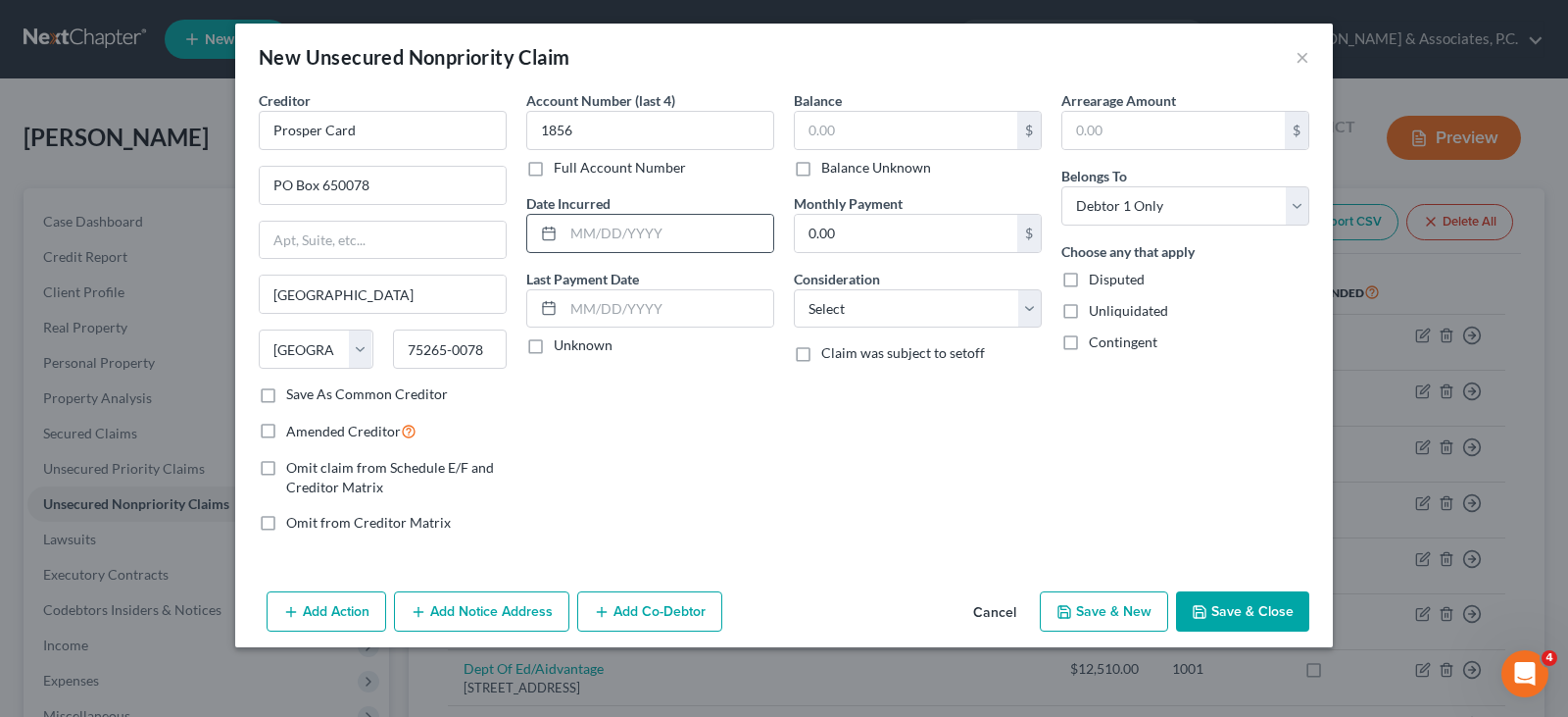
click at [286, 427] on label "Amended Creditor" at bounding box center [352, 430] width 131 height 23
click at [294, 427] on input "Amended Creditor" at bounding box center [300, 425] width 13 height 13
checkbox input "true"
click at [868, 121] on input "text" at bounding box center [906, 131] width 222 height 38
type input "471.16"
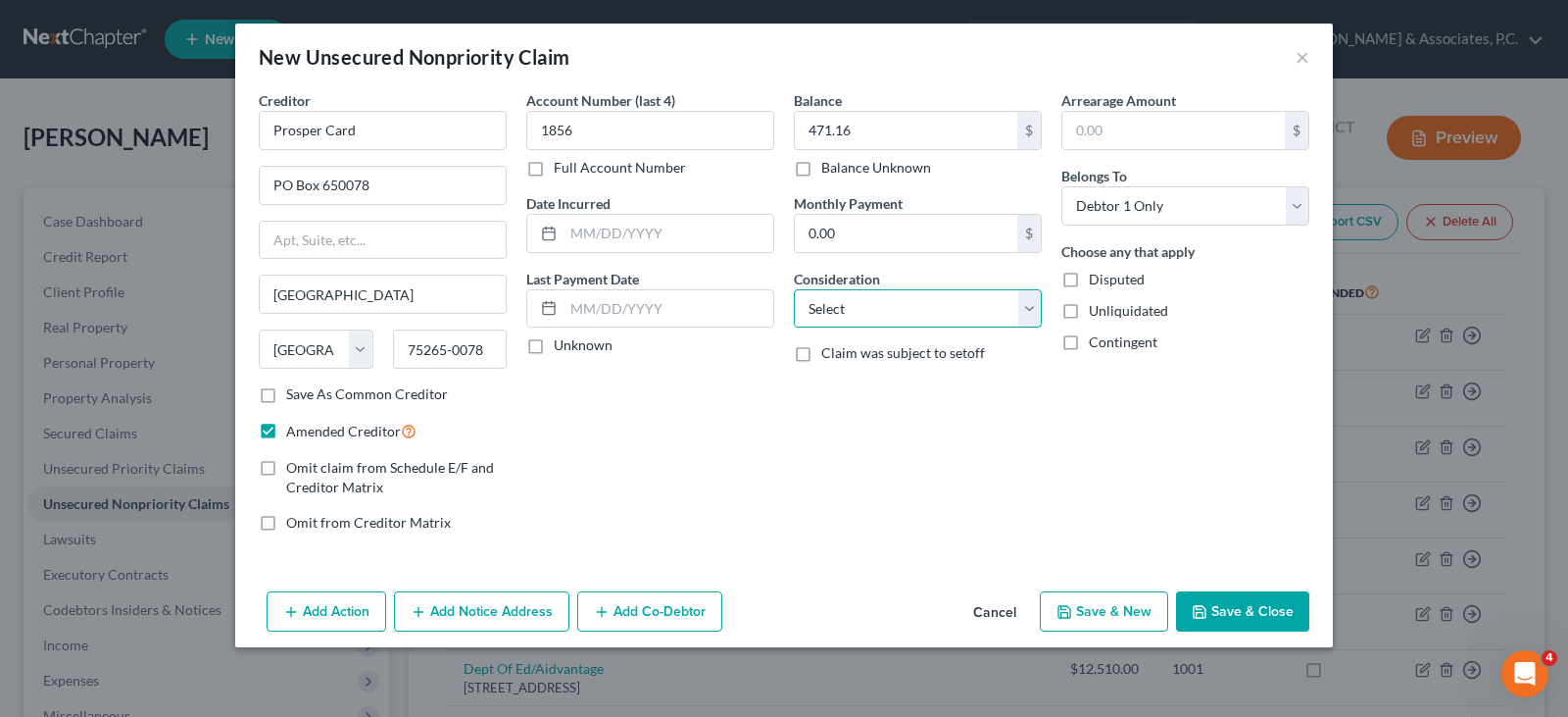
click at [866, 309] on select "Select Cable / Satellite Services Collection Agency Credit Card Debt Debt Couns…" at bounding box center [918, 309] width 248 height 40
select select "2"
click at [794, 290] on select "Select Cable / Satellite Services Collection Agency Credit Card Debt Debt Couns…" at bounding box center [918, 309] width 248 height 40
click at [1229, 615] on button "Save & Close" at bounding box center [1243, 612] width 133 height 42
